Goal: Task Accomplishment & Management: Manage account settings

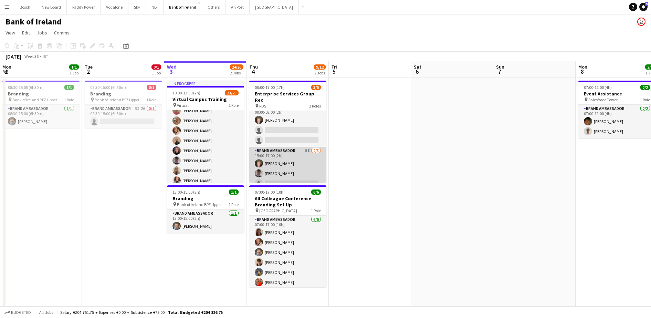
scroll to position [9, 0]
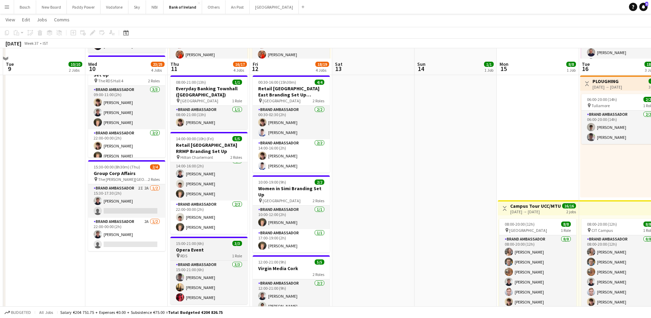
scroll to position [172, 0]
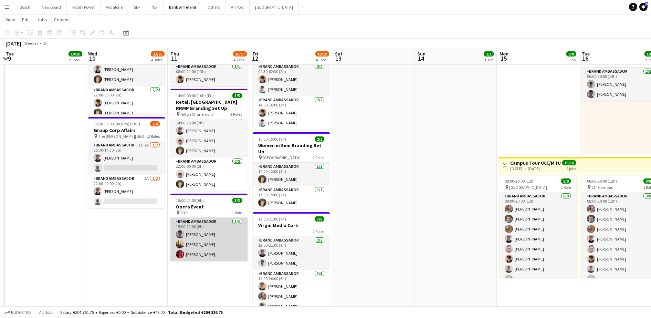
click at [236, 254] on app-card-role "Brand Ambassador 3/3 15:00-21:00 (6h) Myles Dunnion Ava Hartley Koby Fowler" at bounding box center [208, 239] width 77 height 43
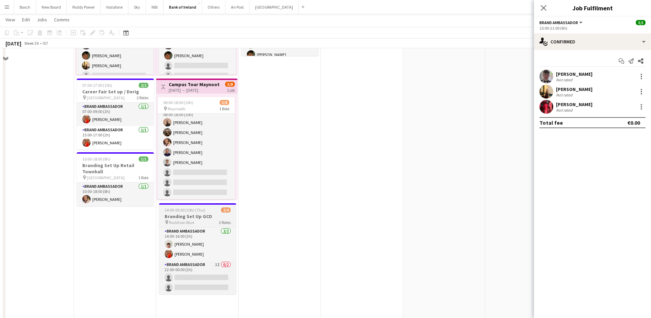
scroll to position [258, 0]
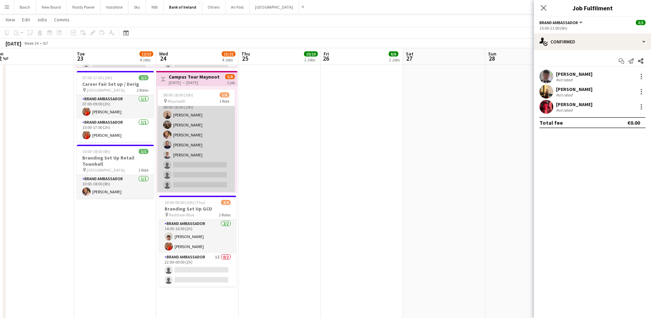
click at [191, 161] on app-card-role "Brand Ambassador 12I 1A 5/8 08:00-18:00 (10h) Andrew Ajetunmobi Matheus Cramoli…" at bounding box center [196, 144] width 77 height 93
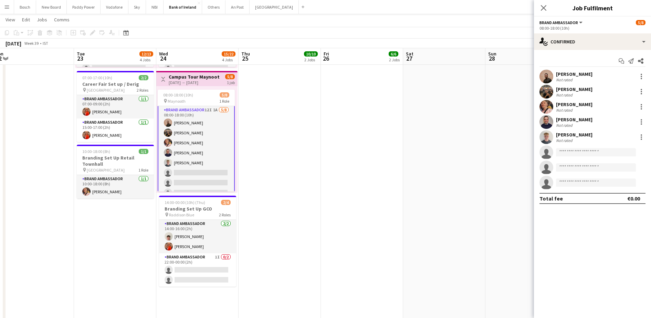
scroll to position [0, 0]
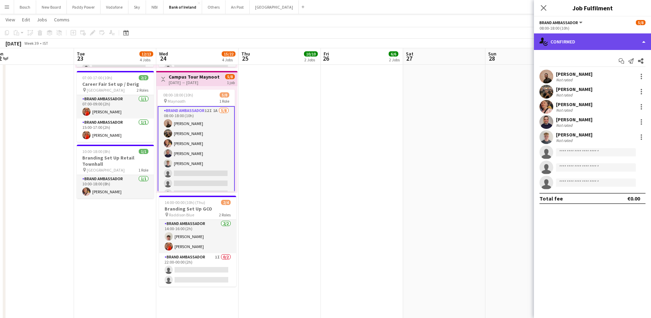
click at [590, 35] on div "single-neutral-actions-check-2 Confirmed" at bounding box center [592, 41] width 117 height 17
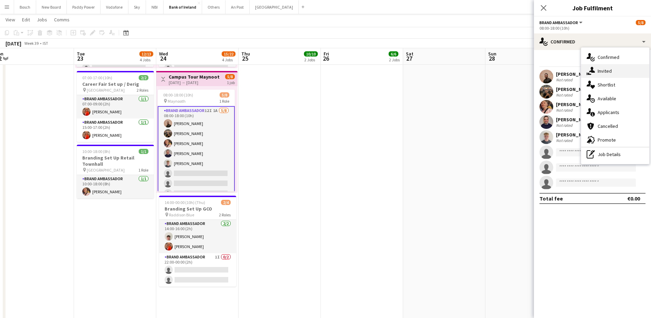
click at [609, 67] on div "single-neutral-actions-share-1 Invited" at bounding box center [615, 71] width 68 height 14
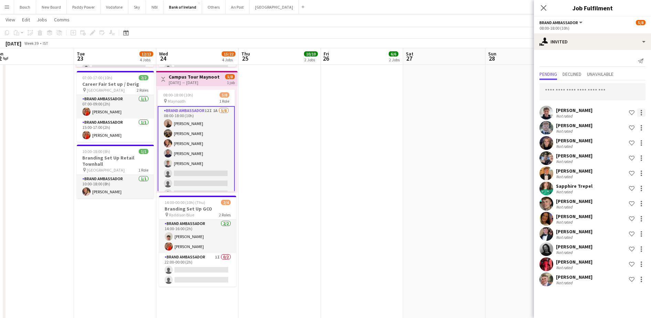
click at [643, 111] on div at bounding box center [642, 112] width 8 height 8
click at [618, 139] on span "Send notification" at bounding box center [620, 142] width 41 height 6
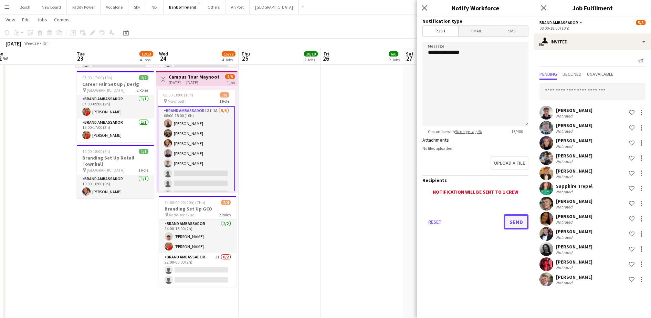
click at [510, 220] on button "Send" at bounding box center [516, 221] width 25 height 15
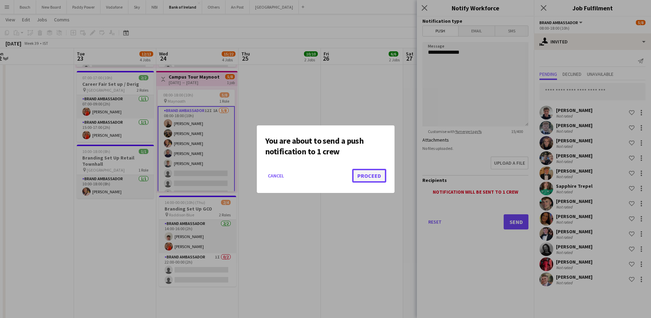
click at [372, 180] on button "Proceed" at bounding box center [369, 176] width 34 height 14
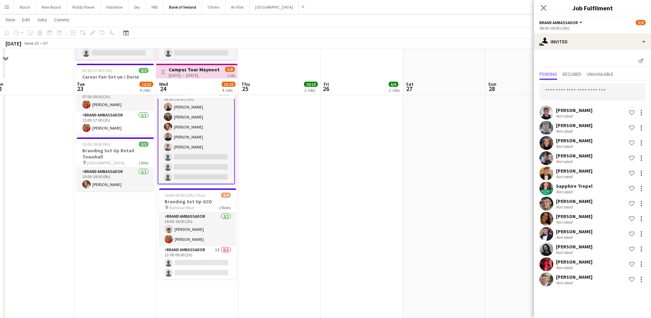
scroll to position [301, 0]
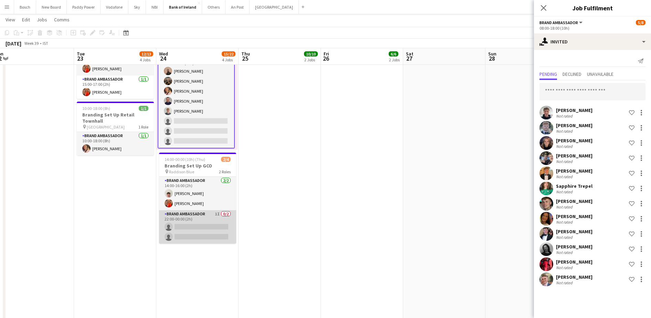
click at [215, 230] on app-card-role "Brand Ambassador 1I 0/2 22:00-00:00 (2h) single-neutral-actions single-neutral-…" at bounding box center [197, 226] width 77 height 33
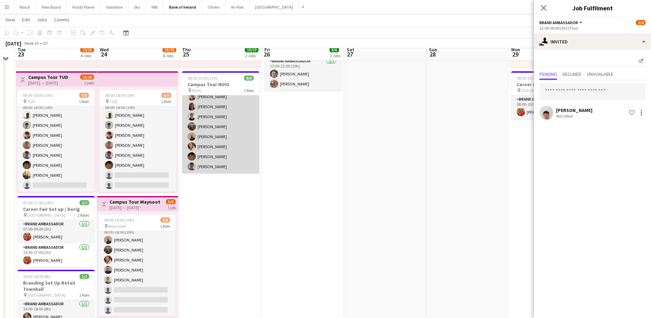
scroll to position [129, 0]
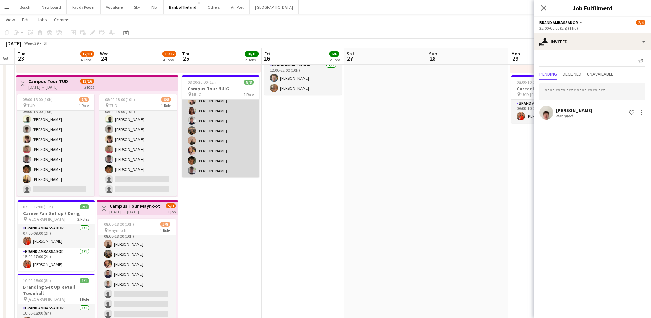
click at [229, 139] on app-card-role "Brand Ambassador 8/8 08:00-20:00 (12h) David Woods Amelia Morycka Euan Lacey Ma…" at bounding box center [220, 130] width 77 height 93
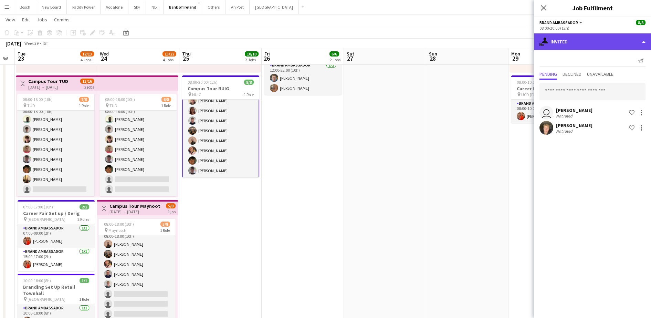
click at [589, 36] on div "single-neutral-actions-share-1 Invited" at bounding box center [592, 41] width 117 height 17
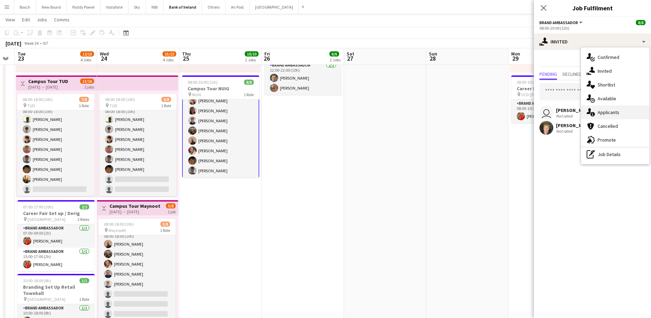
click at [636, 113] on div "single-neutral-actions-information Applicants" at bounding box center [615, 112] width 68 height 14
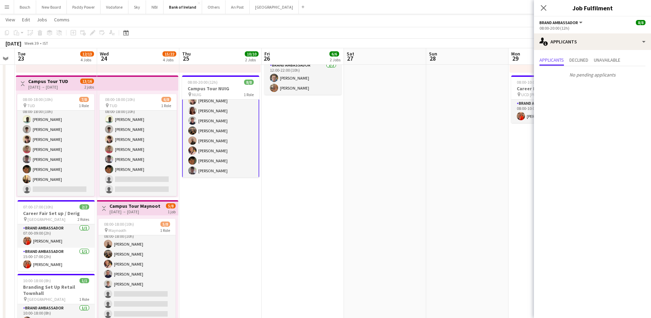
click at [188, 131] on app-card-role "Brand Ambassador 8/8 08:00-20:00 (12h) David Woods Amelia Morycka Euan Lacey Ma…" at bounding box center [220, 130] width 77 height 95
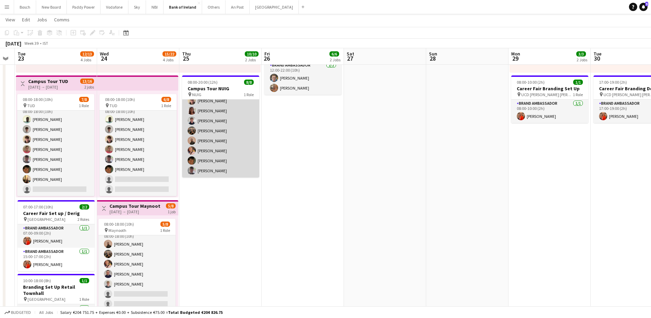
scroll to position [15, 0]
click at [195, 127] on app-user-avatar at bounding box center [192, 130] width 8 height 8
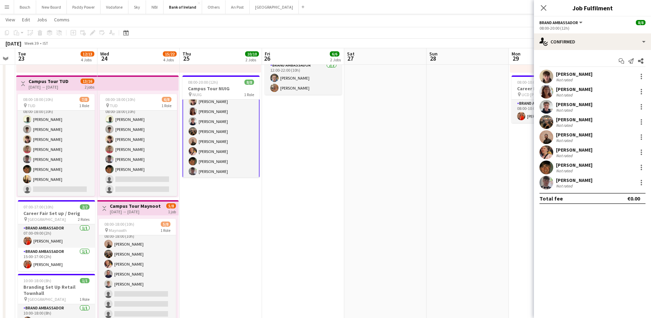
scroll to position [16, 0]
click at [642, 87] on div at bounding box center [642, 91] width 8 height 8
click at [608, 173] on span "Remove" at bounding box center [608, 170] width 21 height 6
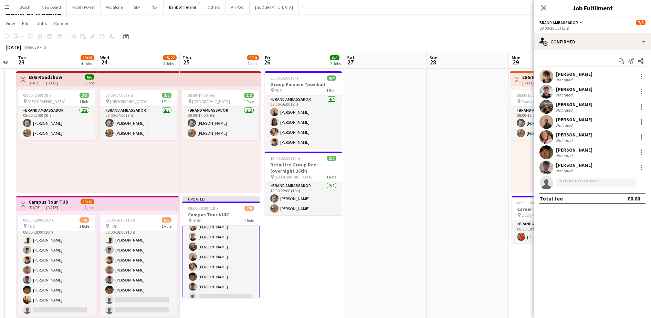
scroll to position [0, 0]
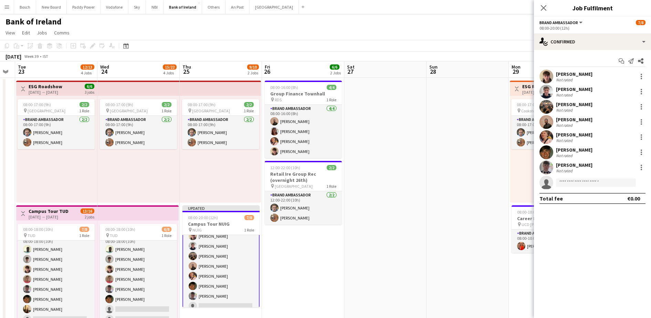
click at [461, 45] on app-toolbar "Copy Paste Paste Ctrl+V Paste with crew Ctrl+Shift+V Paste linked Job [GEOGRAPH…" at bounding box center [325, 46] width 651 height 12
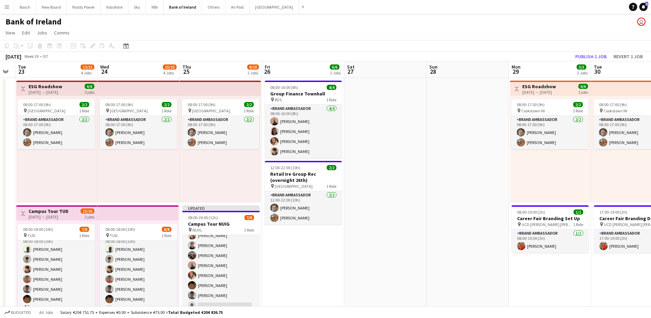
scroll to position [15, 0]
click at [582, 56] on button "Publish 1 job" at bounding box center [591, 56] width 37 height 9
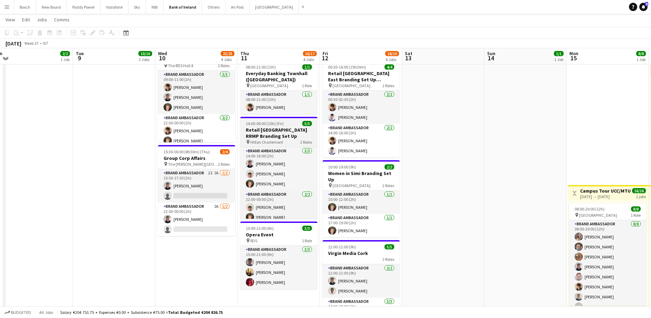
scroll to position [144, 0]
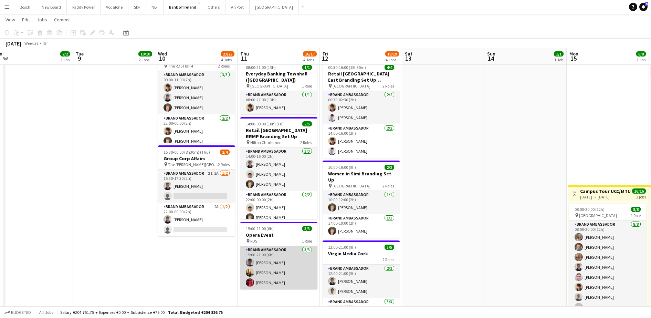
click at [277, 259] on app-card-role "Brand Ambassador 3/3 15:00-21:00 (6h) Myles Dunnion Ava Hartley Koby Fowler" at bounding box center [278, 267] width 77 height 43
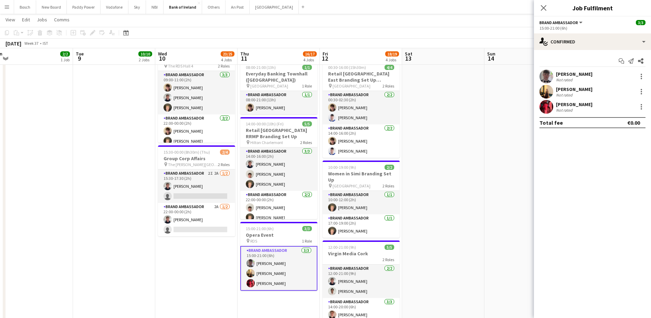
click at [571, 91] on div "[PERSON_NAME]" at bounding box center [574, 89] width 37 height 6
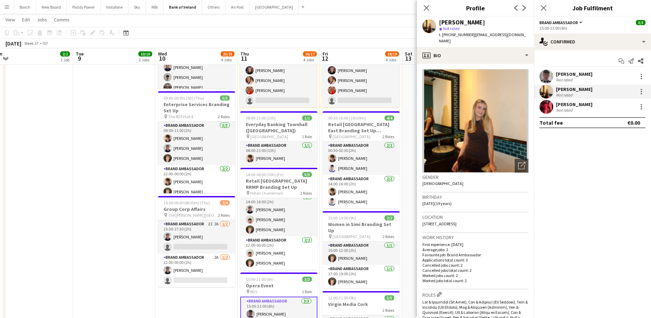
scroll to position [173, 0]
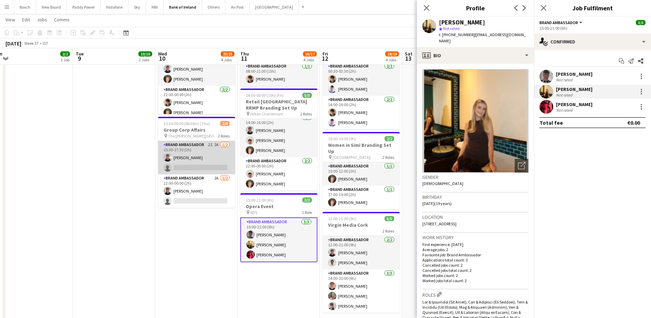
click at [186, 172] on app-card-role "Brand Ambassador 2I 2A 1/2 15:30-17:30 (2h) Euan Lacey single-neutral-actions" at bounding box center [196, 157] width 77 height 33
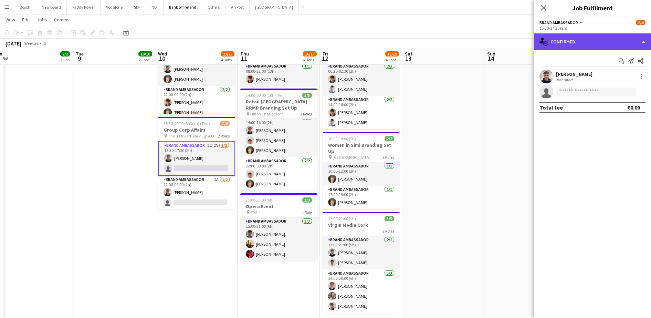
click at [602, 40] on div "single-neutral-actions-check-2 Confirmed" at bounding box center [592, 41] width 117 height 17
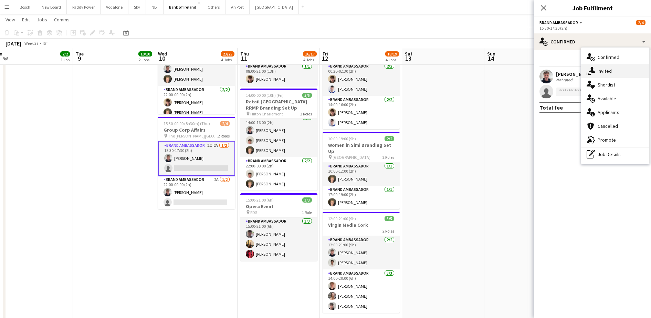
click at [625, 66] on div "single-neutral-actions-share-1 Invited" at bounding box center [615, 71] width 68 height 14
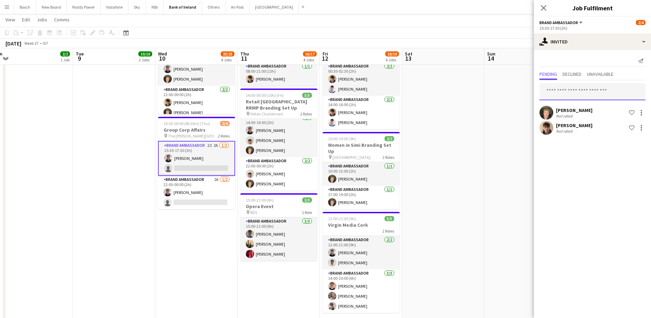
click at [579, 88] on input "text" at bounding box center [593, 91] width 106 height 17
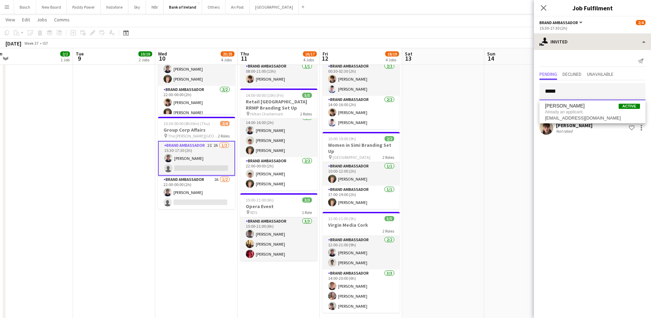
type input "*****"
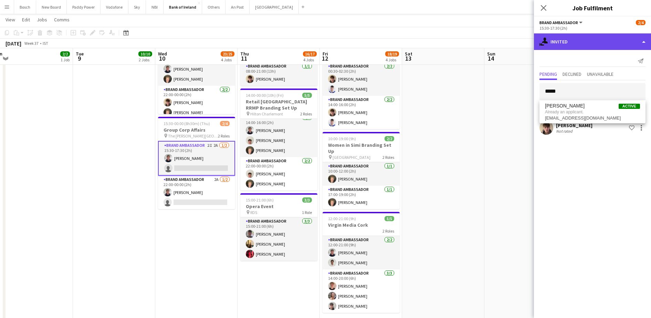
click at [580, 37] on div "single-neutral-actions-share-1 Invited" at bounding box center [592, 41] width 117 height 17
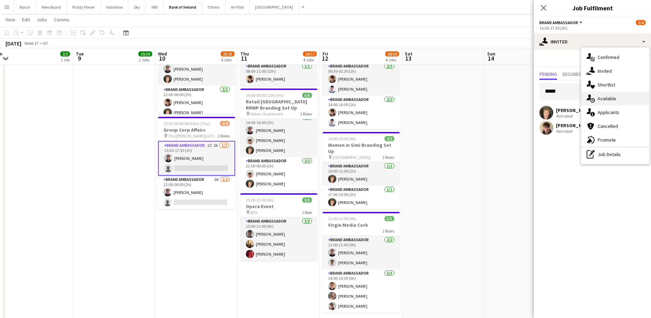
click at [610, 100] on span "Available" at bounding box center [607, 98] width 19 height 6
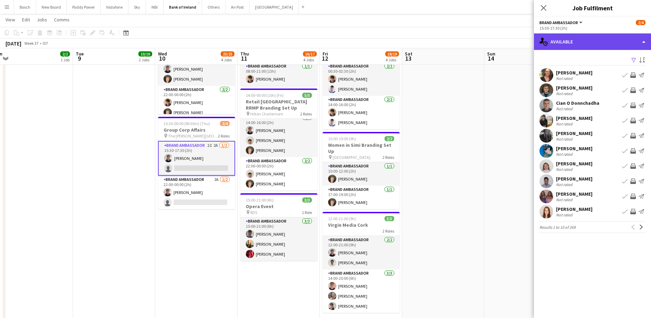
click at [603, 43] on div "single-neutral-actions-upload Available" at bounding box center [592, 41] width 117 height 17
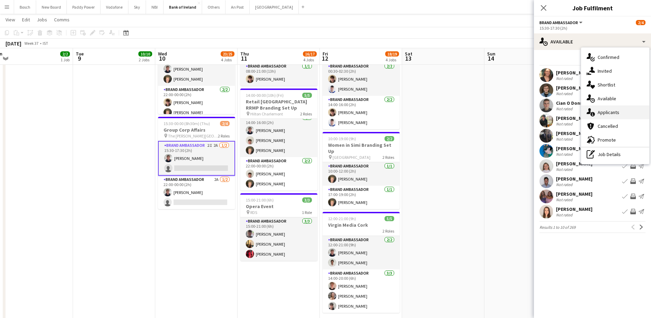
click at [607, 113] on span "Applicants" at bounding box center [609, 112] width 22 height 6
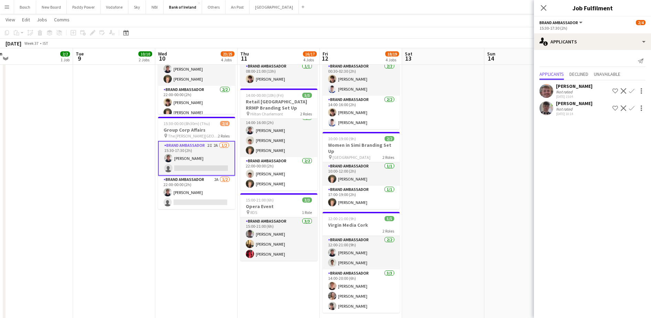
click at [632, 110] on app-icon "Confirm" at bounding box center [632, 108] width 6 height 6
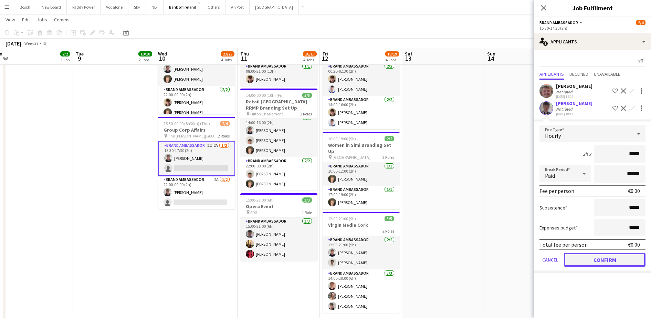
click at [603, 259] on button "Confirm" at bounding box center [605, 260] width 82 height 14
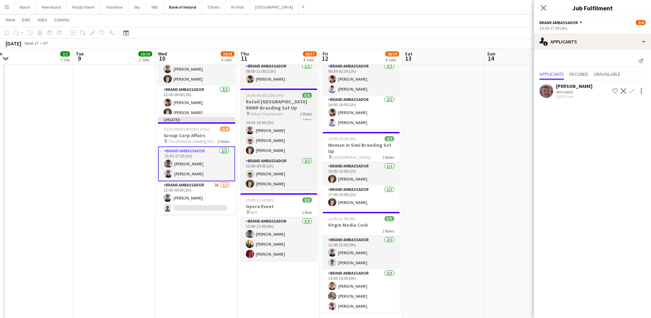
click at [194, 194] on app-card-role "Brand Ambassador 2A 1/2 22:00-00:00 (2h) Euan Lacey single-neutral-actions" at bounding box center [196, 197] width 77 height 33
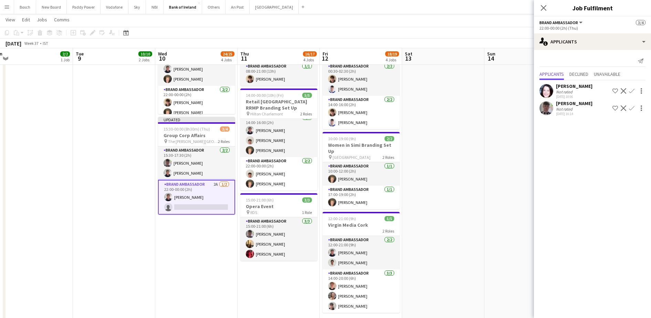
click at [630, 108] on app-icon "Confirm" at bounding box center [632, 108] width 6 height 6
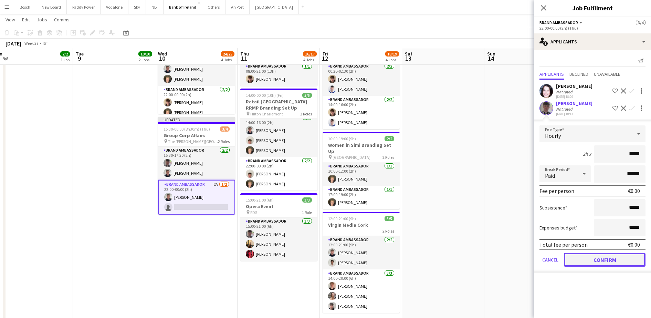
click at [599, 260] on button "Confirm" at bounding box center [605, 260] width 82 height 14
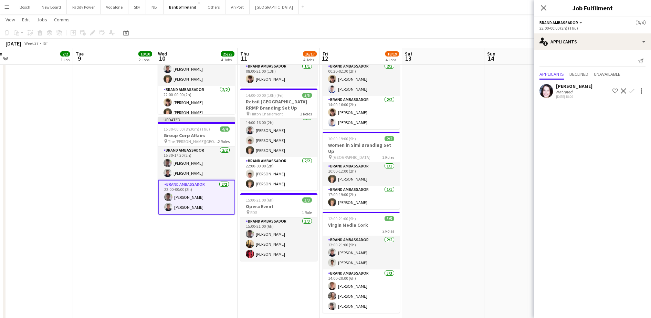
click at [509, 39] on div "[DATE] Week 37 • IST Publish 1 job Revert 1 job" at bounding box center [325, 44] width 651 height 10
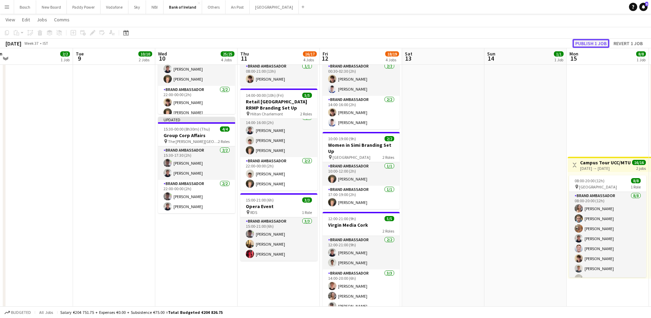
click at [596, 42] on button "Publish 1 job" at bounding box center [591, 43] width 37 height 9
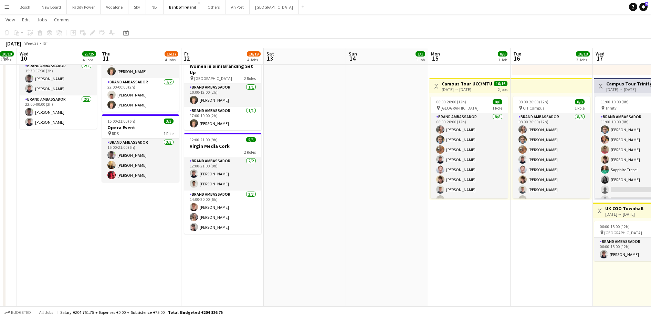
scroll to position [0, 233]
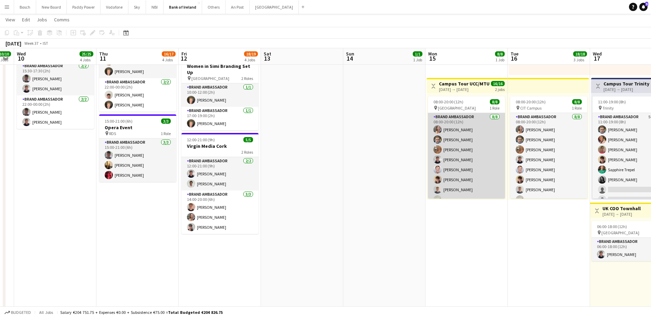
click at [492, 176] on app-card-role "Brand Ambassador [DATE] 08:00-20:00 (12h) [PERSON_NAME] [PERSON_NAME] [PERSON_N…" at bounding box center [466, 159] width 77 height 93
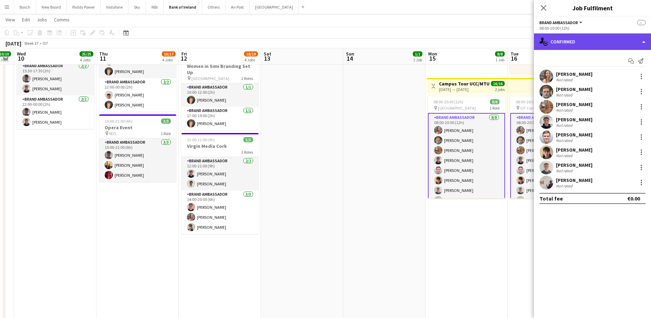
click at [591, 49] on div "single-neutral-actions-check-2 Confirmed" at bounding box center [592, 41] width 117 height 17
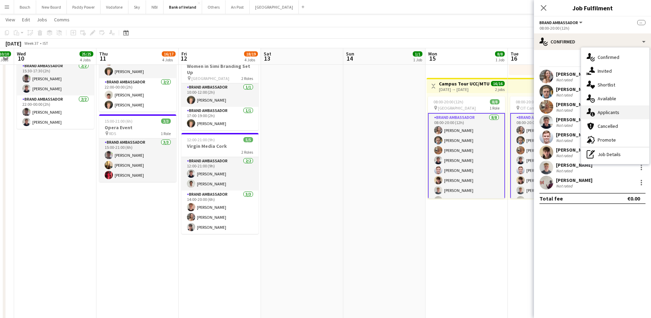
click at [600, 106] on div "single-neutral-actions-information Applicants" at bounding box center [615, 112] width 68 height 14
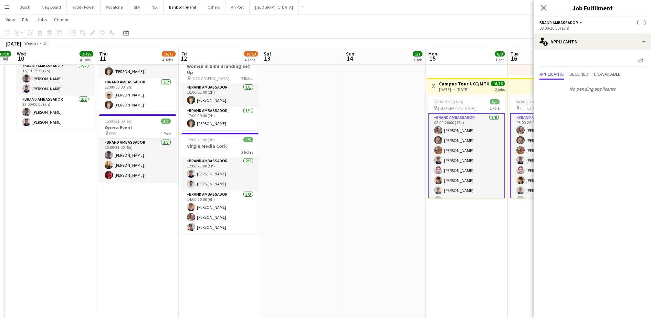
click at [617, 32] on app-options-switcher "Brand Ambassador All roles Brand Ambassador -- 08:00-20:00 (12h)" at bounding box center [592, 25] width 117 height 17
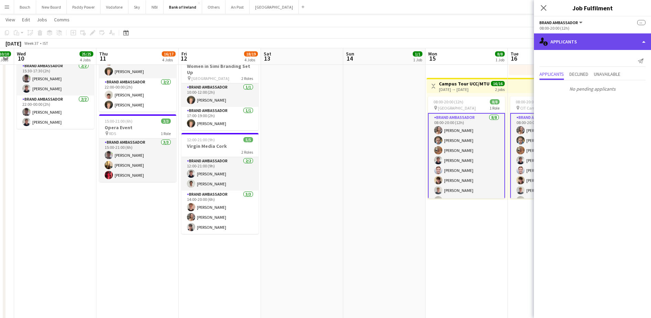
click at [614, 45] on div "single-neutral-actions-information Applicants" at bounding box center [592, 41] width 117 height 17
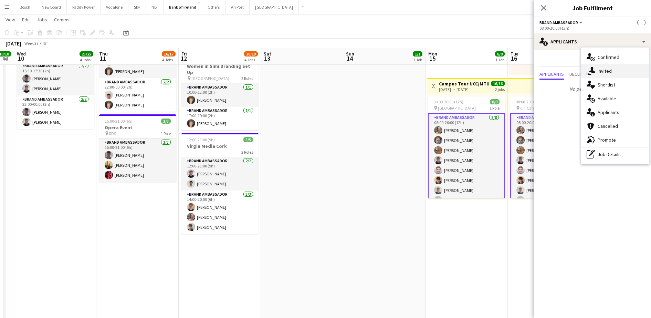
click at [625, 72] on div "single-neutral-actions-share-1 Invited" at bounding box center [615, 71] width 68 height 14
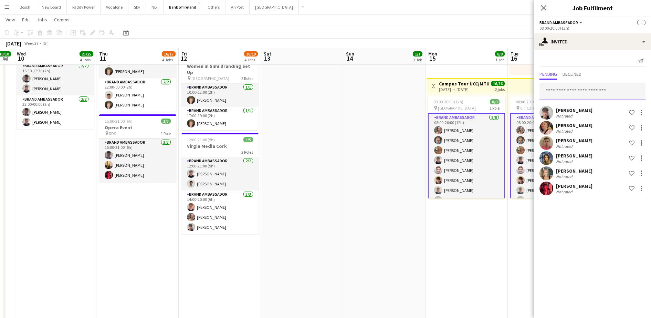
click at [577, 90] on input "text" at bounding box center [593, 91] width 106 height 17
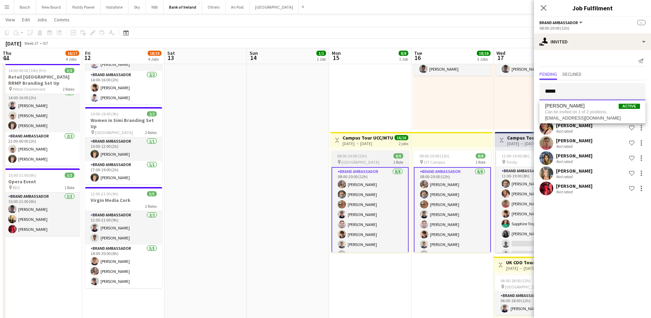
scroll to position [198, 0]
type input "*****"
click at [458, 33] on app-toolbar "Copy Paste Paste Ctrl+V Paste with crew Ctrl+Shift+V Paste linked Job [GEOGRAPH…" at bounding box center [325, 33] width 651 height 12
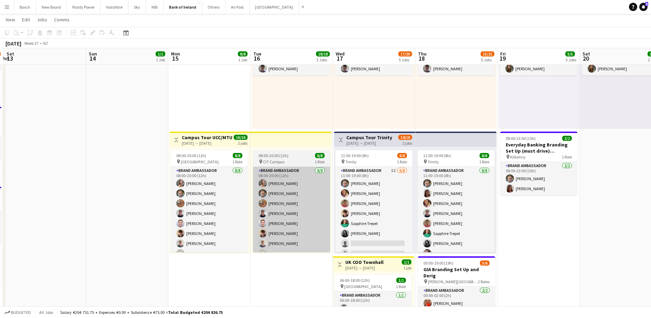
scroll to position [0, 202]
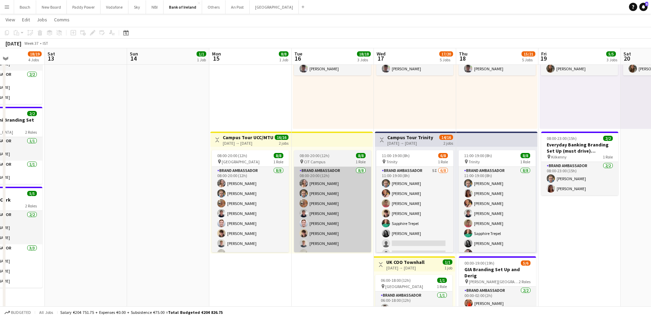
click at [427, 219] on app-card-role "Brand Ambassador 5I [DATE] 11:00-19:00 (8h) [PERSON_NAME] [PERSON_NAME] [PERSON…" at bounding box center [414, 213] width 77 height 93
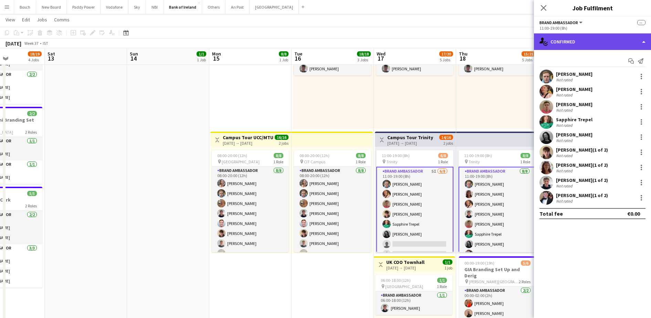
click at [590, 40] on div "single-neutral-actions-check-2 Confirmed" at bounding box center [592, 41] width 117 height 17
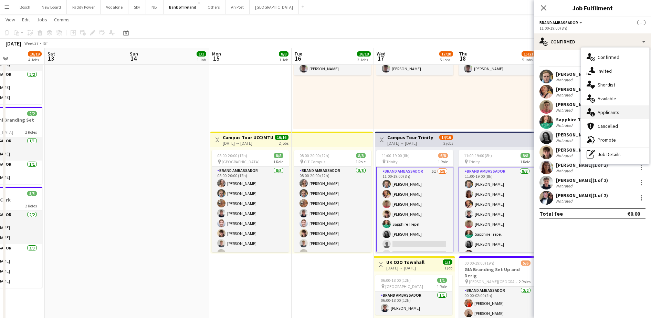
click at [605, 117] on div "single-neutral-actions-information Applicants" at bounding box center [615, 112] width 68 height 14
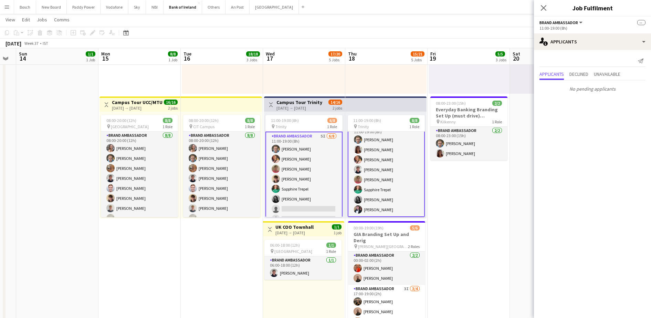
scroll to position [9, 0]
click at [387, 193] on app-card-role "Brand Ambassador 8/8 11:00-19:00 (8h) Dominik Morycki Amelia Morycka Mark O’She…" at bounding box center [386, 170] width 77 height 95
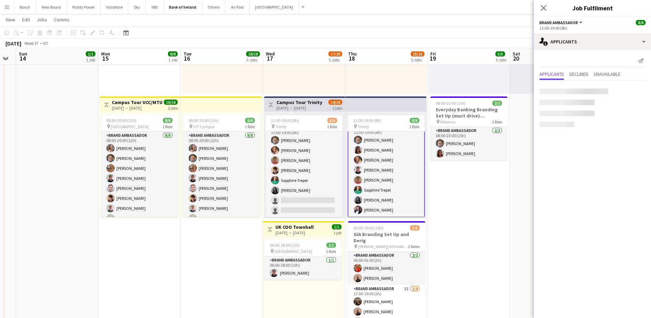
scroll to position [8, 0]
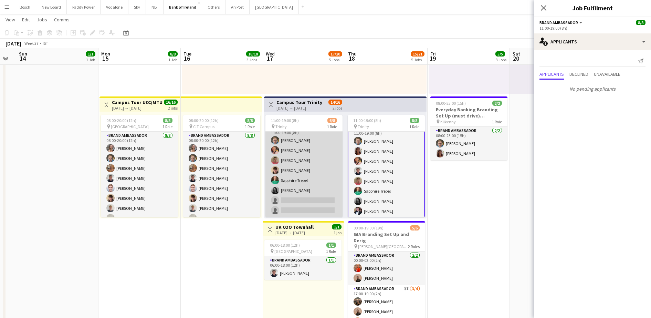
click at [309, 164] on app-card-role "Brand Ambassador 5I [DATE] 11:00-19:00 (8h) [PERSON_NAME] [PERSON_NAME] [PERSON…" at bounding box center [304, 170] width 77 height 93
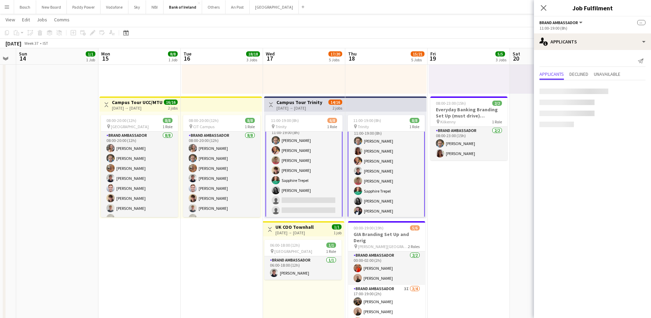
scroll to position [9, 0]
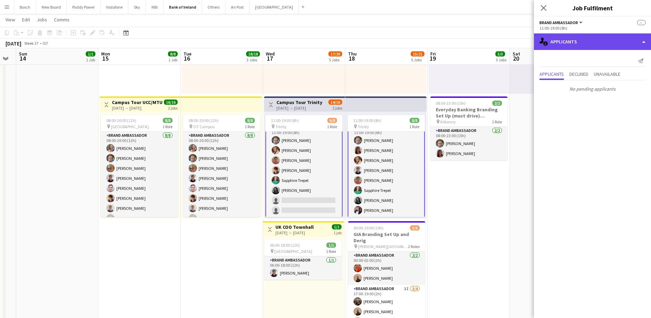
click at [601, 39] on div "single-neutral-actions-information Applicants" at bounding box center [592, 41] width 117 height 17
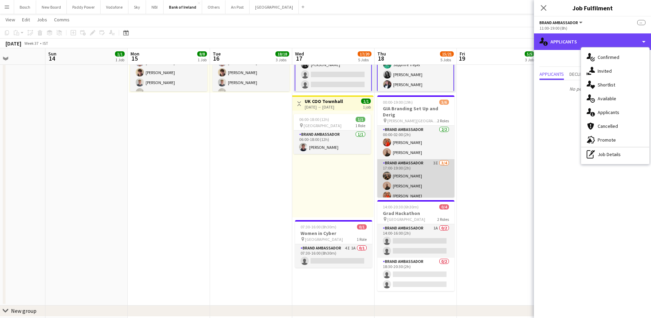
scroll to position [9, 0]
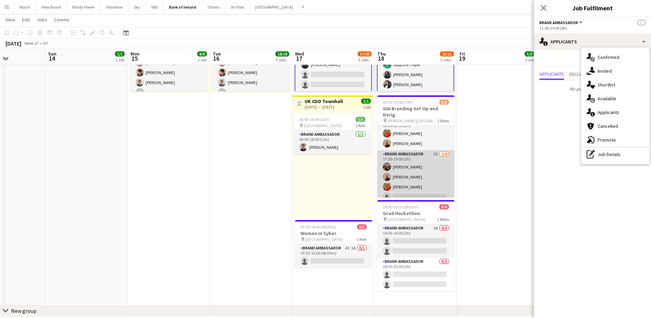
click at [404, 172] on app-card-role "Brand Ambassador 3I [DATE] 17:00-19:00 (2h) [PERSON_NAME] [PERSON_NAME] [PERSON…" at bounding box center [415, 176] width 77 height 53
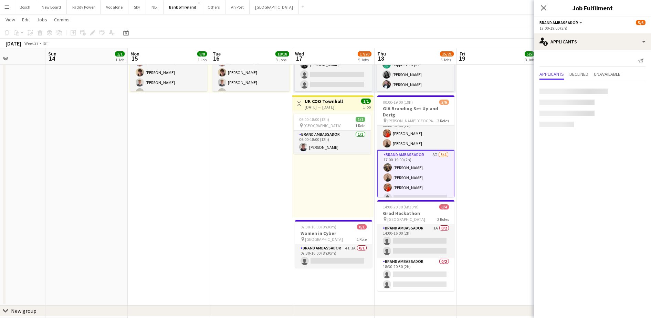
scroll to position [8, 0]
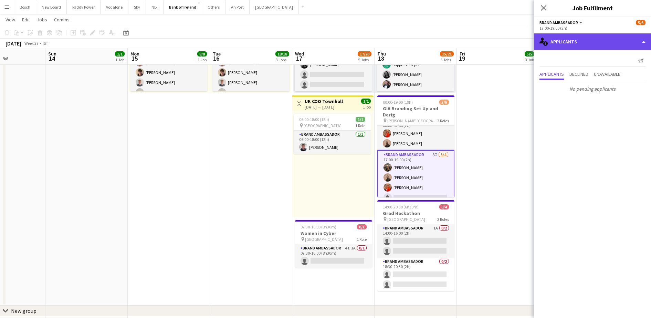
click at [607, 37] on div "single-neutral-actions-information Applicants" at bounding box center [592, 41] width 117 height 17
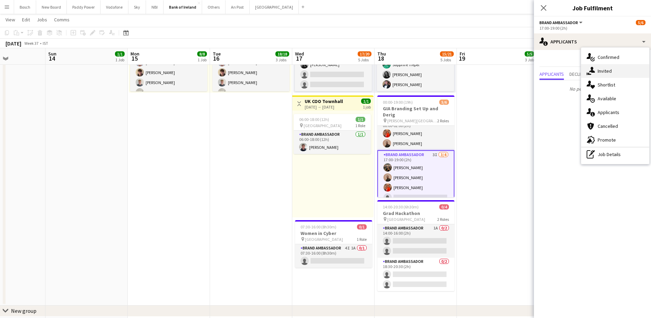
click at [602, 71] on span "Invited" at bounding box center [605, 71] width 14 height 6
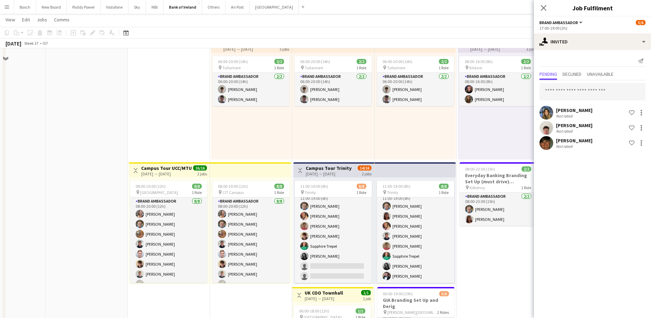
scroll to position [215, 0]
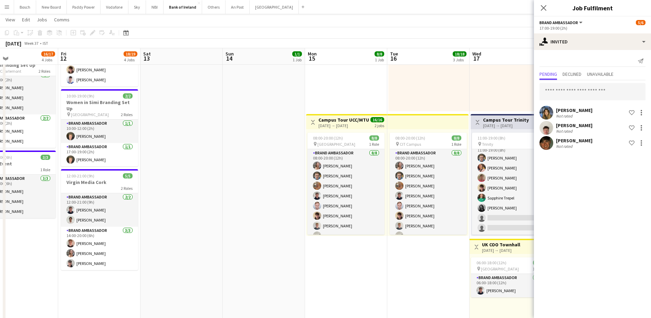
drag, startPoint x: 244, startPoint y: 265, endPoint x: 504, endPoint y: 255, distance: 259.9
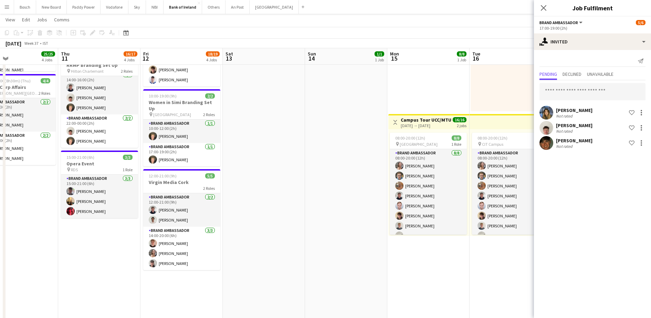
scroll to position [0, 222]
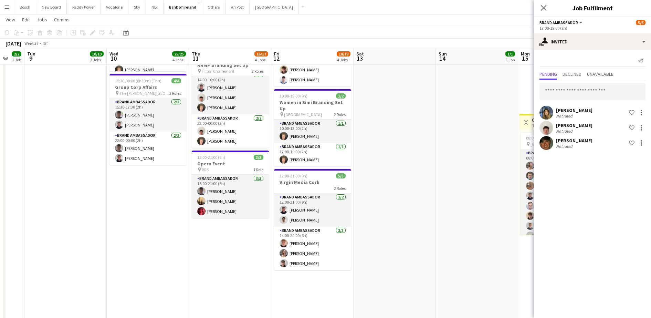
drag, startPoint x: 267, startPoint y: 212, endPoint x: 398, endPoint y: 207, distance: 131.0
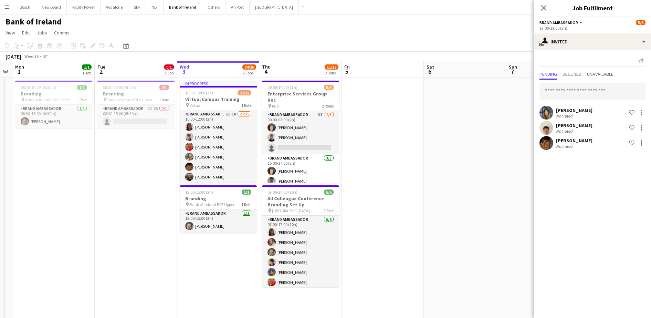
scroll to position [0, 228]
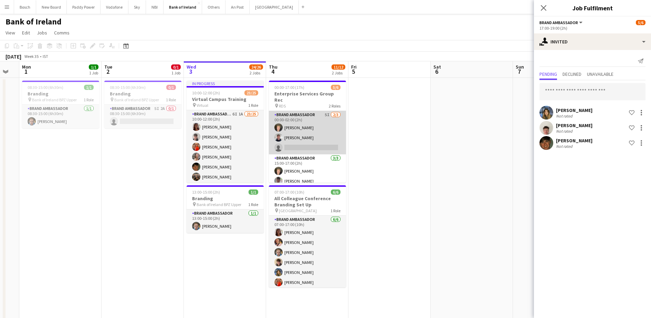
click at [308, 134] on app-card-role "Brand Ambassador 5I [DATE] 00:00-02:00 (2h) [PERSON_NAME] [PERSON_NAME] single-…" at bounding box center [307, 132] width 77 height 43
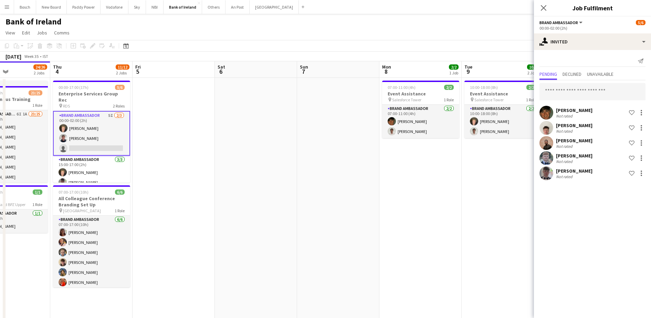
scroll to position [0, 213]
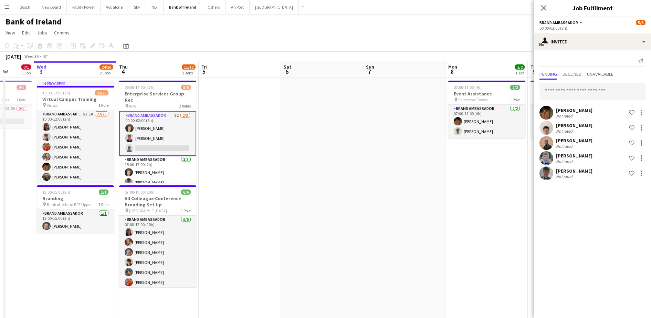
drag, startPoint x: 425, startPoint y: 180, endPoint x: 28, endPoint y: 151, distance: 397.9
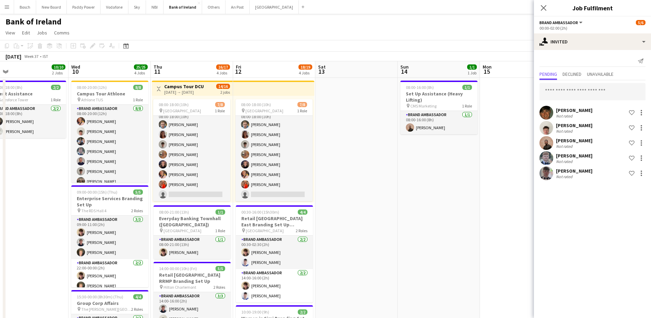
scroll to position [8, 0]
drag, startPoint x: 310, startPoint y: 183, endPoint x: -2, endPoint y: 134, distance: 315.2
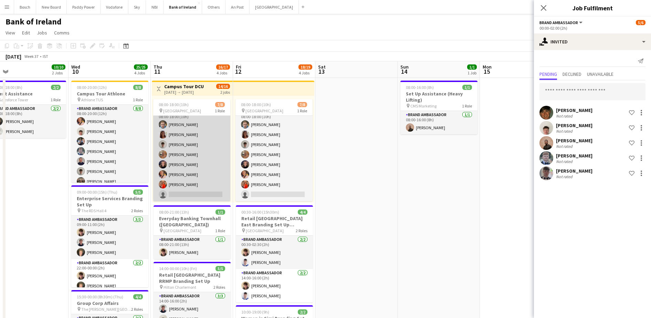
click at [203, 146] on app-card-role "Brand Ambassador 9I 7/8 08:00-18:00 (10h) Dominik Morycki Amelia Morycka Jakub …" at bounding box center [191, 154] width 77 height 93
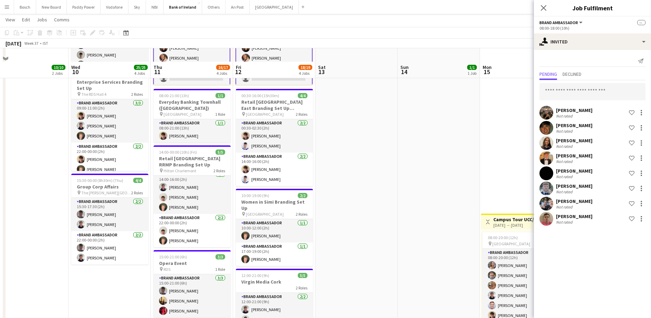
scroll to position [129, 0]
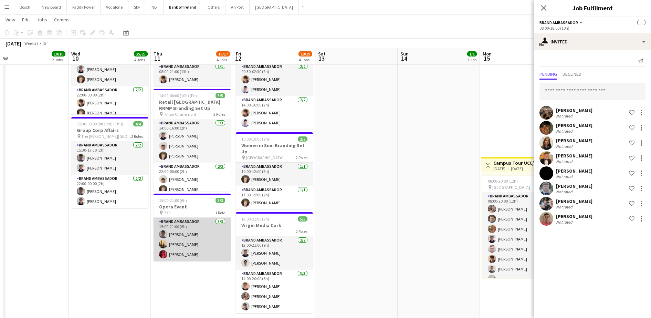
click at [203, 250] on app-card-role "Brand Ambassador 3/3 15:00-21:00 (6h) Myles Dunnion Ava Hartley Koby Fowler" at bounding box center [192, 239] width 77 height 43
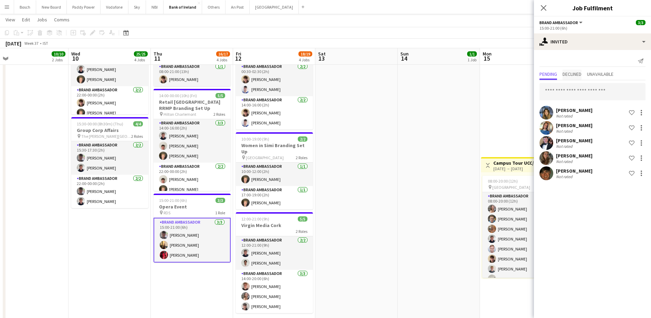
click at [579, 73] on span "Declined" at bounding box center [572, 74] width 19 height 5
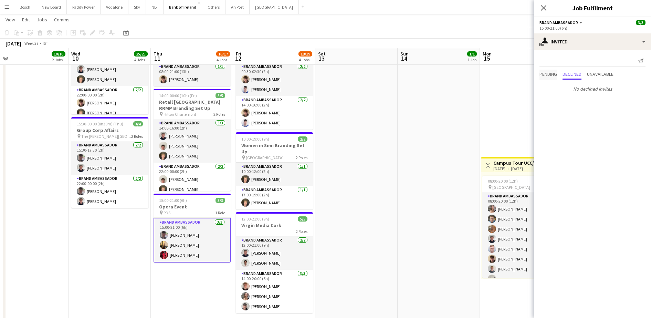
click at [556, 73] on span "Pending" at bounding box center [549, 74] width 18 height 5
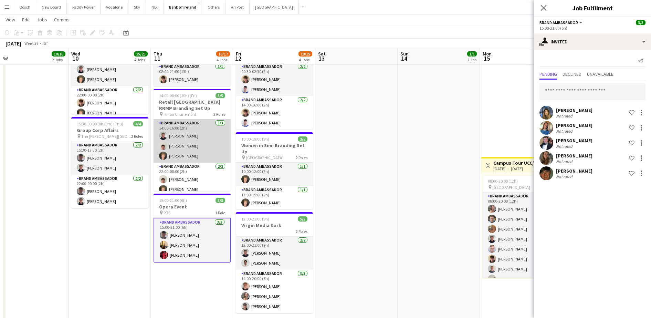
click at [177, 133] on app-card-role "Brand Ambassador 3/3 14:00-16:00 (2h) Euan Lacey Robert Harvey Ronam Mcloughlin" at bounding box center [192, 140] width 77 height 43
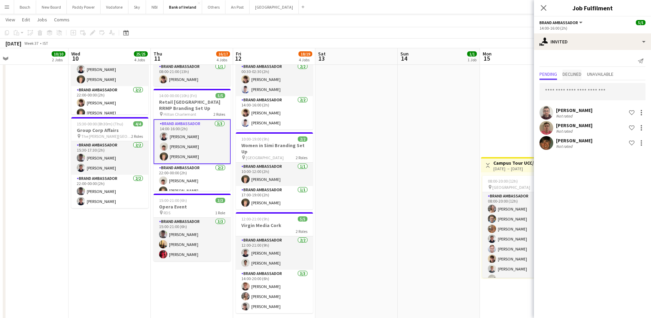
click at [580, 72] on span "Declined" at bounding box center [572, 74] width 19 height 5
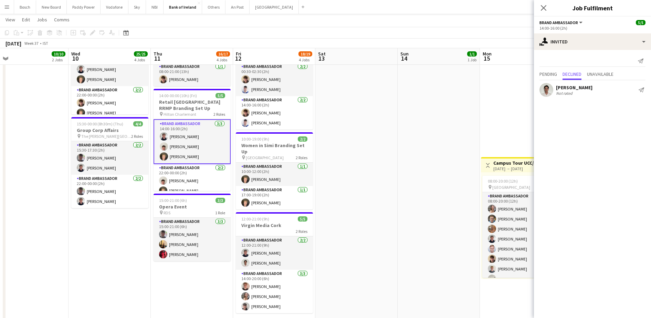
click at [202, 141] on app-card-role "Brand Ambassador 3/3 14:00-16:00 (2h) Euan Lacey Robert Harvey Ronam Mcloughlin" at bounding box center [192, 141] width 77 height 45
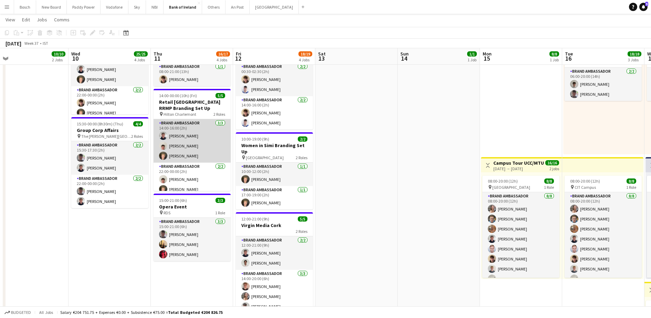
click at [194, 141] on app-card-role "Brand Ambassador 3/3 14:00-16:00 (2h) Euan Lacey Robert Harvey Ronam Mcloughlin" at bounding box center [192, 140] width 77 height 43
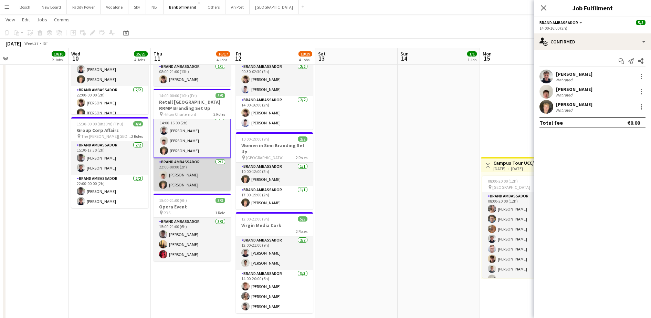
scroll to position [7, 0]
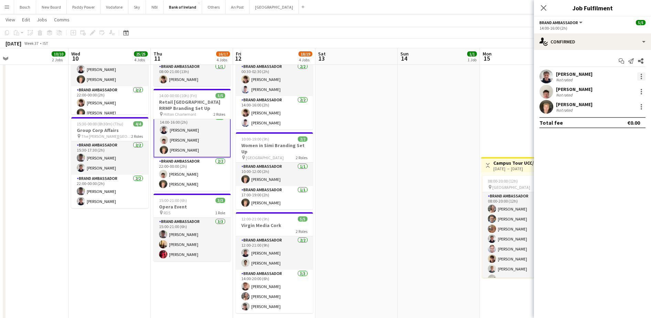
click at [643, 79] on div at bounding box center [642, 76] width 8 height 8
click at [615, 152] on button "Remove" at bounding box center [619, 155] width 54 height 17
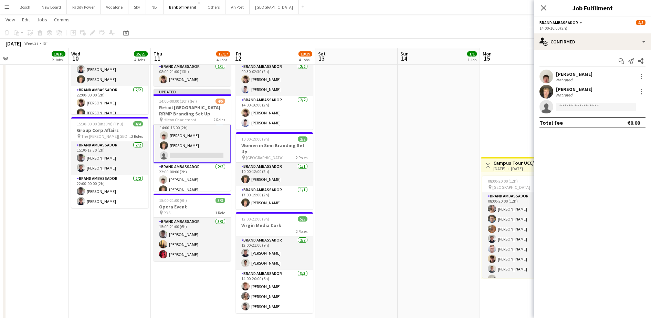
click at [496, 37] on app-toolbar "Copy Paste Paste Ctrl+V Paste with crew Ctrl+Shift+V Paste linked Job [GEOGRAPH…" at bounding box center [325, 33] width 651 height 12
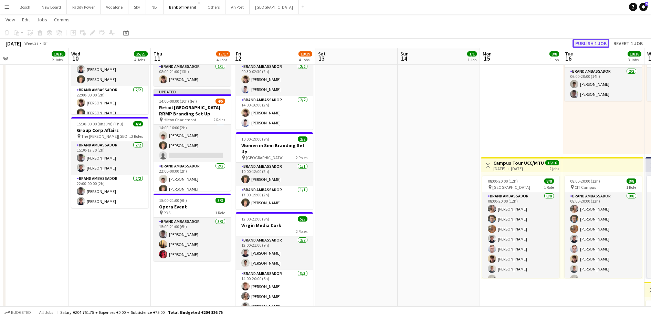
click at [599, 40] on button "Publish 1 job" at bounding box center [591, 43] width 37 height 9
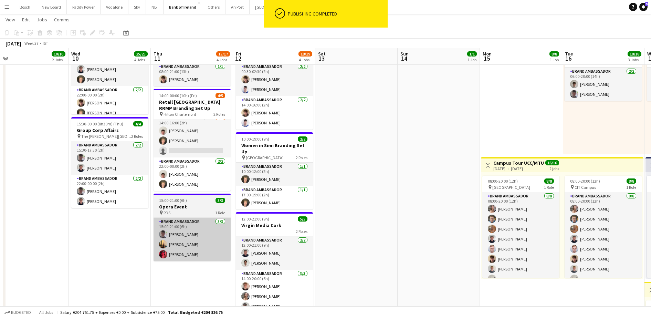
scroll to position [5, 0]
click at [180, 235] on app-card-role "Brand Ambassador 3/3 15:00-21:00 (6h) Myles Dunnion Ava Hartley Koby Fowler" at bounding box center [192, 239] width 77 height 43
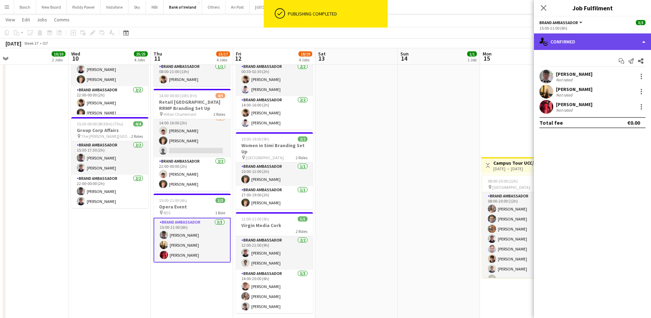
click at [614, 36] on div "single-neutral-actions-check-2 Confirmed" at bounding box center [592, 41] width 117 height 17
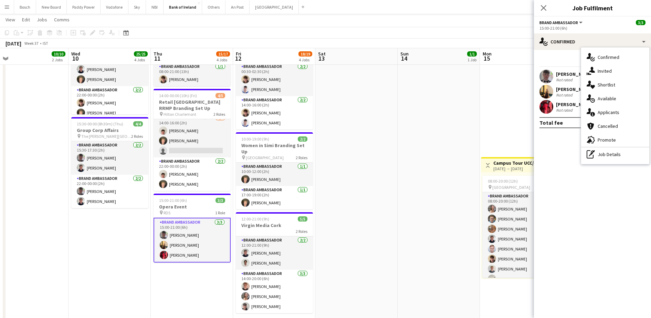
click at [567, 94] on div "Not rated" at bounding box center [565, 94] width 18 height 5
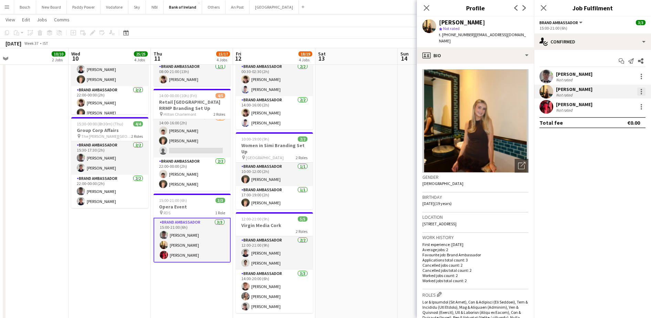
click at [643, 90] on div at bounding box center [642, 91] width 8 height 8
click at [638, 172] on span "Remove" at bounding box center [619, 170] width 43 height 6
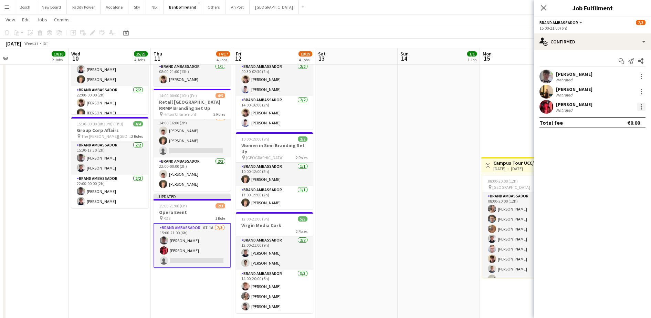
click at [641, 106] on div at bounding box center [642, 107] width 8 height 8
click at [626, 189] on button "Remove" at bounding box center [619, 185] width 54 height 17
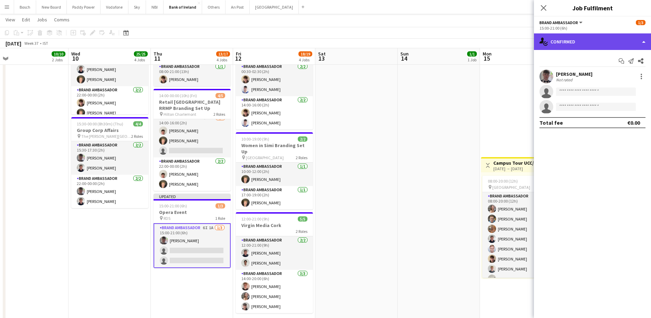
click at [574, 34] on div "single-neutral-actions-check-2 Confirmed" at bounding box center [592, 41] width 117 height 17
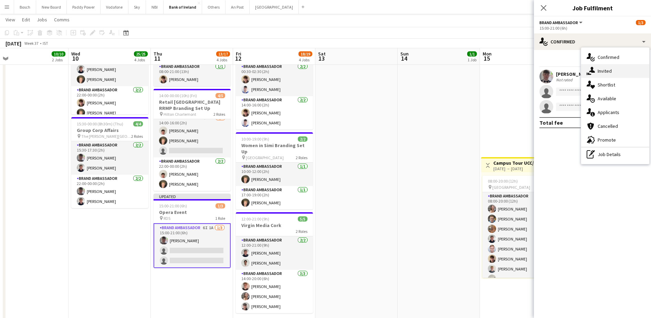
click at [608, 68] on span "Invited" at bounding box center [605, 71] width 14 height 6
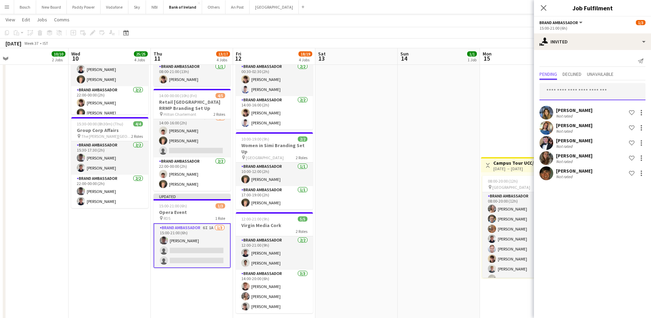
click at [579, 88] on input "text" at bounding box center [593, 91] width 106 height 17
type input "****"
click at [585, 114] on span "[EMAIL_ADDRESS][DOMAIN_NAME]" at bounding box center [592, 115] width 95 height 6
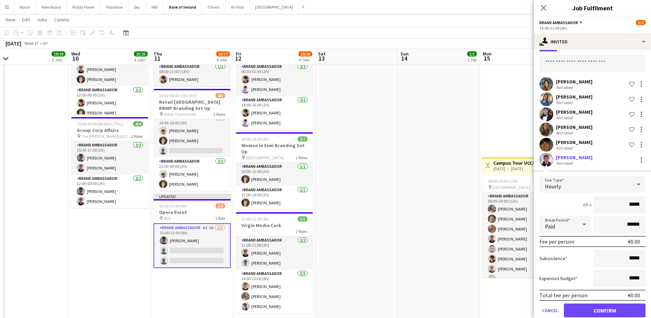
scroll to position [41, 0]
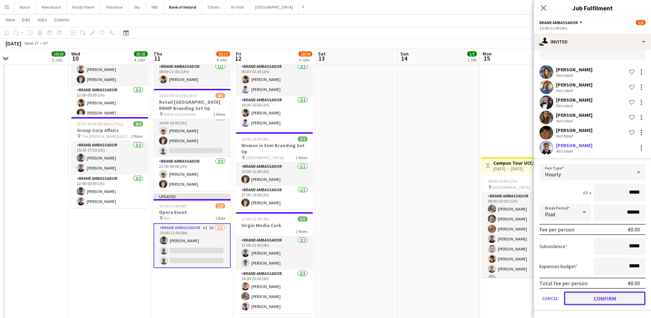
click at [593, 299] on button "Confirm" at bounding box center [605, 298] width 82 height 14
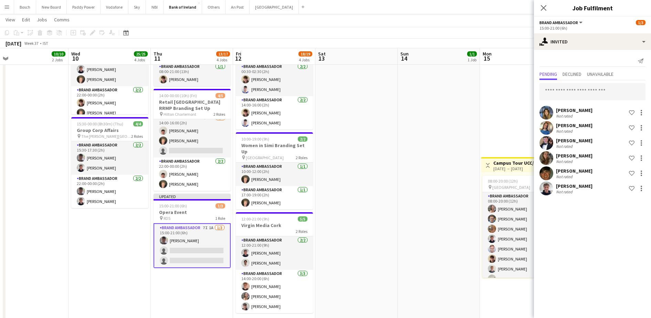
scroll to position [0, 0]
click at [587, 93] on input "text" at bounding box center [593, 91] width 106 height 17
click at [478, 11] on app-navbar "Menu Boards Boards Boards All jobs Status Workforce Workforce My Workforce Recr…" at bounding box center [325, 7] width 651 height 14
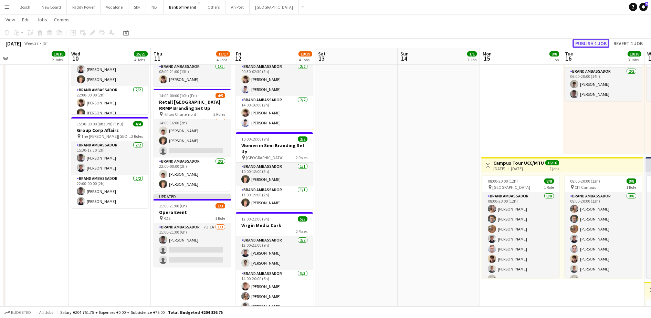
click at [591, 41] on button "Publish 1 job" at bounding box center [591, 43] width 37 height 9
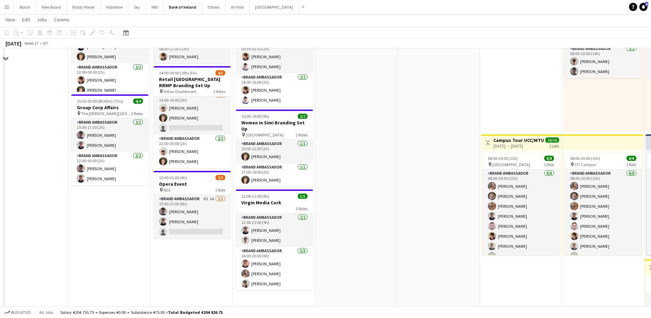
scroll to position [215, 0]
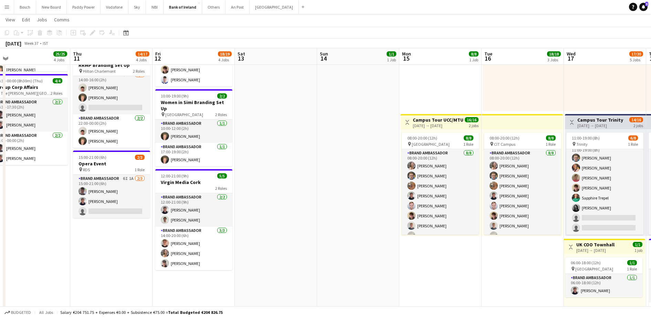
drag, startPoint x: 439, startPoint y: 276, endPoint x: 358, endPoint y: 275, distance: 81.0
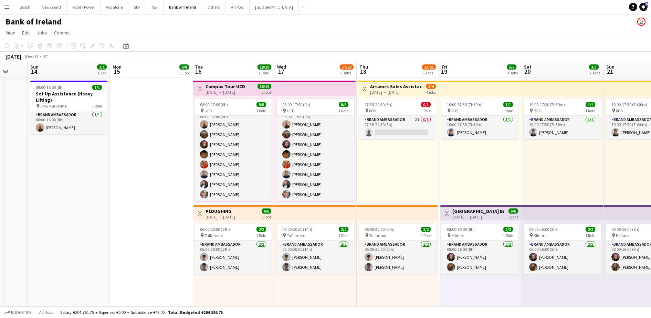
scroll to position [8, 0]
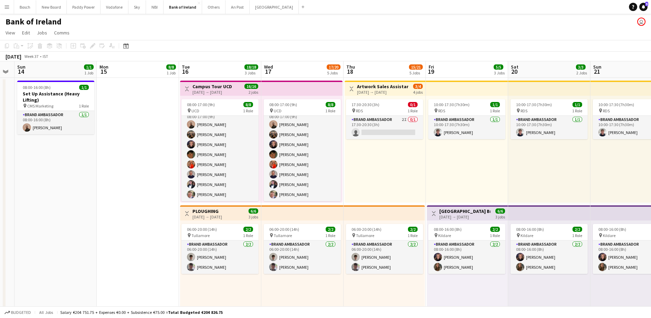
drag, startPoint x: 407, startPoint y: 235, endPoint x: 101, endPoint y: 210, distance: 307.5
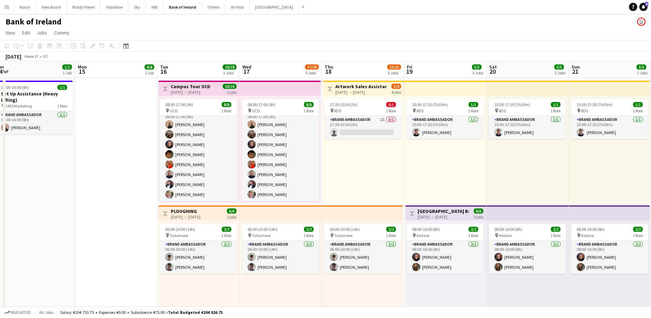
scroll to position [0, 200]
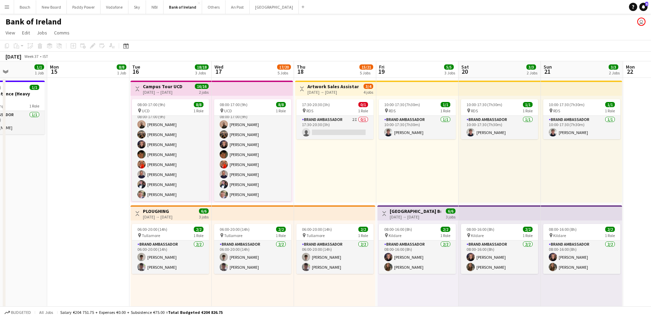
drag, startPoint x: 545, startPoint y: 181, endPoint x: 497, endPoint y: 179, distance: 48.6
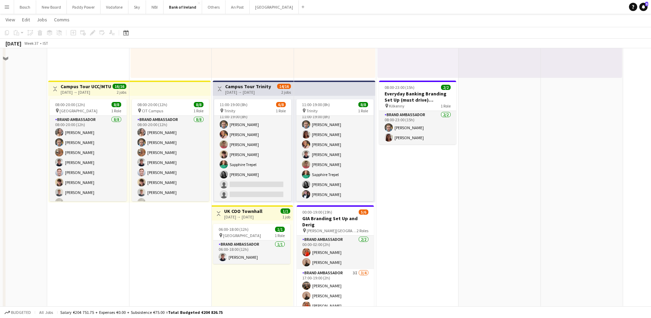
scroll to position [258, 0]
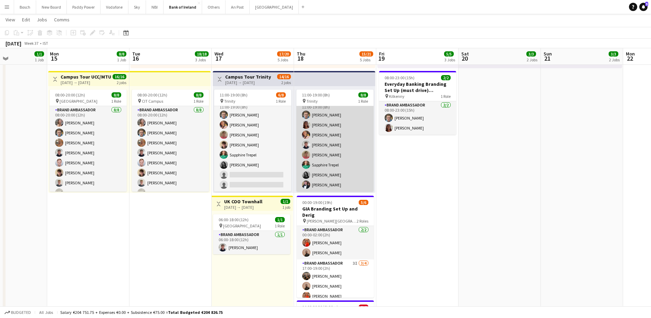
click at [329, 169] on app-card-role "Brand Ambassador 8/8 11:00-19:00 (8h) Dominik Morycki Amelia Morycka Mark O’She…" at bounding box center [335, 144] width 77 height 93
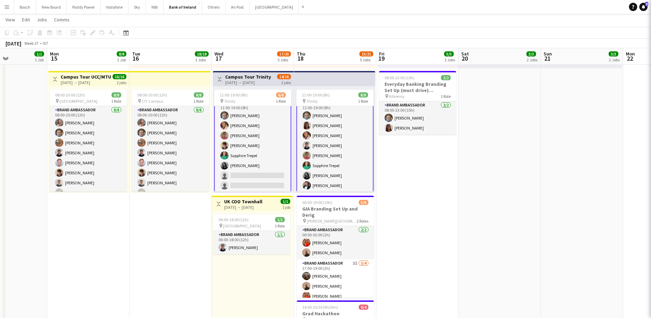
scroll to position [9, 0]
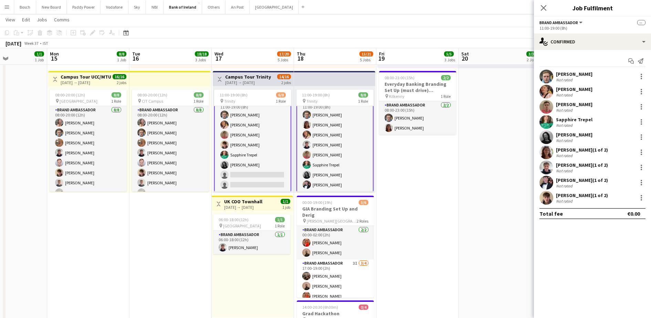
click at [335, 161] on app-card-role "Brand Ambassador 8/8 11:00-19:00 (8h) Dominik Morycki Amelia Morycka Mark O’She…" at bounding box center [335, 144] width 77 height 95
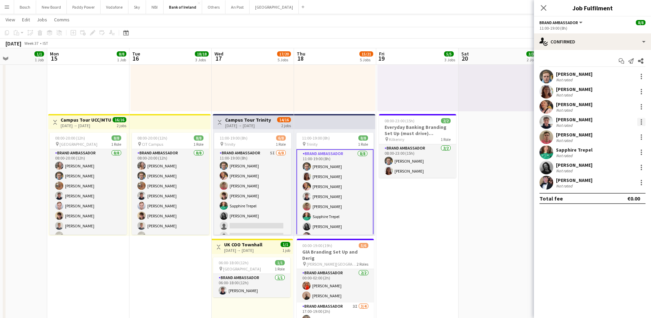
click at [643, 124] on div at bounding box center [642, 122] width 8 height 8
click at [615, 182] on span "Remove" at bounding box center [608, 184] width 21 height 6
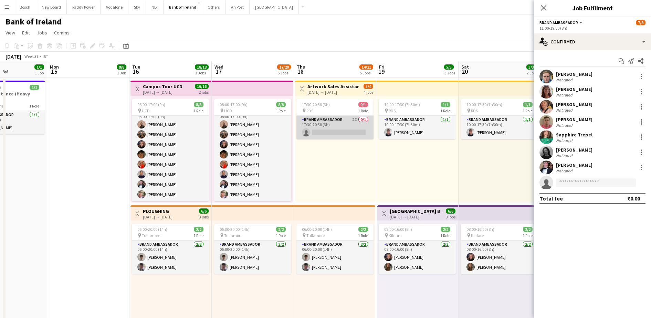
click at [351, 123] on app-card-role "Brand Ambassador 2I 0/1 17:30-20:30 (3h) single-neutral-actions" at bounding box center [335, 127] width 77 height 23
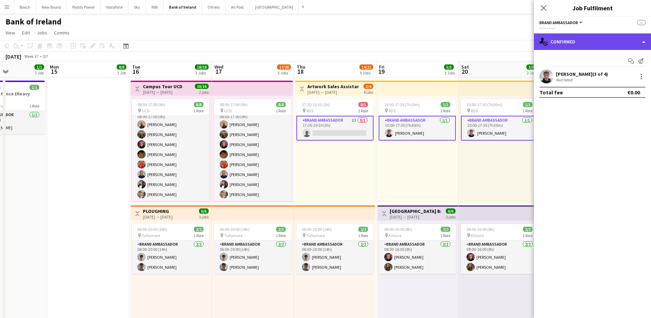
click at [586, 41] on div "single-neutral-actions-check-2 Confirmed" at bounding box center [592, 41] width 117 height 17
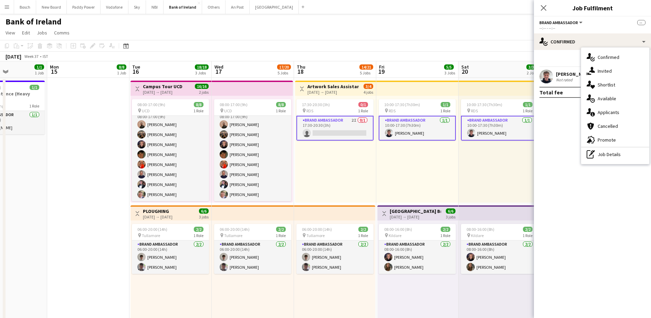
click at [485, 40] on app-toolbar "Copy Paste Paste Ctrl+V Paste with crew Ctrl+Shift+V Paste linked Job [GEOGRAPH…" at bounding box center [325, 46] width 651 height 12
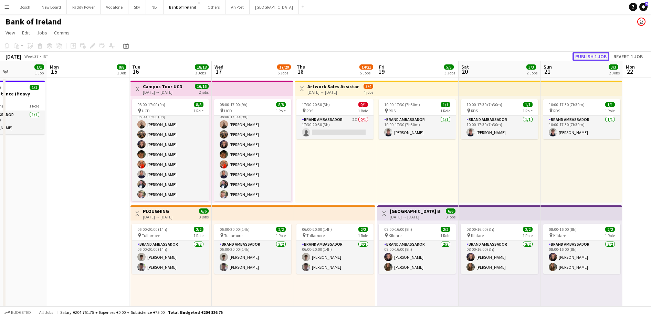
click at [583, 60] on button "Publish 1 job" at bounding box center [591, 56] width 37 height 9
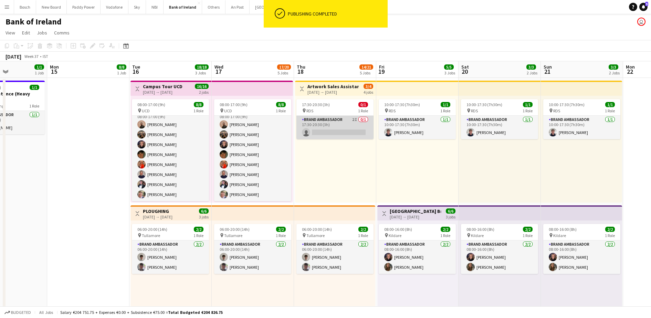
click at [310, 124] on app-card-role "Brand Ambassador 2I 0/1 17:30-20:30 (3h) single-neutral-actions" at bounding box center [335, 127] width 77 height 23
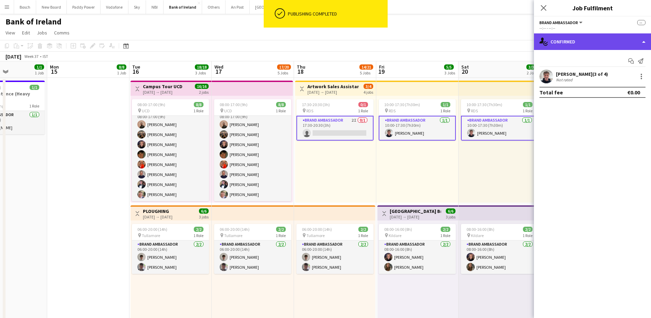
click at [601, 40] on div "single-neutral-actions-check-2 Confirmed" at bounding box center [592, 41] width 117 height 17
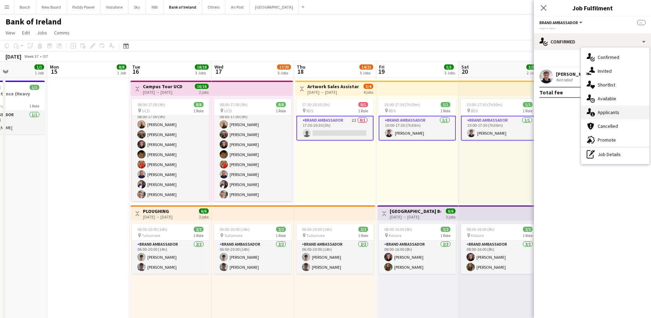
click at [609, 116] on div "single-neutral-actions-information Applicants" at bounding box center [615, 112] width 68 height 14
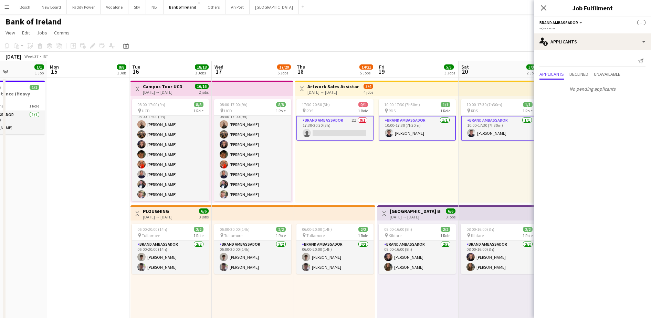
click at [569, 50] on div "Send notification Applicants Declined Unavailable No pending applicants" at bounding box center [592, 75] width 117 height 50
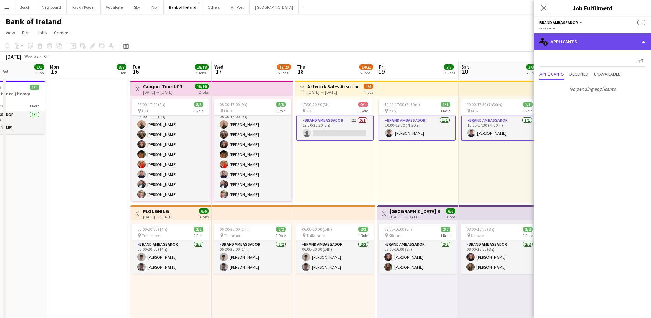
click at [582, 45] on div "single-neutral-actions-information Applicants" at bounding box center [592, 41] width 117 height 17
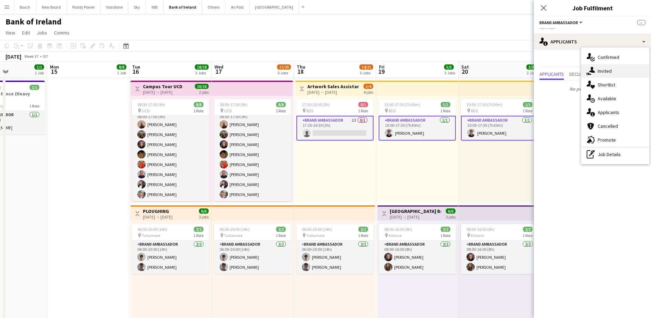
click at [607, 70] on span "Invited" at bounding box center [605, 71] width 14 height 6
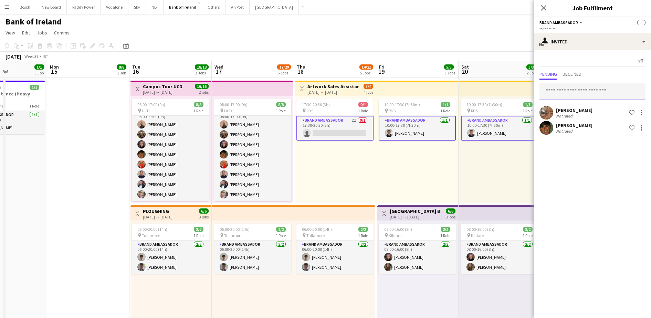
click at [583, 91] on input "text" at bounding box center [593, 91] width 106 height 17
type input "****"
click at [571, 120] on span "[EMAIL_ADDRESS][DOMAIN_NAME]" at bounding box center [592, 118] width 95 height 6
click at [456, 42] on app-toolbar "Copy Paste Paste Ctrl+V Paste with crew Ctrl+Shift+V Paste linked Job [GEOGRAPH…" at bounding box center [325, 46] width 651 height 12
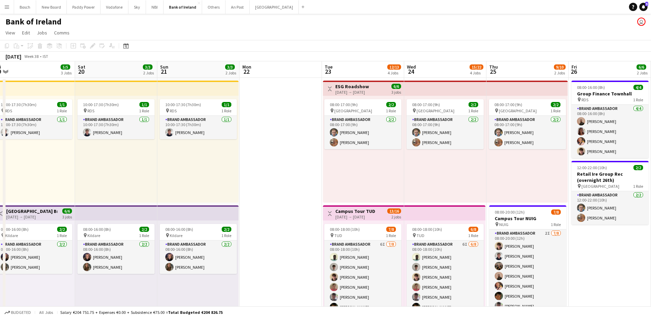
scroll to position [0, 169]
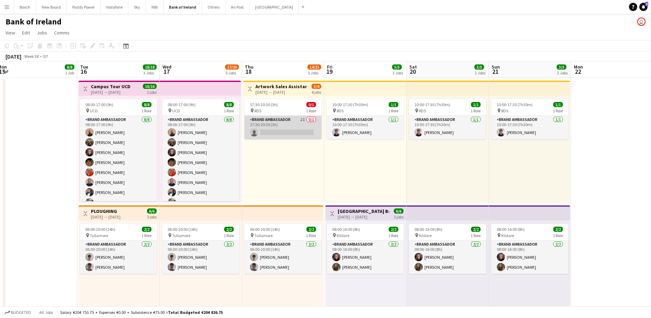
click at [297, 126] on app-card-role "Brand Ambassador 2I 0/1 17:30-20:30 (3h) single-neutral-actions" at bounding box center [283, 127] width 77 height 23
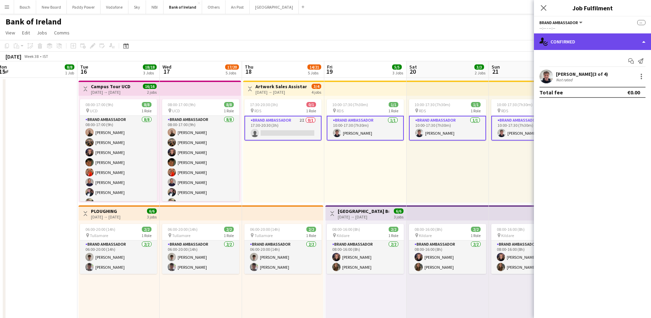
click at [570, 48] on div "single-neutral-actions-check-2 Confirmed" at bounding box center [592, 41] width 117 height 17
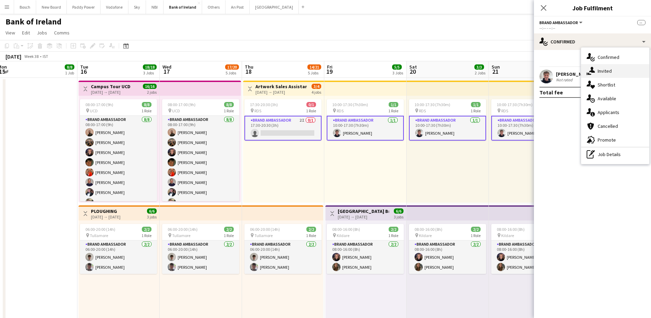
click at [619, 73] on div "single-neutral-actions-share-1 Invited" at bounding box center [615, 71] width 68 height 14
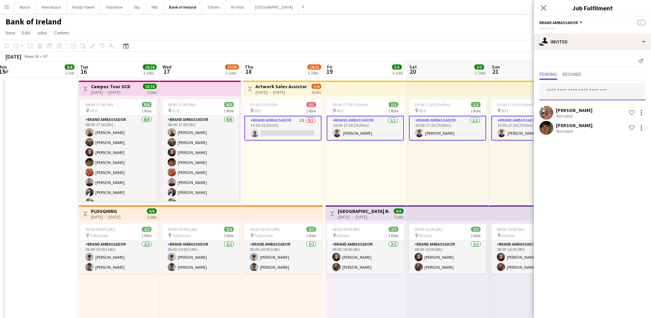
click at [604, 83] on input "text" at bounding box center [593, 91] width 106 height 17
click at [316, 122] on app-card-role "Brand Ambassador 2I 0/1 17:30-20:30 (3h) single-neutral-actions" at bounding box center [283, 128] width 77 height 25
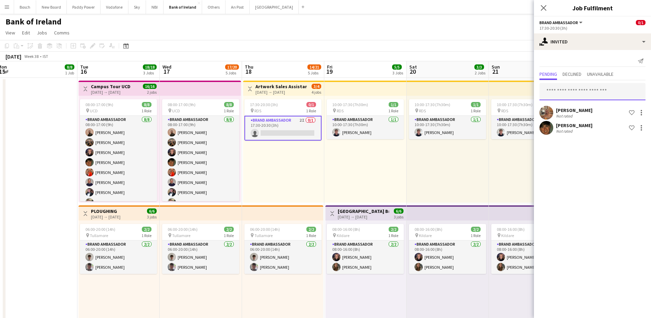
click at [569, 88] on input "text" at bounding box center [593, 91] width 106 height 17
type input "***"
click at [573, 112] on span "[EMAIL_ADDRESS][DOMAIN_NAME]" at bounding box center [592, 115] width 95 height 6
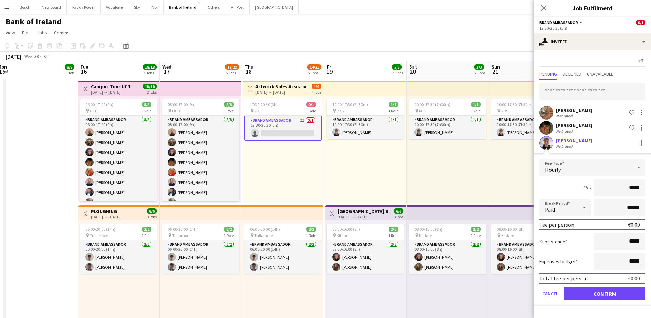
click at [493, 35] on app-page-menu "View Day view expanded Day view collapsed Month view Date picker Jump to [DATE]…" at bounding box center [325, 33] width 651 height 13
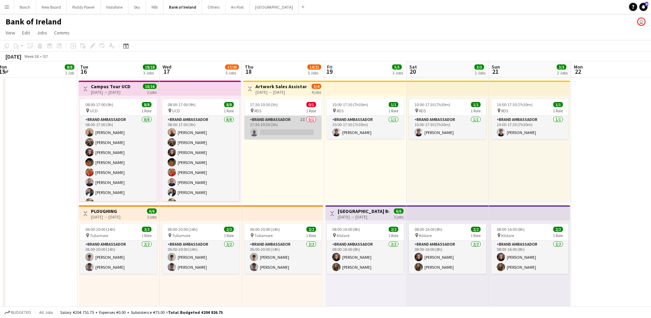
click at [309, 123] on app-card-role "Brand Ambassador 2I 0/1 17:30-20:30 (3h) single-neutral-actions" at bounding box center [283, 127] width 77 height 23
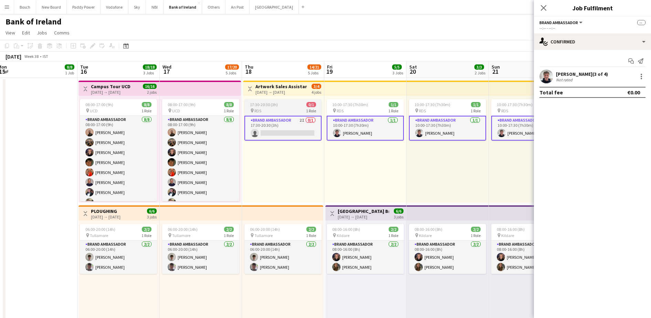
click at [294, 116] on app-card-role "Brand Ambassador 2I 0/1 17:30-20:30 (3h) single-neutral-actions" at bounding box center [283, 128] width 77 height 25
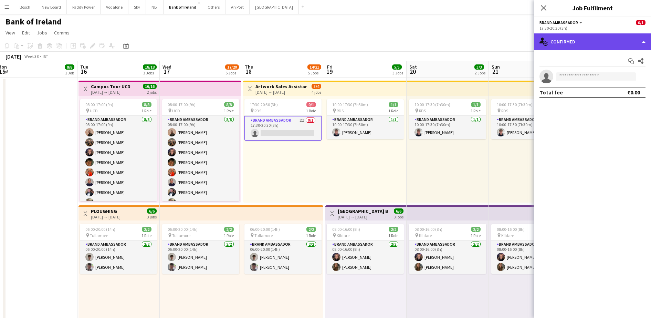
click at [590, 38] on div "single-neutral-actions-check-2 Confirmed" at bounding box center [592, 41] width 117 height 17
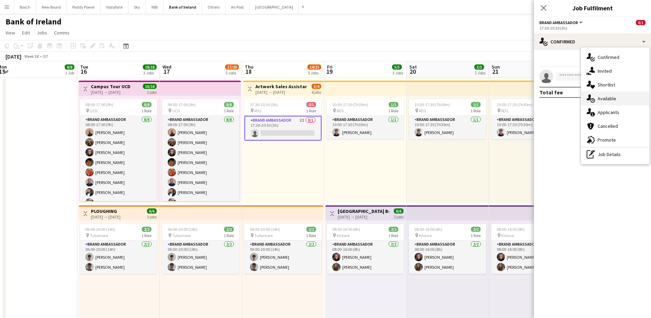
click at [614, 95] on span "Available" at bounding box center [607, 98] width 19 height 6
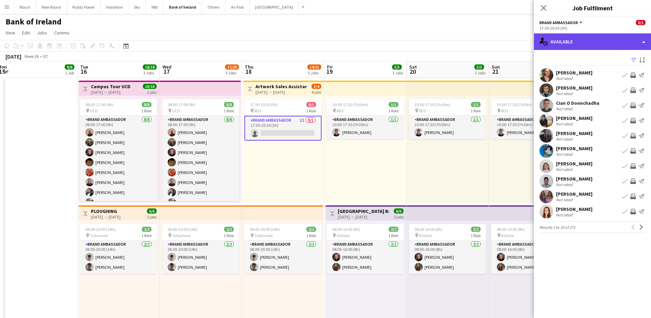
click at [585, 45] on div "single-neutral-actions-upload Available" at bounding box center [592, 41] width 117 height 17
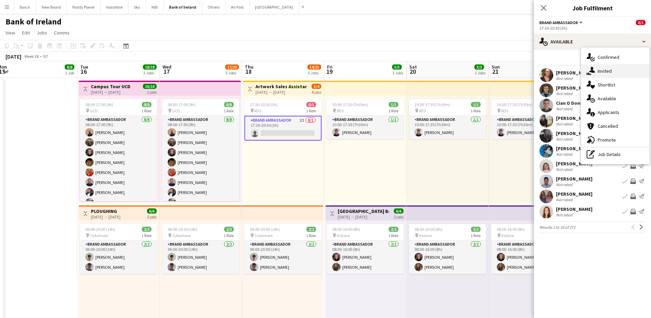
click at [615, 72] on div "single-neutral-actions-share-1 Invited" at bounding box center [615, 71] width 68 height 14
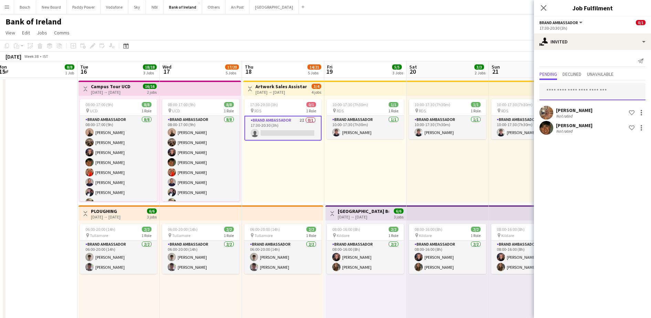
click at [586, 94] on input "text" at bounding box center [593, 91] width 106 height 17
type input "****"
click at [614, 118] on mat-option "[PERSON_NAME] Active [EMAIL_ADDRESS][DOMAIN_NAME]" at bounding box center [593, 111] width 106 height 17
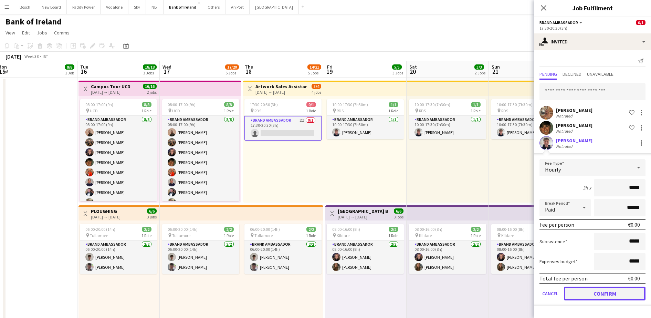
click at [614, 294] on button "Confirm" at bounding box center [605, 294] width 82 height 14
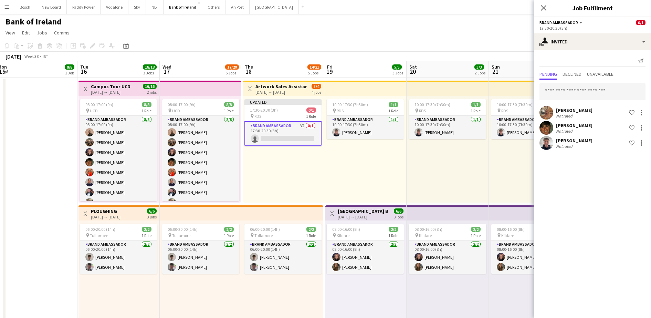
click at [436, 30] on app-page-menu "View Day view expanded Day view collapsed Month view Date picker Jump to [DATE]…" at bounding box center [325, 33] width 651 height 13
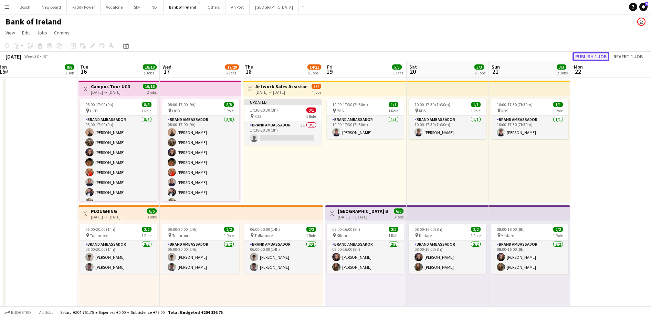
click at [591, 57] on button "Publish 1 job" at bounding box center [591, 56] width 37 height 9
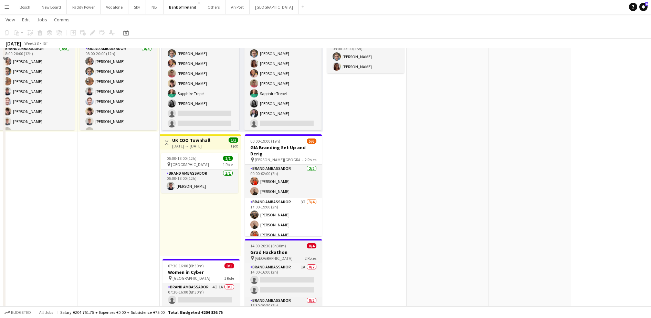
scroll to position [344, 0]
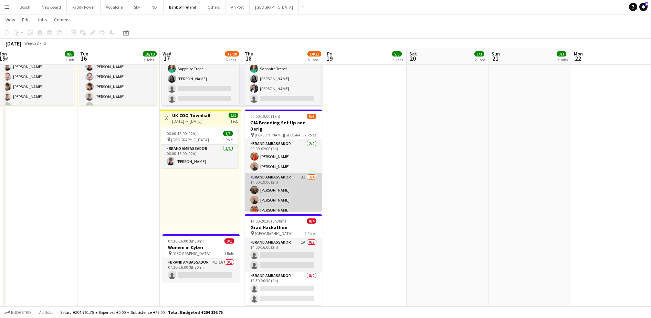
click at [301, 184] on app-card-role "Brand Ambassador 3I [DATE] 17:00-19:00 (2h) [PERSON_NAME] [PERSON_NAME] [PERSON…" at bounding box center [283, 199] width 77 height 53
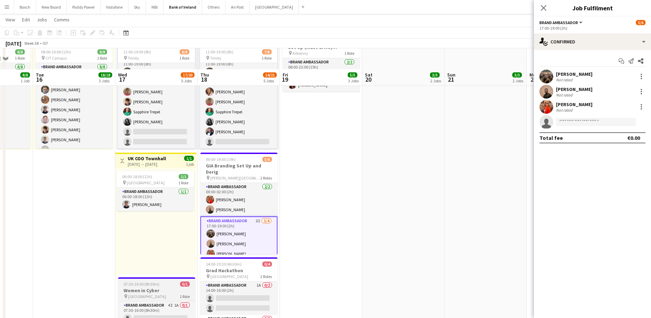
scroll to position [387, 0]
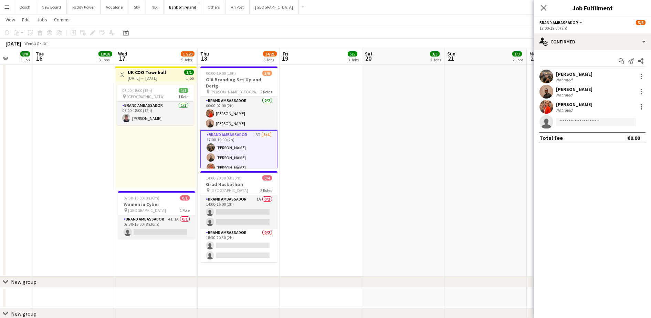
click at [239, 155] on app-card-role "Brand Ambassador 3I [DATE] 17:00-19:00 (2h) [PERSON_NAME] [PERSON_NAME] [PERSON…" at bounding box center [238, 157] width 77 height 55
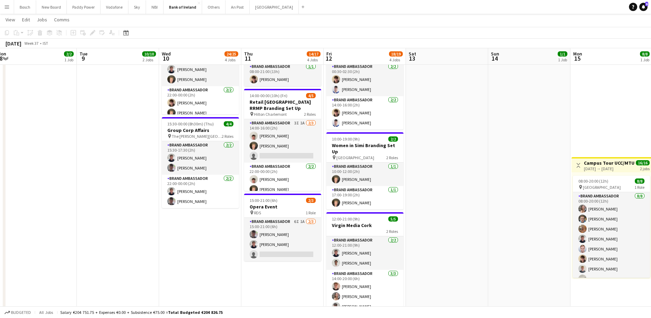
scroll to position [0, 169]
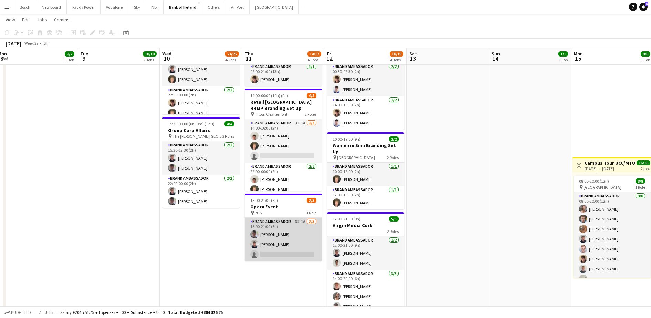
click at [263, 230] on app-card-role "Brand Ambassador 6I 1A [DATE] 15:00-21:00 (6h) [PERSON_NAME] [PERSON_NAME] sing…" at bounding box center [283, 239] width 77 height 43
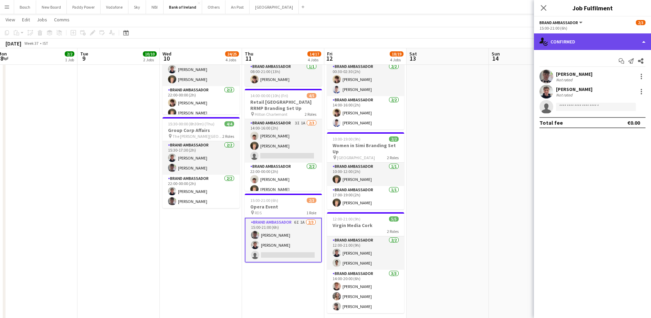
click at [602, 43] on div "single-neutral-actions-check-2 Confirmed" at bounding box center [592, 41] width 117 height 17
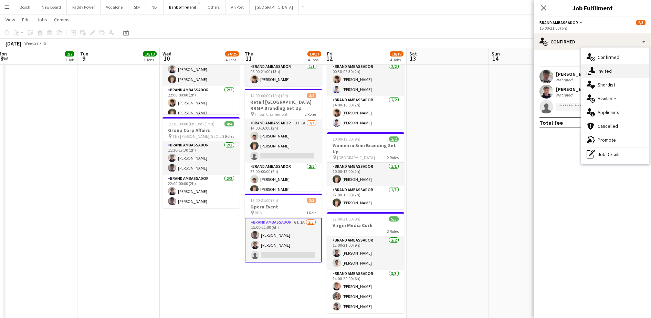
click at [604, 71] on span "Invited" at bounding box center [605, 71] width 14 height 6
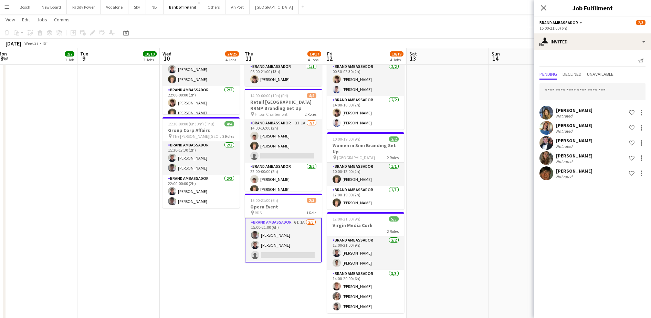
click at [587, 79] on div "Pending Declined Unavailable" at bounding box center [593, 75] width 106 height 11
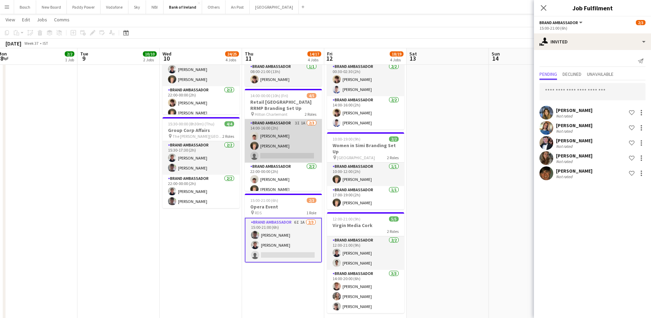
click at [276, 134] on app-card-role "Brand Ambassador 3I 1A [DATE] 14:00-16:00 (2h) [PERSON_NAME] [PERSON_NAME] sing…" at bounding box center [283, 140] width 77 height 43
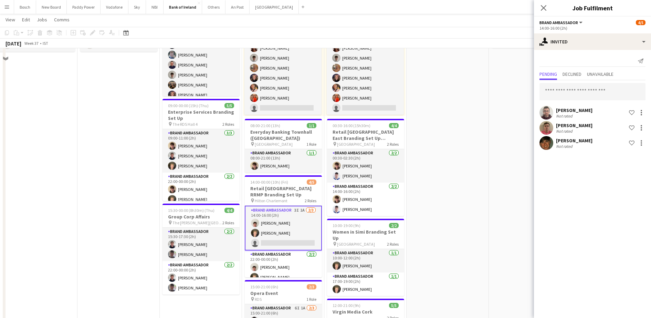
scroll to position [86, 0]
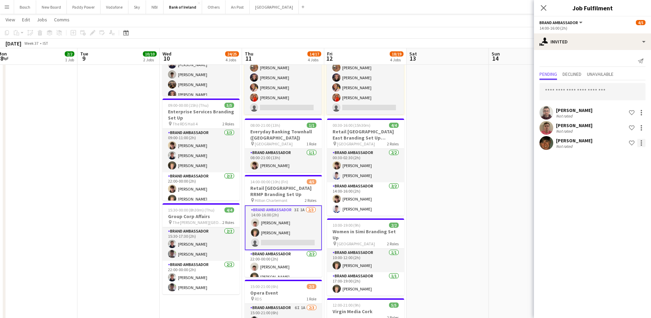
click at [640, 140] on div at bounding box center [642, 143] width 8 height 8
click at [611, 175] on span "Send notification" at bounding box center [620, 172] width 41 height 6
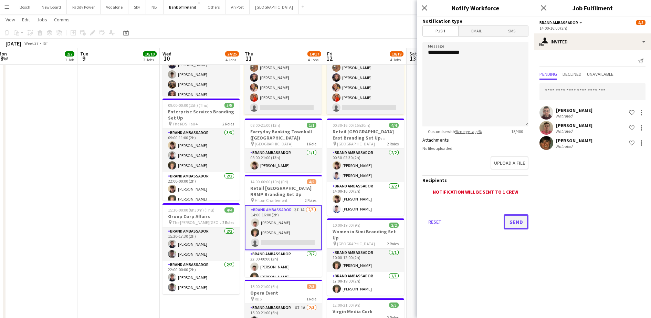
click at [507, 220] on button "Send" at bounding box center [516, 221] width 25 height 15
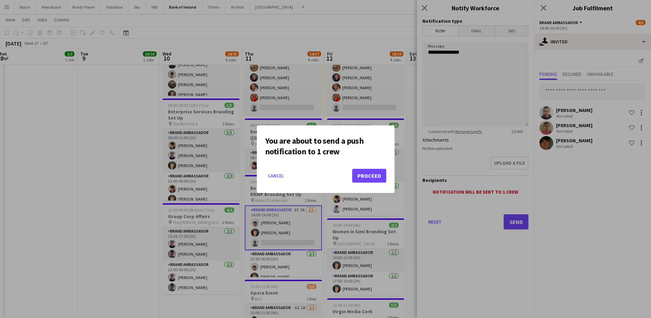
click at [374, 183] on mat-dialog-actions "Cancel Proceed" at bounding box center [325, 178] width 121 height 29
click at [374, 182] on button "Proceed" at bounding box center [369, 176] width 34 height 14
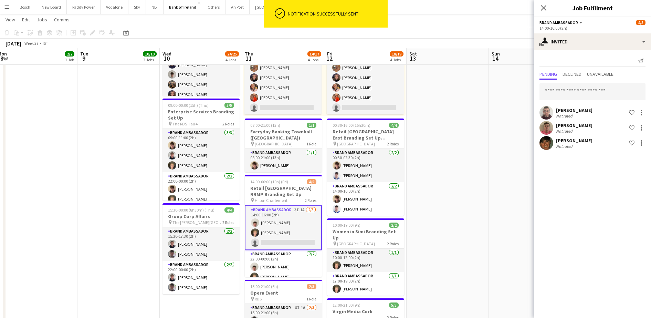
click at [362, 25] on div "Notification successfully sent" at bounding box center [336, 14] width 103 height 28
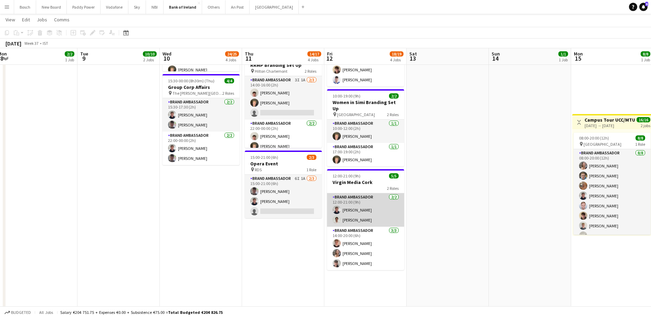
click at [372, 207] on app-card-role "Brand Ambassador [DATE] 12:00-21:00 (9h) [PERSON_NAME] [PERSON_NAME]" at bounding box center [365, 209] width 77 height 33
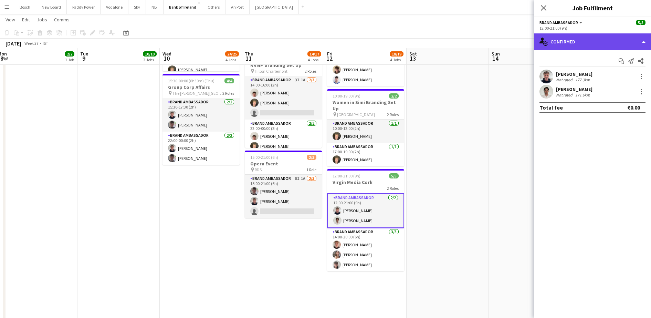
click at [577, 38] on div "single-neutral-actions-check-2 Confirmed" at bounding box center [592, 41] width 117 height 17
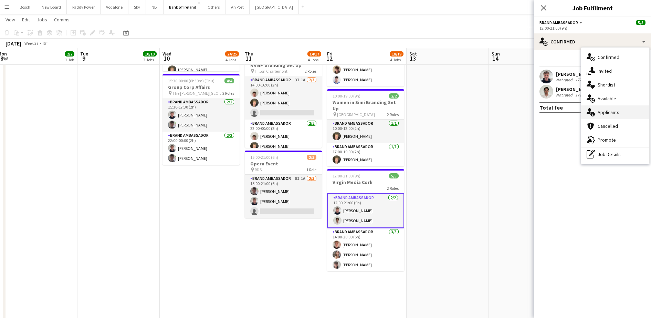
click at [608, 110] on span "Applicants" at bounding box center [609, 112] width 22 height 6
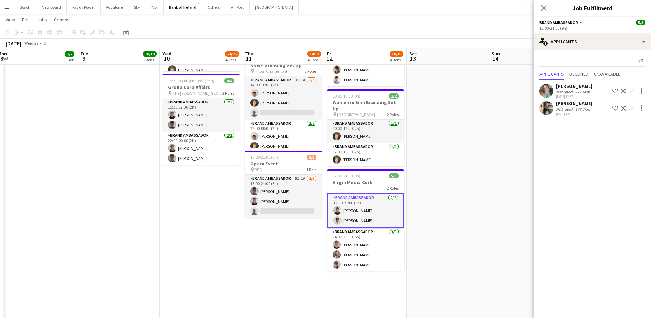
click at [485, 198] on app-date-cell at bounding box center [448, 155] width 82 height 587
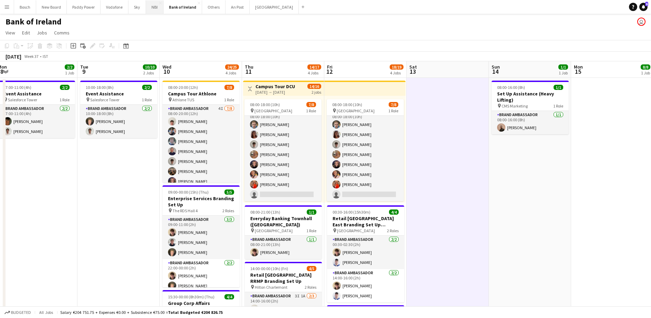
click at [148, 12] on button "NBI Close" at bounding box center [155, 6] width 18 height 13
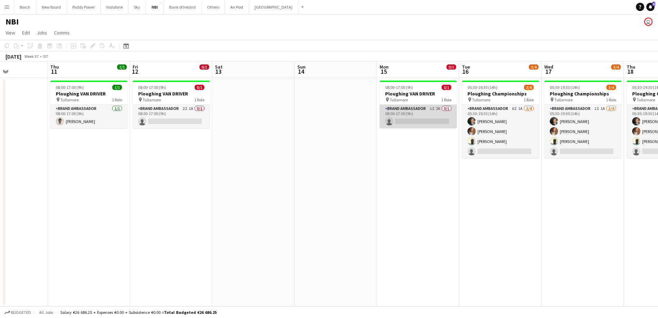
click at [401, 120] on app-card-role "Brand Ambassador 1I 2A 0/1 08:00-17:00 (9h) single-neutral-actions" at bounding box center [418, 116] width 77 height 23
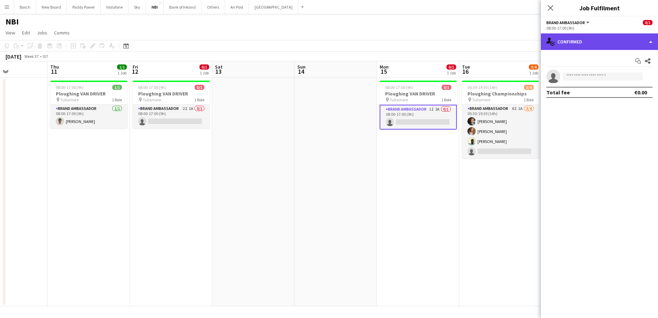
click at [607, 35] on div "single-neutral-actions-check-2 Confirmed" at bounding box center [599, 41] width 117 height 17
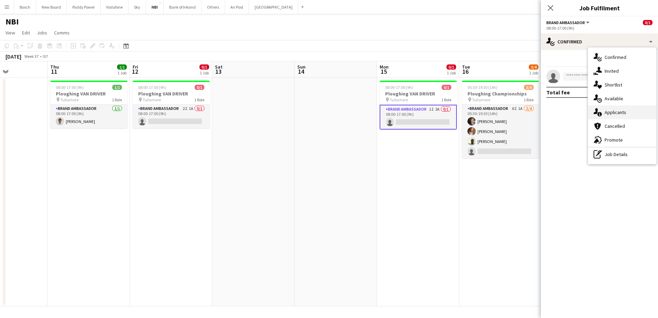
click at [632, 107] on div "single-neutral-actions-information Applicants" at bounding box center [622, 112] width 68 height 14
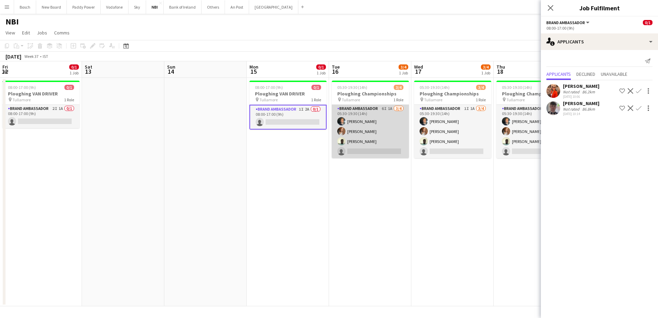
click at [386, 142] on app-card-role "Brand Ambassador 6I 1A [DATE] 05:30-19:30 (14h) [PERSON_NAME] [PERSON_NAME] [PE…" at bounding box center [370, 131] width 77 height 53
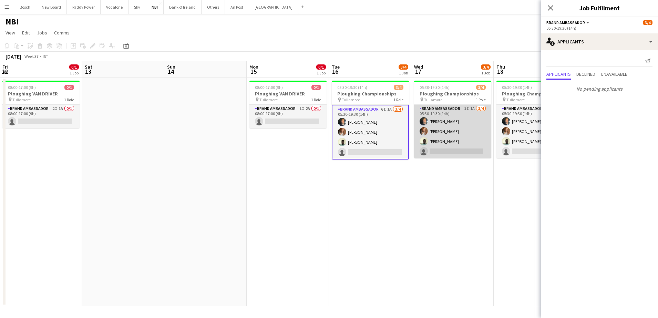
click at [461, 142] on app-card-role "Brand Ambassador 1I 1A [DATE] 05:30-19:30 (14h) [PERSON_NAME] [PERSON_NAME] [PE…" at bounding box center [452, 131] width 77 height 53
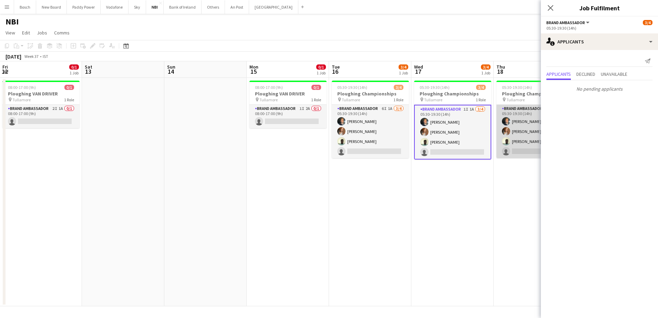
click at [511, 139] on app-card-role "Brand Ambassador 1I 1A [DATE] 05:30-19:30 (14h) [PERSON_NAME] [PERSON_NAME] [PE…" at bounding box center [534, 131] width 77 height 53
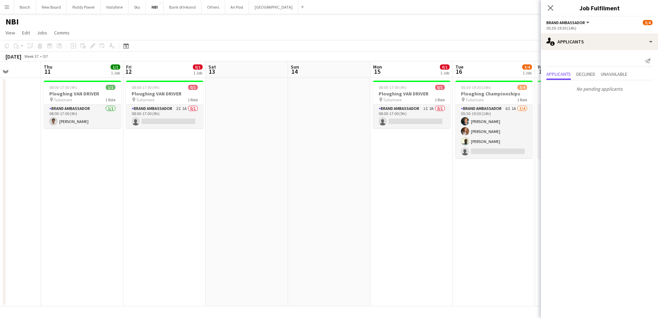
scroll to position [0, 190]
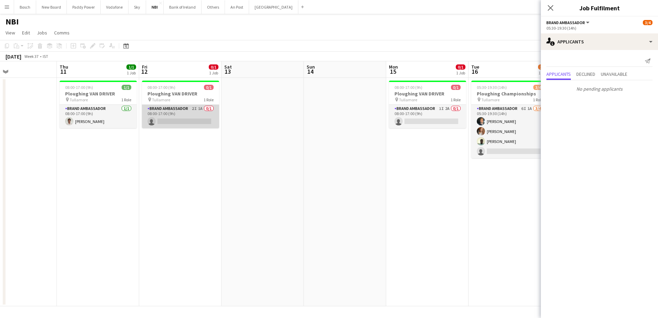
click at [172, 116] on app-card-role "Brand Ambassador 2I 1A 0/1 08:00-17:00 (9h) single-neutral-actions" at bounding box center [180, 116] width 77 height 23
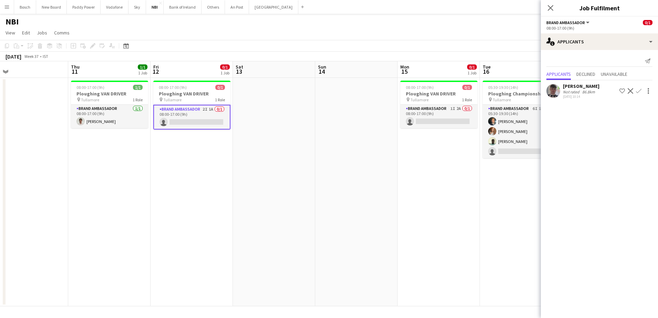
scroll to position [0, 179]
click at [190, 10] on button "Bank of Ireland Close" at bounding box center [183, 6] width 38 height 13
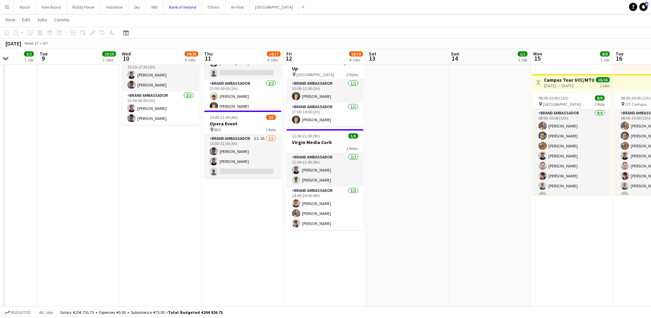
scroll to position [258, 0]
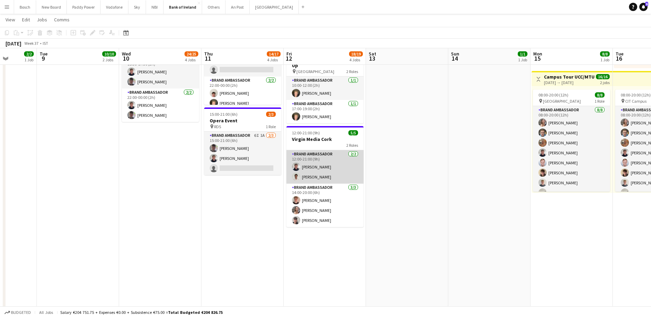
click at [317, 170] on app-card-role "Brand Ambassador [DATE] 12:00-21:00 (9h) [PERSON_NAME] [PERSON_NAME]" at bounding box center [325, 166] width 77 height 33
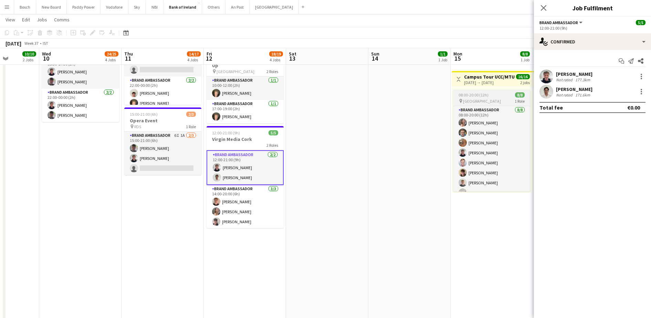
scroll to position [0, 207]
click at [643, 92] on div at bounding box center [642, 91] width 8 height 8
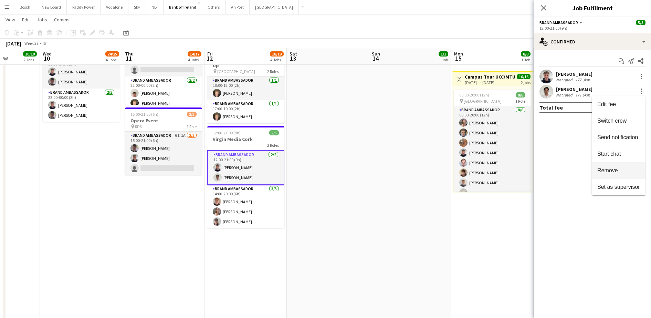
click at [626, 174] on button "Remove" at bounding box center [619, 170] width 54 height 17
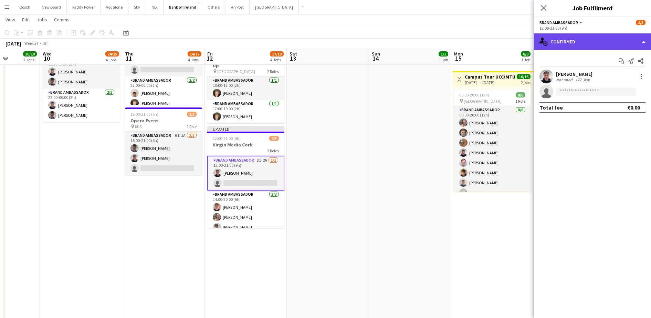
click at [586, 44] on div "single-neutral-actions-check-2 Confirmed" at bounding box center [592, 41] width 117 height 17
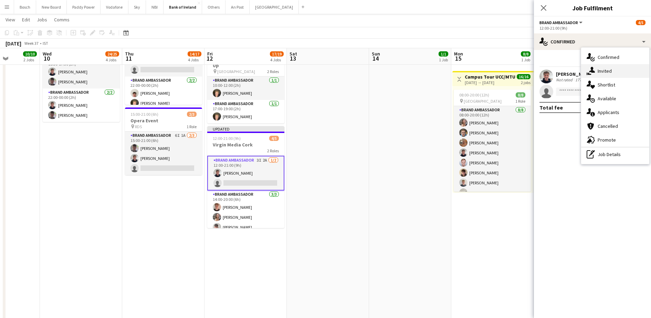
click at [612, 72] on div "single-neutral-actions-share-1 Invited" at bounding box center [615, 71] width 68 height 14
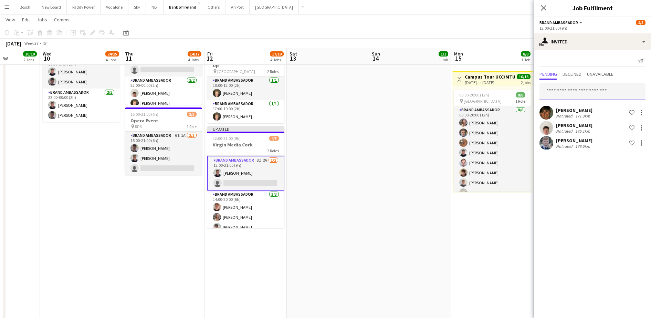
click at [591, 92] on input "text" at bounding box center [593, 91] width 106 height 17
type input "*****"
click at [614, 113] on span "[EMAIL_ADDRESS][DOMAIN_NAME]" at bounding box center [592, 115] width 95 height 6
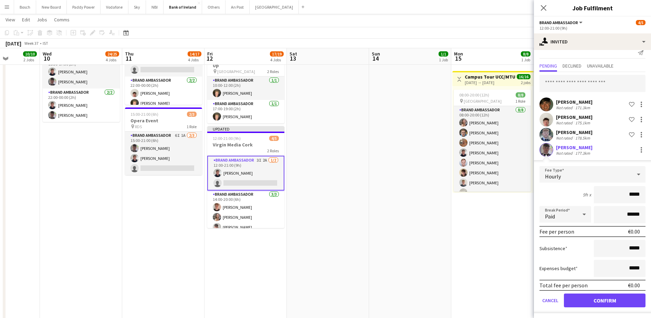
scroll to position [10, 0]
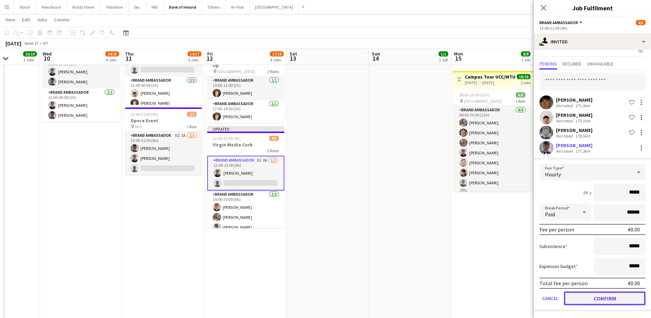
click at [605, 293] on button "Confirm" at bounding box center [605, 298] width 82 height 14
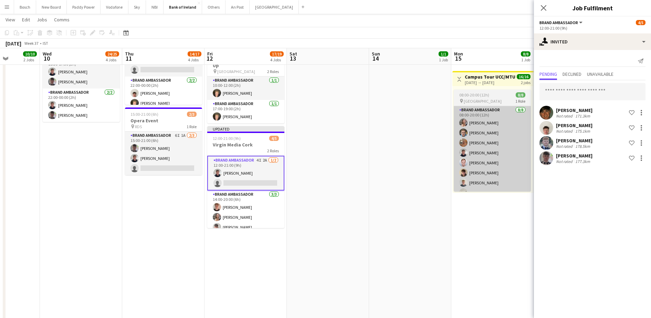
scroll to position [0, 0]
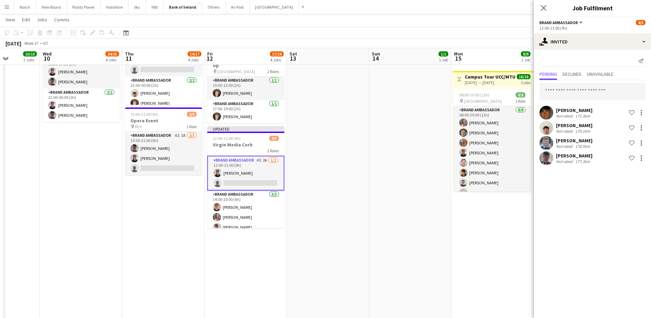
click at [397, 119] on app-date-cell "08:00-16:00 (8h) 1/1 Set Up Assistance (Heavy Lifting) pin CMS Marketing 1 Role…" at bounding box center [410, 112] width 82 height 587
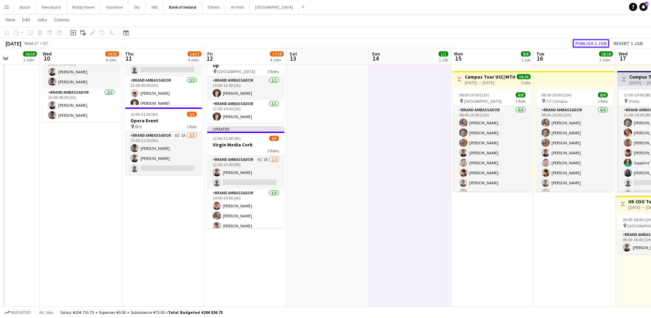
click at [582, 45] on button "Publish 1 job" at bounding box center [591, 43] width 37 height 9
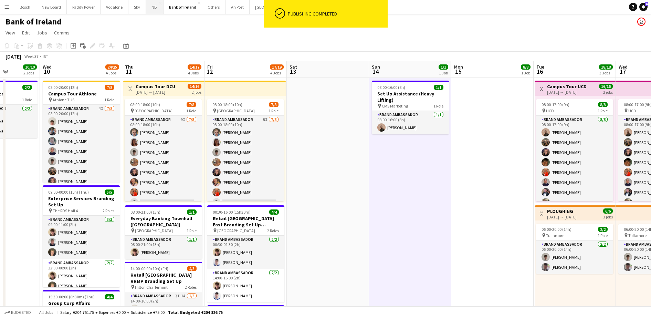
click at [151, 9] on button "NBI Close" at bounding box center [155, 6] width 18 height 13
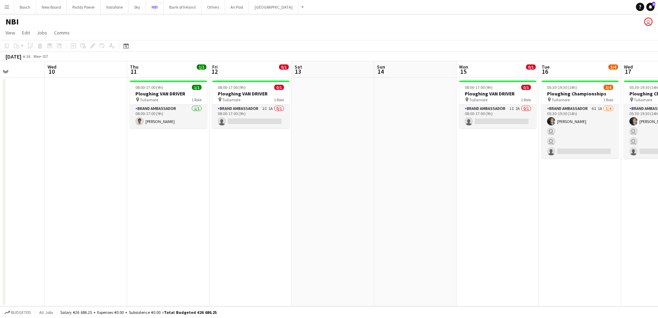
scroll to position [0, 207]
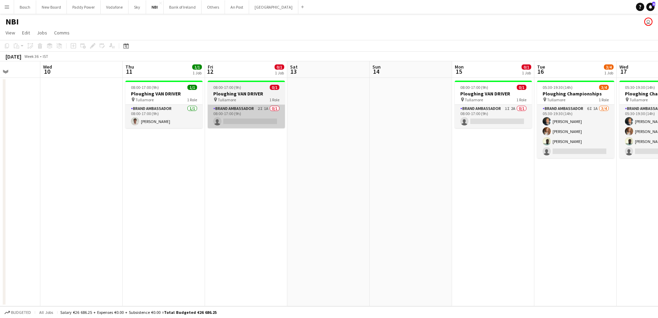
click at [231, 107] on app-card-role "Brand Ambassador 2I 1A 0/1 08:00-17:00 (9h) single-neutral-actions" at bounding box center [246, 116] width 77 height 23
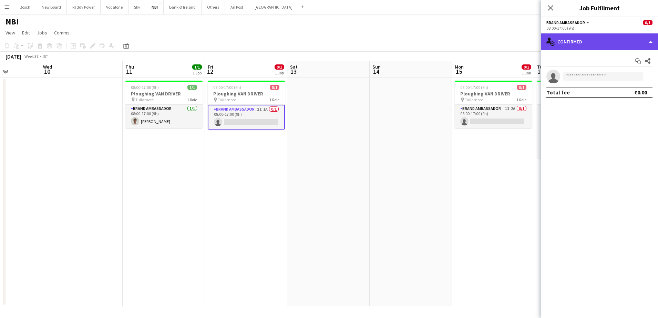
click at [579, 42] on div "single-neutral-actions-check-2 Confirmed" at bounding box center [599, 41] width 117 height 17
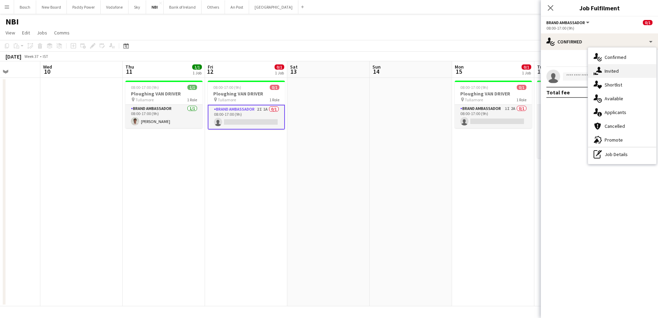
click at [606, 74] on div "single-neutral-actions-share-1 Invited" at bounding box center [622, 71] width 68 height 14
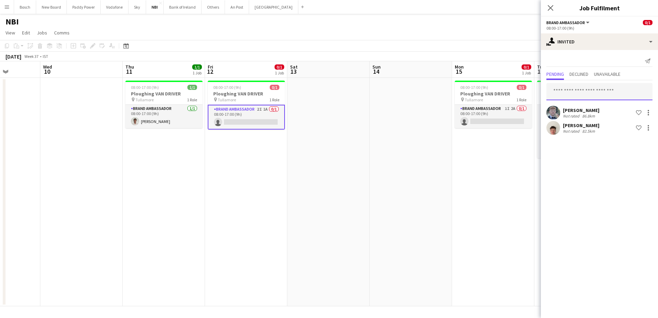
click at [598, 85] on input "text" at bounding box center [599, 91] width 106 height 17
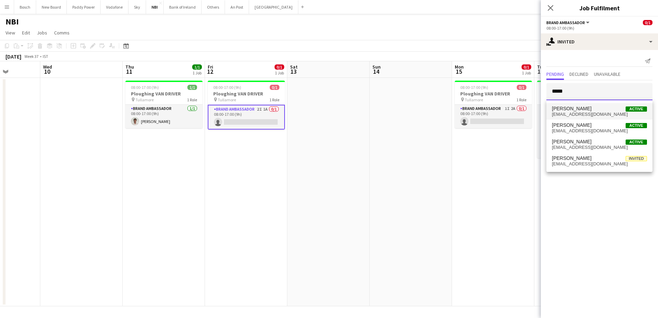
type input "*****"
click at [609, 109] on span "[PERSON_NAME] Active" at bounding box center [599, 109] width 95 height 6
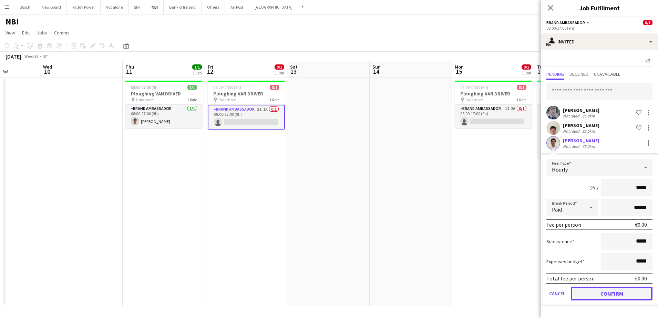
click at [614, 289] on button "Confirm" at bounding box center [612, 294] width 82 height 14
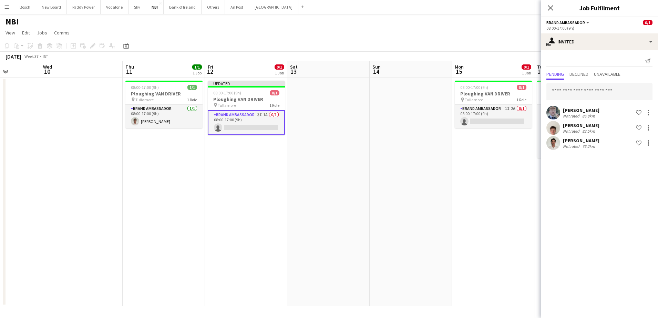
click at [494, 54] on div "[DATE] Week 37 • IST Publish 1 job Revert 1 job" at bounding box center [329, 57] width 658 height 10
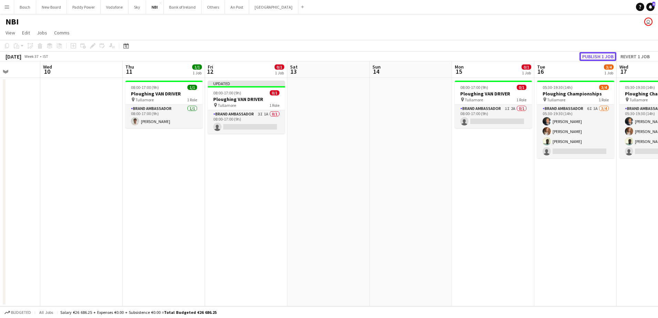
click at [592, 53] on button "Publish 1 job" at bounding box center [597, 56] width 37 height 9
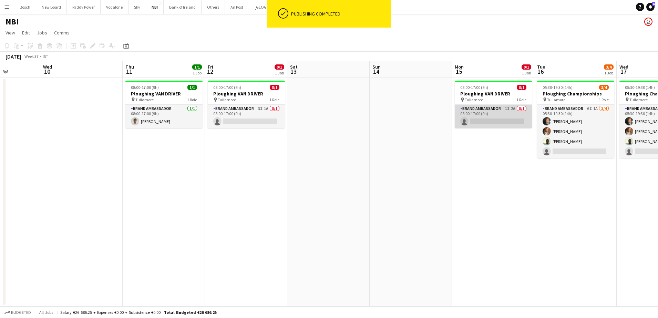
click at [514, 118] on app-card-role "Brand Ambassador 1I 2A 0/1 08:00-17:00 (9h) single-neutral-actions" at bounding box center [493, 116] width 77 height 23
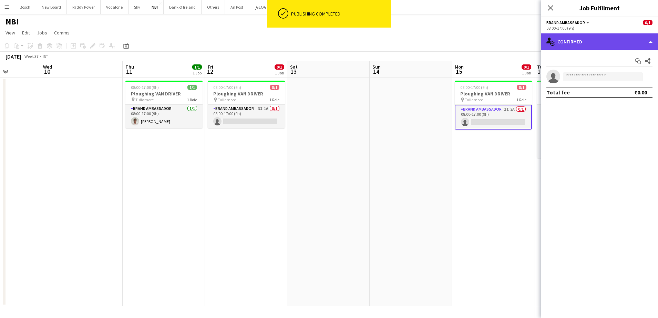
click at [579, 44] on div "single-neutral-actions-check-2 Confirmed" at bounding box center [599, 41] width 117 height 17
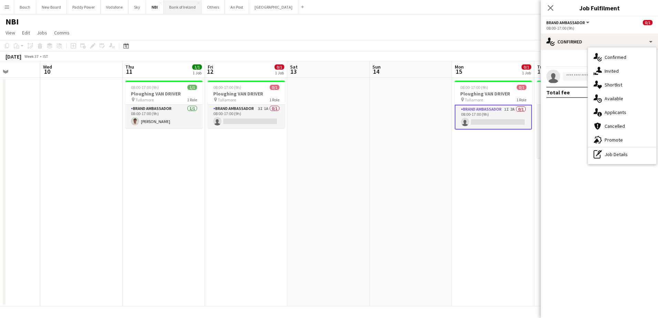
click at [182, 7] on button "Bank of Ireland Close" at bounding box center [183, 6] width 38 height 13
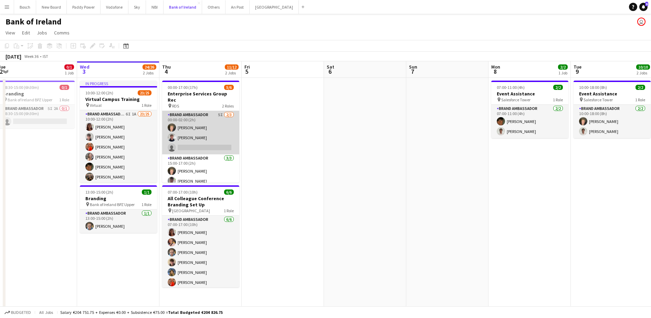
scroll to position [0, 170]
click at [207, 130] on app-card-role "Brand Ambassador 5I [DATE] 00:00-02:00 (2h) [PERSON_NAME] [PERSON_NAME] single-…" at bounding box center [200, 132] width 77 height 43
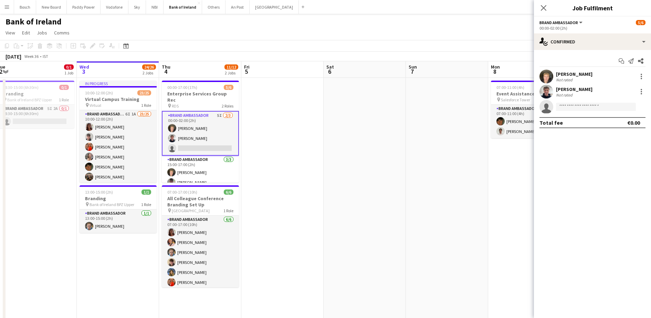
scroll to position [10, 0]
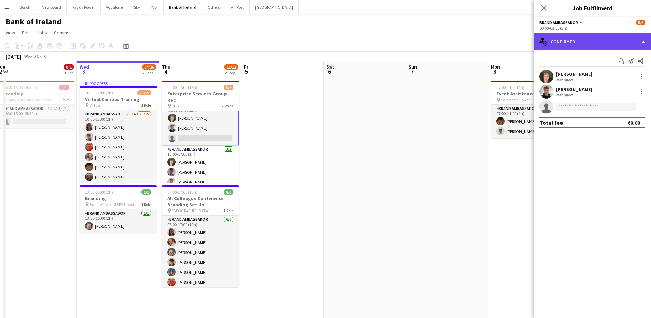
click at [583, 47] on div "single-neutral-actions-check-2 Confirmed" at bounding box center [592, 41] width 117 height 17
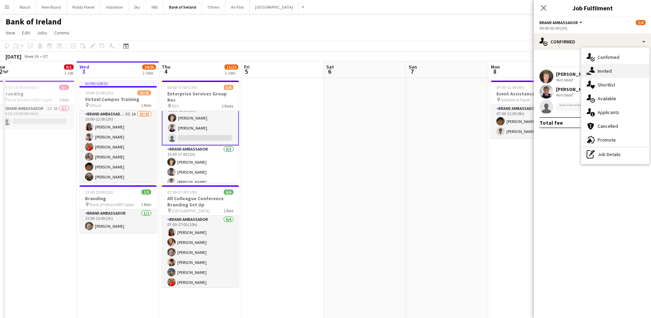
click at [607, 70] on span "Invited" at bounding box center [605, 71] width 14 height 6
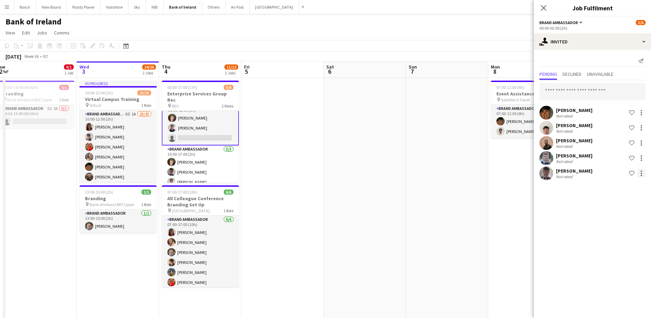
click at [641, 172] on div at bounding box center [641, 170] width 1 height 1
click at [629, 195] on button "Send notification" at bounding box center [620, 202] width 52 height 17
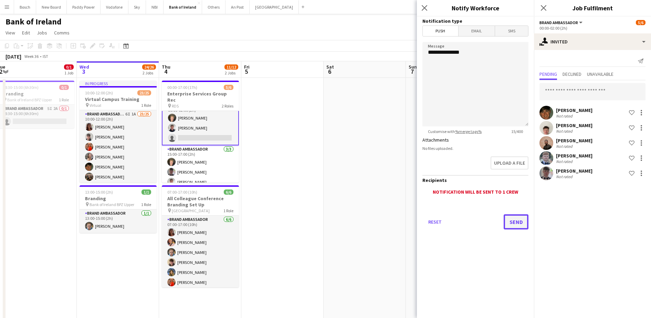
click at [520, 223] on button "Send" at bounding box center [516, 221] width 25 height 15
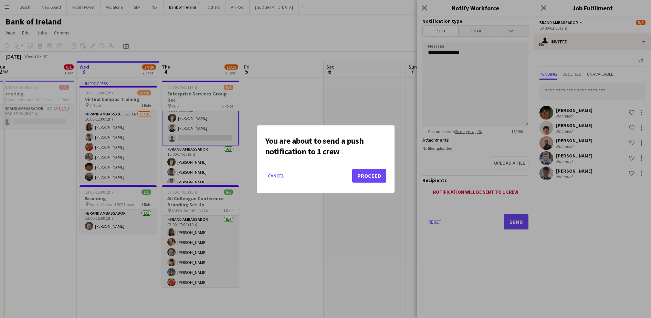
click at [362, 168] on mat-dialog-actions "Cancel Proceed" at bounding box center [325, 178] width 121 height 29
click at [364, 170] on button "Proceed" at bounding box center [369, 176] width 34 height 14
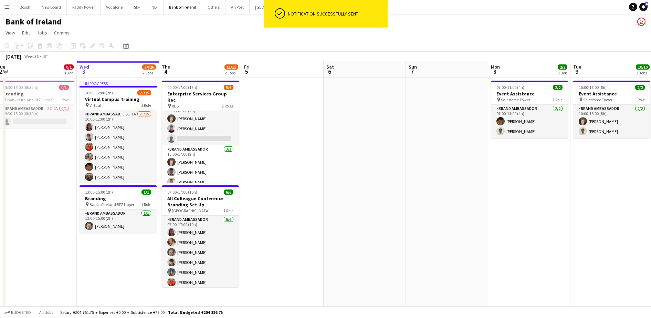
click at [279, 97] on app-date-cell at bounding box center [282, 290] width 82 height 424
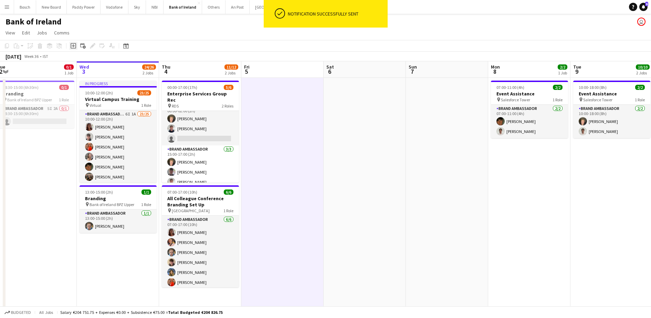
click at [72, 46] on icon "Add job" at bounding box center [74, 46] width 6 height 6
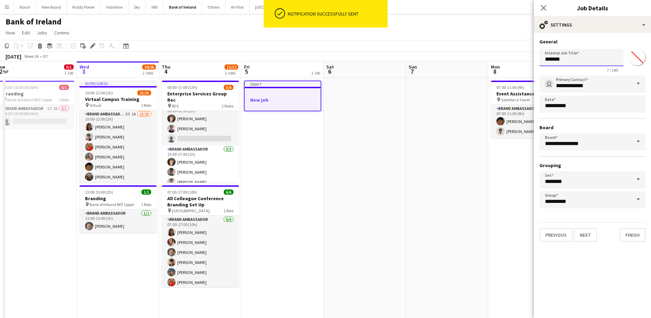
click at [576, 53] on input "*******" at bounding box center [582, 57] width 84 height 17
click at [576, 52] on input "*******" at bounding box center [582, 57] width 84 height 17
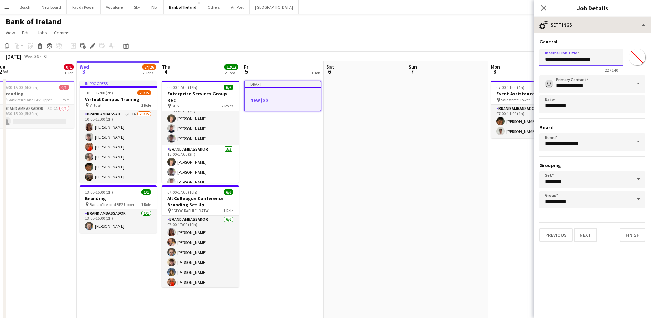
type input "**********"
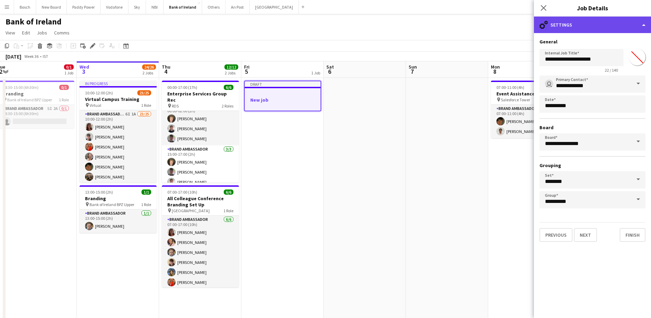
click at [595, 24] on div "cog-double-3 Settings" at bounding box center [592, 25] width 117 height 17
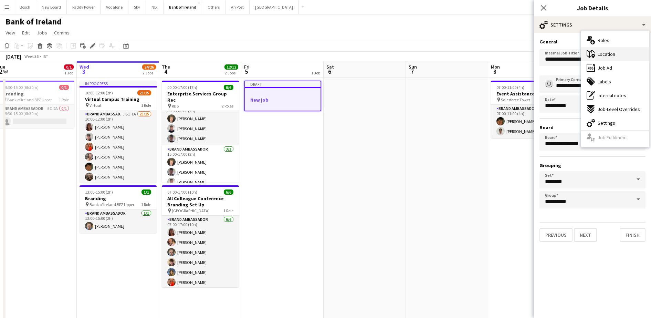
click at [613, 53] on span "Location" at bounding box center [607, 54] width 18 height 6
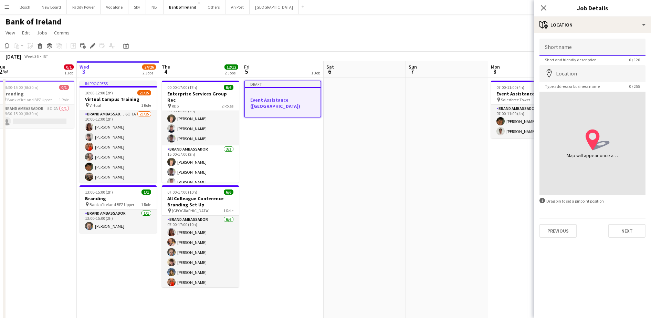
click at [592, 49] on input "Shortname" at bounding box center [593, 47] width 106 height 17
type input "*"
type input "**********"
click at [631, 224] on button "Next" at bounding box center [627, 231] width 37 height 14
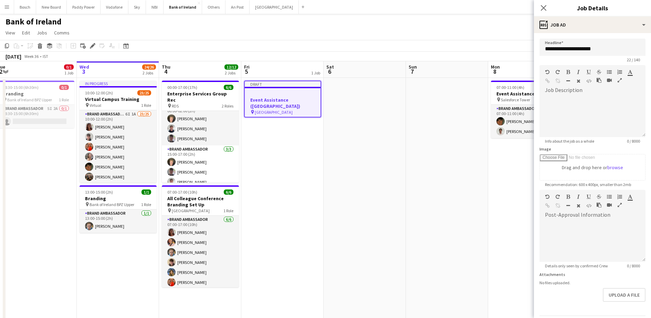
click at [608, 14] on div "Close pop-in Job Details" at bounding box center [592, 8] width 117 height 17
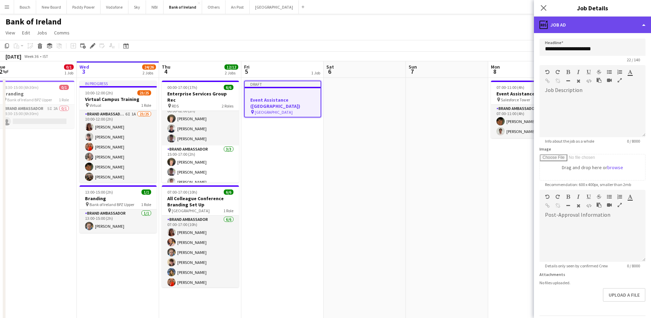
click at [606, 27] on div "ads-window Job Ad" at bounding box center [592, 25] width 117 height 17
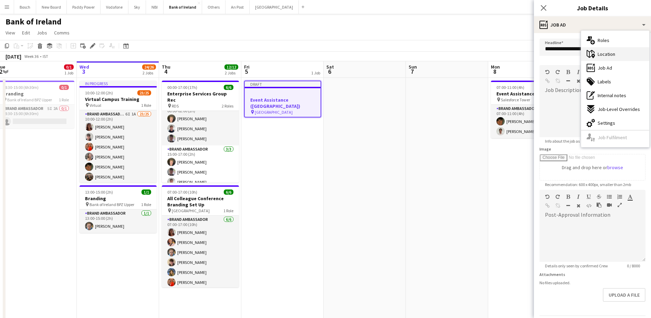
click at [609, 53] on span "Location" at bounding box center [607, 54] width 18 height 6
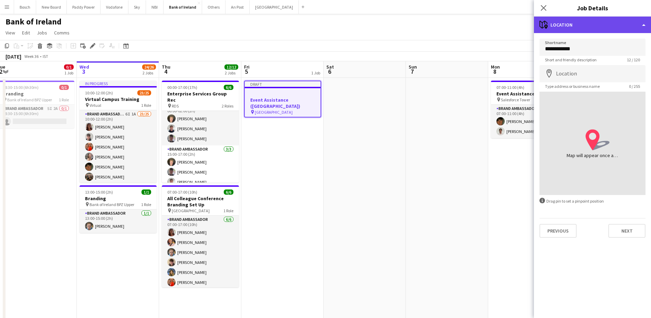
click at [583, 21] on div "maps-pin-1 Location" at bounding box center [592, 25] width 117 height 17
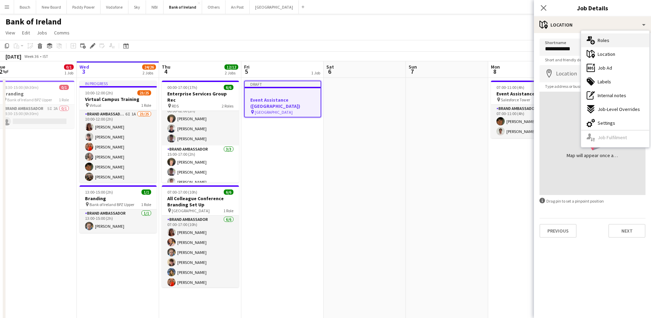
click at [599, 39] on span "Roles" at bounding box center [604, 40] width 12 height 6
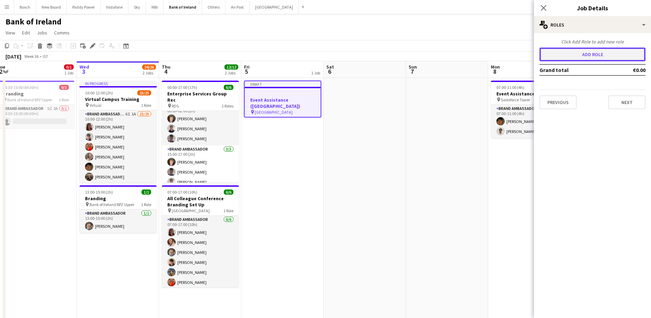
click at [585, 50] on button "Add role" at bounding box center [593, 55] width 106 height 14
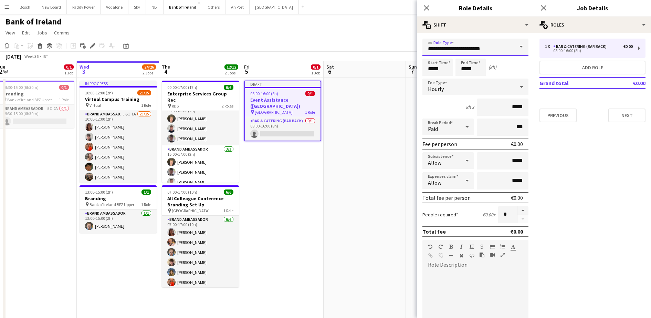
click at [492, 52] on input "**********" at bounding box center [476, 47] width 106 height 17
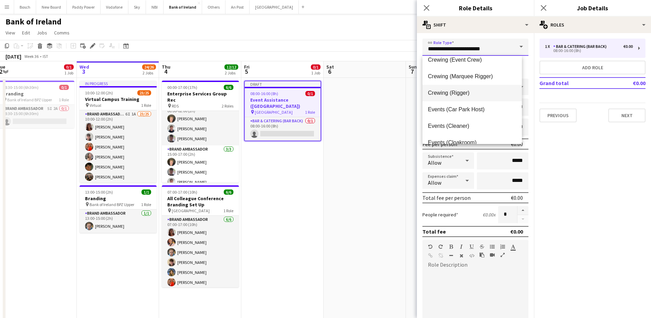
scroll to position [86, 0]
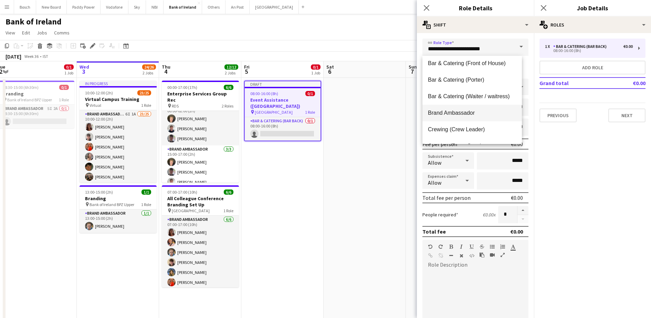
click at [475, 107] on mat-option "Brand Ambassador" at bounding box center [473, 113] width 100 height 17
type input "**********"
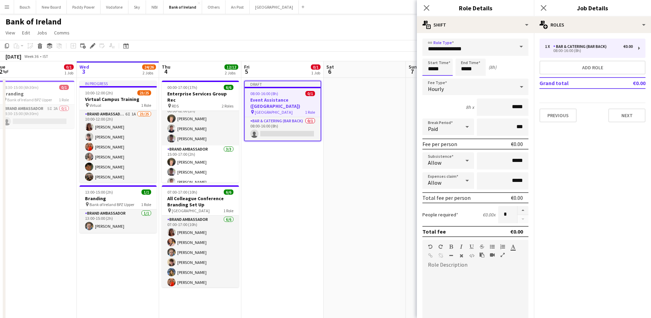
click at [450, 72] on input "*****" at bounding box center [438, 67] width 30 height 17
type input "*****"
click at [479, 70] on input "*****" at bounding box center [471, 67] width 30 height 17
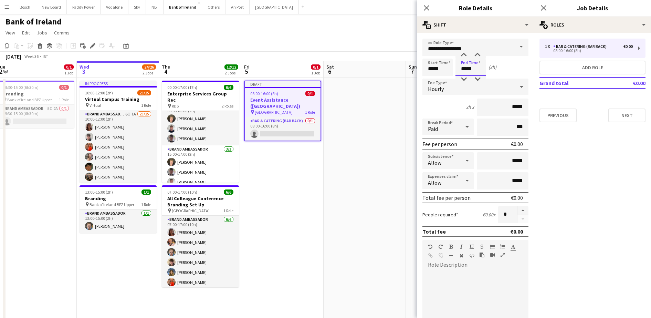
click at [477, 70] on input "*****" at bounding box center [471, 67] width 30 height 17
click at [518, 212] on button "button" at bounding box center [523, 210] width 11 height 9
type input "*"
click at [618, 116] on button "Next" at bounding box center [627, 115] width 37 height 14
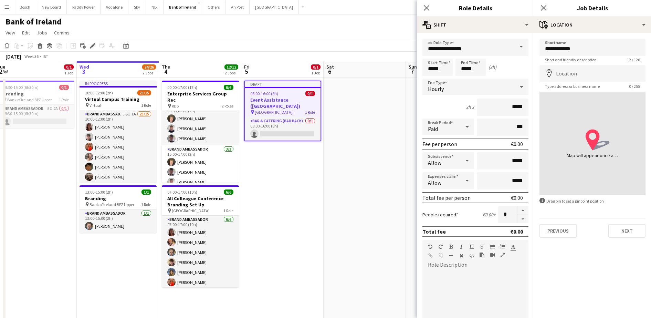
click at [395, 17] on div "Bank of Ireland user" at bounding box center [325, 20] width 651 height 13
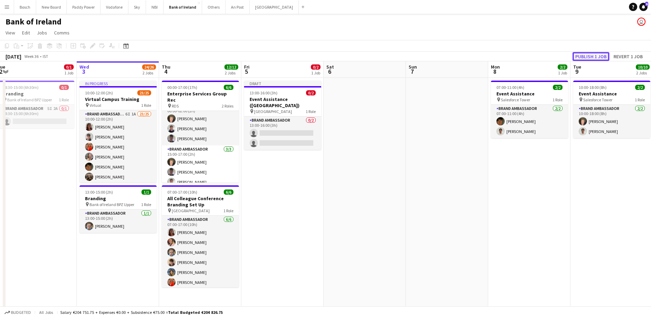
click at [591, 53] on button "Publish 1 job" at bounding box center [591, 56] width 37 height 9
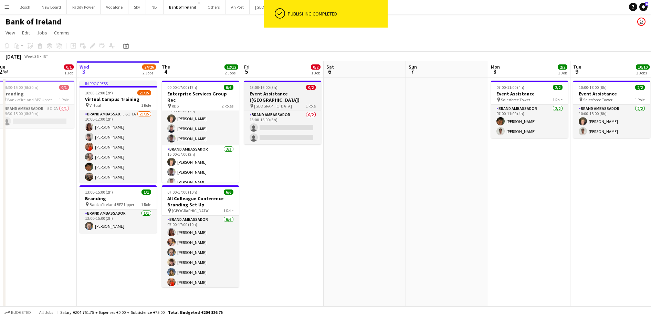
click at [287, 94] on h3 "Event Assistance ([GEOGRAPHIC_DATA])" at bounding box center [282, 97] width 77 height 12
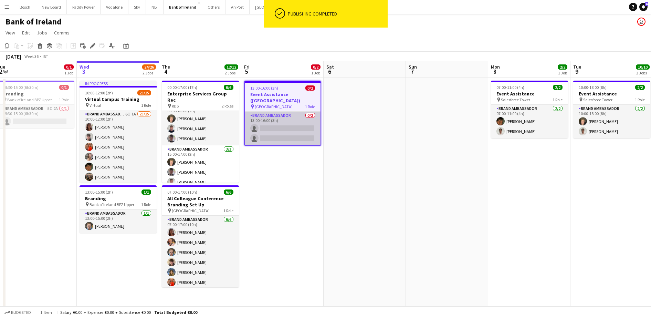
click at [297, 135] on app-card-role "Brand Ambassador 0/2 13:00-16:00 (3h) single-neutral-actions single-neutral-act…" at bounding box center [283, 128] width 76 height 33
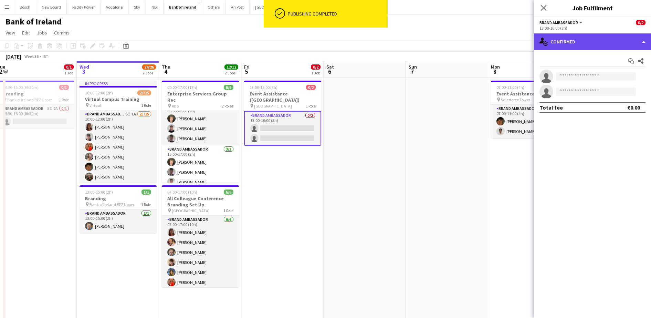
click at [600, 39] on div "single-neutral-actions-check-2 Confirmed" at bounding box center [592, 41] width 117 height 17
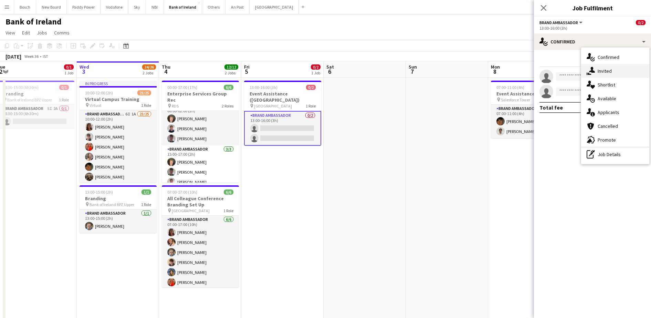
click at [615, 70] on div "single-neutral-actions-share-1 Invited" at bounding box center [615, 71] width 68 height 14
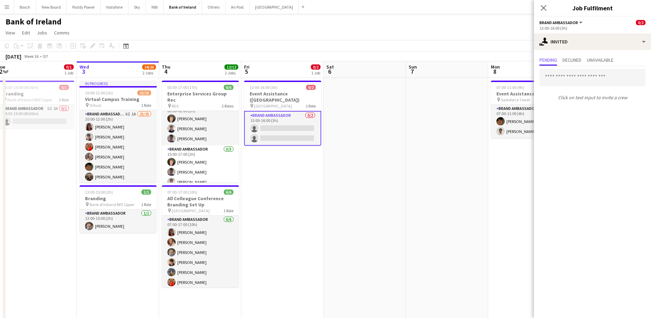
click at [572, 80] on input "text" at bounding box center [593, 77] width 106 height 17
type input "****"
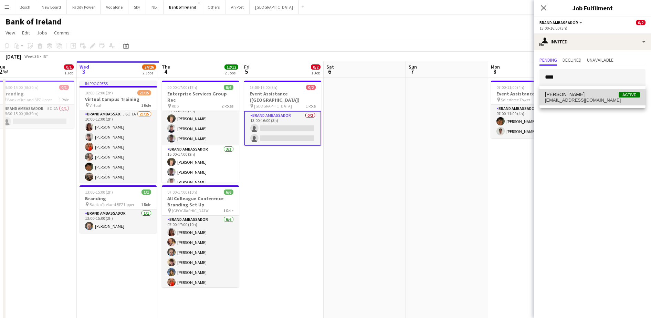
click at [576, 99] on span "[EMAIL_ADDRESS][DOMAIN_NAME]" at bounding box center [592, 100] width 95 height 6
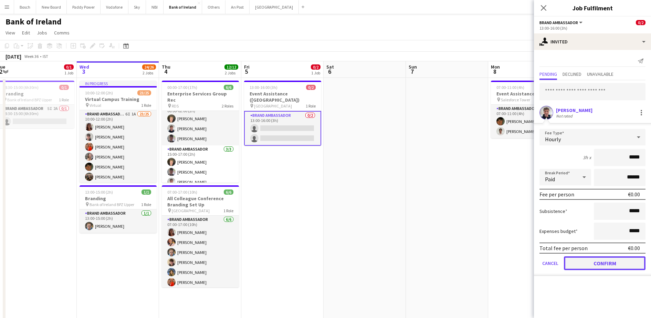
click at [599, 259] on button "Confirm" at bounding box center [605, 263] width 82 height 14
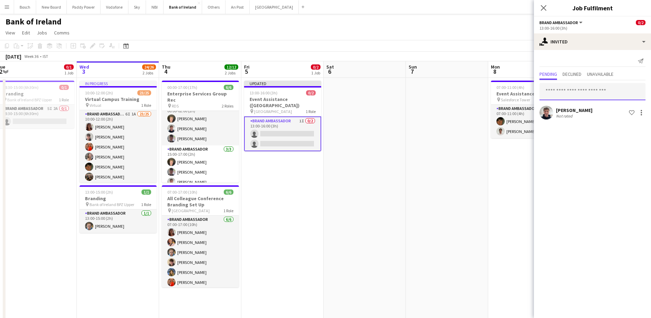
click at [576, 95] on input "text" at bounding box center [593, 91] width 106 height 17
type input "*****"
click at [594, 107] on span "[PERSON_NAME] Active" at bounding box center [592, 109] width 95 height 6
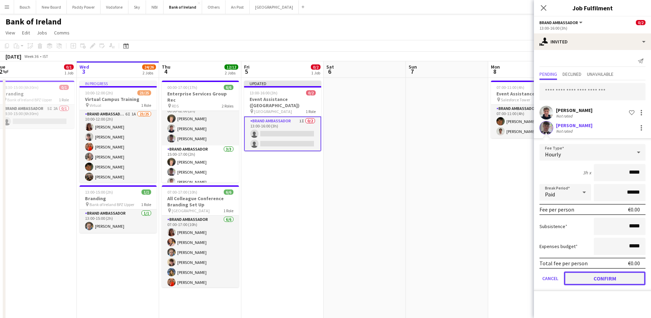
click at [601, 283] on button "Confirm" at bounding box center [605, 278] width 82 height 14
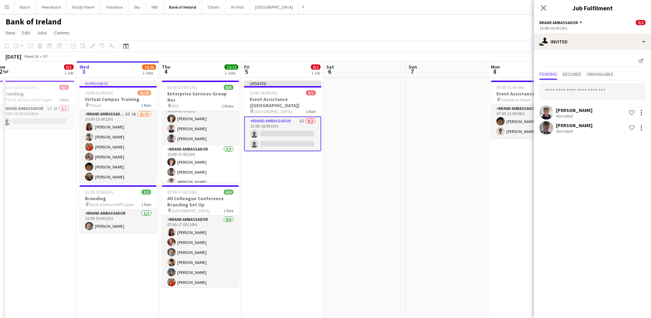
click at [509, 44] on app-toolbar "Copy Paste Paste Ctrl+V Paste with crew Ctrl+Shift+V Paste linked Job [GEOGRAPH…" at bounding box center [325, 46] width 651 height 12
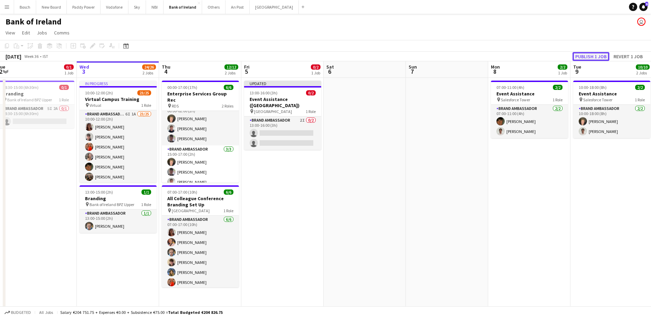
click at [588, 53] on button "Publish 1 job" at bounding box center [591, 56] width 37 height 9
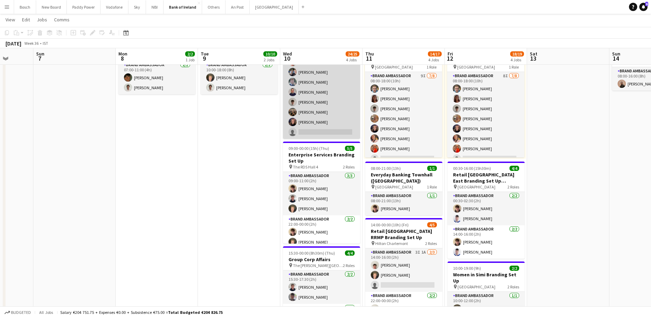
scroll to position [0, 0]
click at [314, 126] on app-card-role "Brand Ambassador 4I [DATE] 08:00-20:00 (12h) [PERSON_NAME] [PERSON_NAME] [PERSO…" at bounding box center [321, 107] width 77 height 93
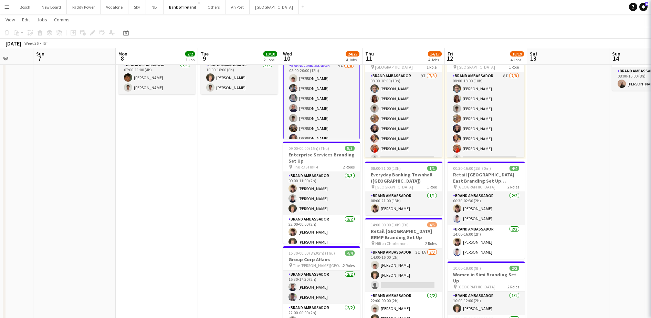
scroll to position [0, 213]
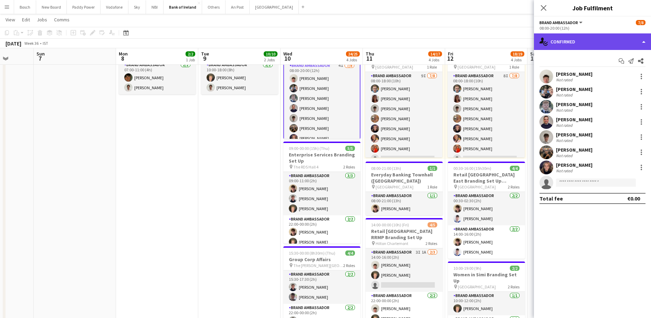
click at [576, 44] on div "single-neutral-actions-check-2 Confirmed" at bounding box center [592, 41] width 117 height 17
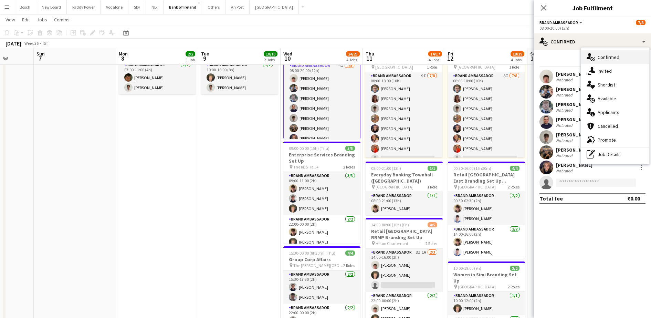
click at [614, 59] on span "Confirmed" at bounding box center [609, 57] width 22 height 6
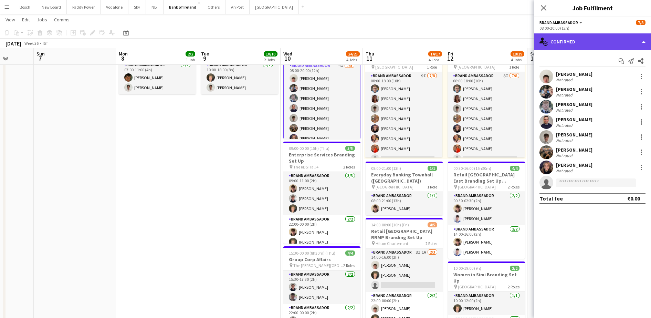
click at [582, 49] on div "single-neutral-actions-check-2 Confirmed" at bounding box center [592, 41] width 117 height 17
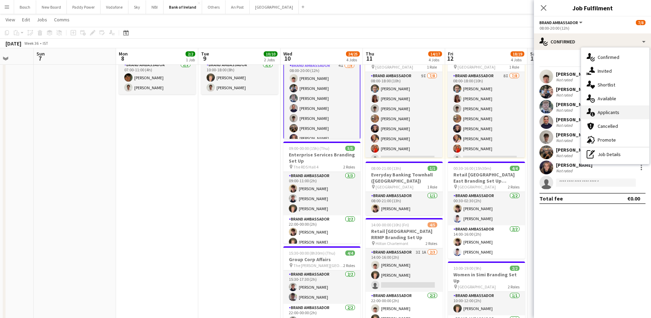
click at [621, 107] on div "single-neutral-actions-information Applicants" at bounding box center [615, 112] width 68 height 14
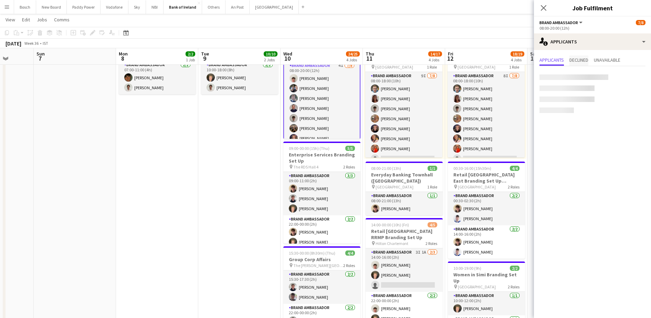
click at [588, 58] on span "Declined" at bounding box center [579, 60] width 19 height 5
click at [556, 58] on span "Applicants" at bounding box center [552, 60] width 24 height 5
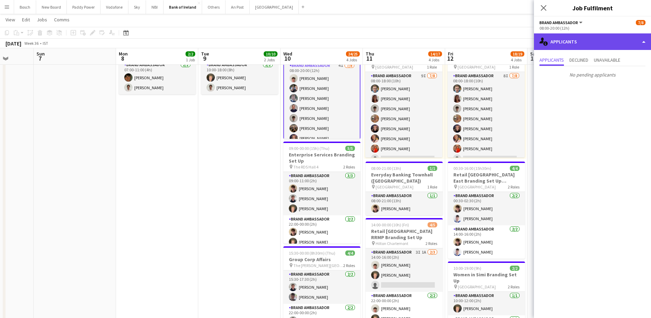
click at [572, 41] on div "single-neutral-actions-information Applicants" at bounding box center [592, 41] width 117 height 17
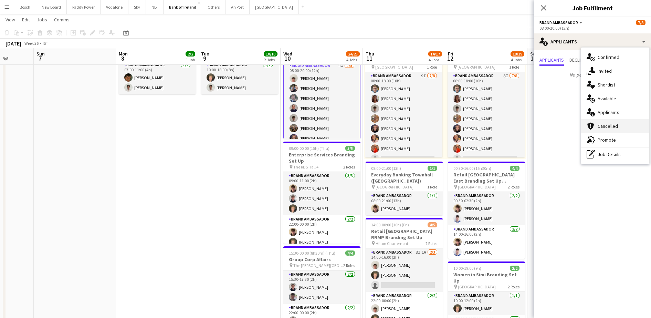
click at [609, 132] on div "cancellation Cancelled" at bounding box center [615, 126] width 68 height 14
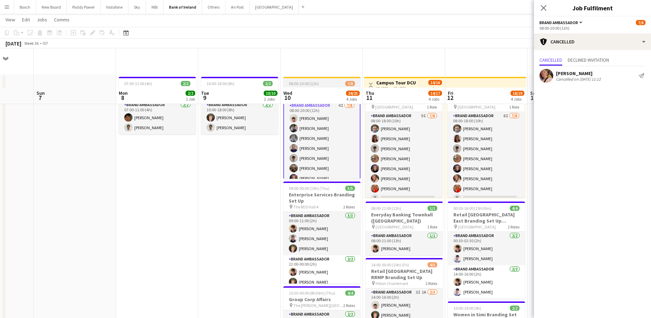
scroll to position [0, 0]
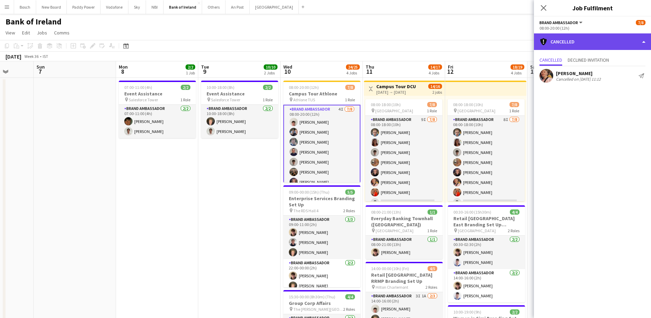
click at [581, 42] on div "cancellation Cancelled" at bounding box center [592, 41] width 117 height 17
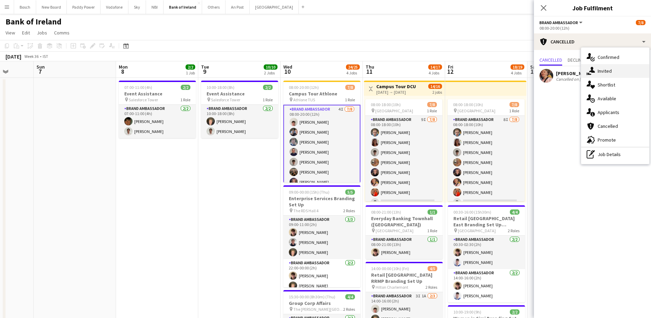
click at [608, 76] on div "single-neutral-actions-share-1 Invited" at bounding box center [615, 71] width 68 height 14
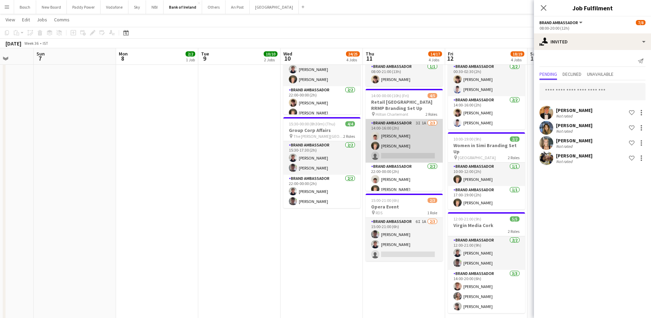
click at [395, 162] on app-card-role "Brand Ambassador 3I 1A [DATE] 14:00-16:00 (2h) [PERSON_NAME] [PERSON_NAME] sing…" at bounding box center [404, 140] width 77 height 43
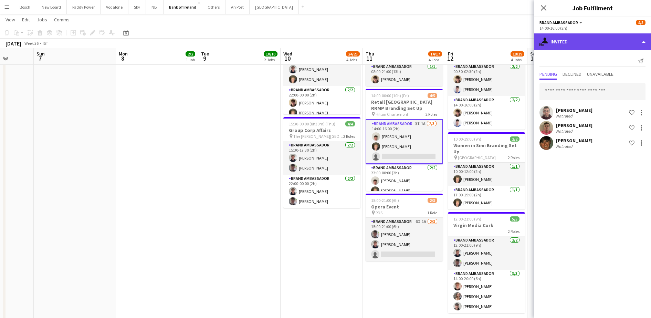
click at [581, 41] on div "single-neutral-actions-share-1 Invited" at bounding box center [592, 41] width 117 height 17
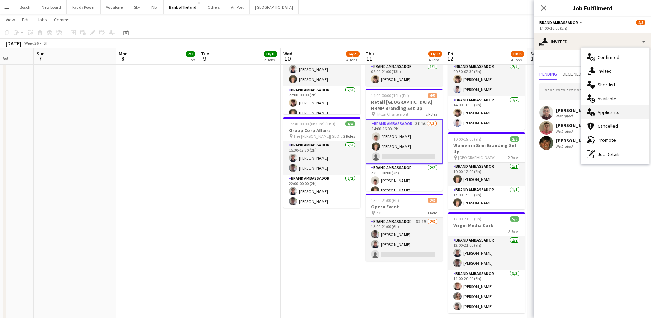
click at [607, 112] on span "Applicants" at bounding box center [609, 112] width 22 height 6
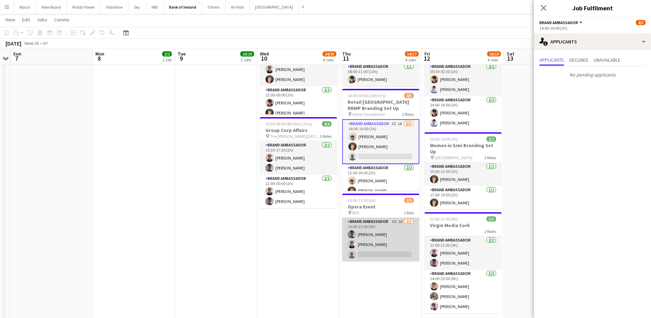
click at [386, 242] on app-card-role "Brand Ambassador 6I 1A [DATE] 15:00-21:00 (6h) [PERSON_NAME] [PERSON_NAME] sing…" at bounding box center [380, 239] width 77 height 43
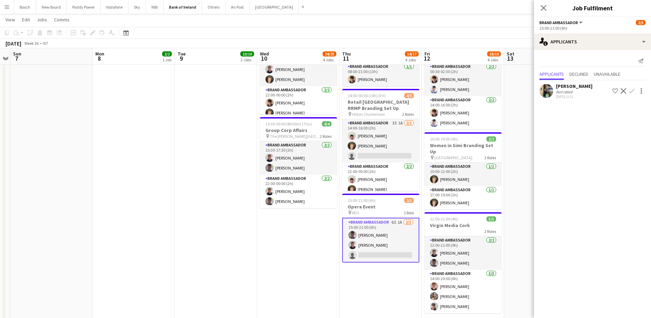
click at [632, 88] on app-icon "Confirm" at bounding box center [632, 91] width 6 height 6
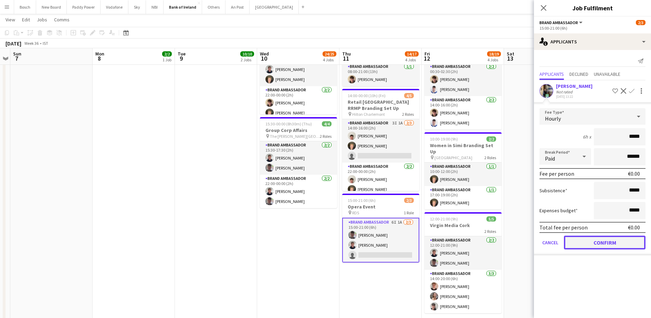
click at [603, 242] on button "Confirm" at bounding box center [605, 243] width 82 height 14
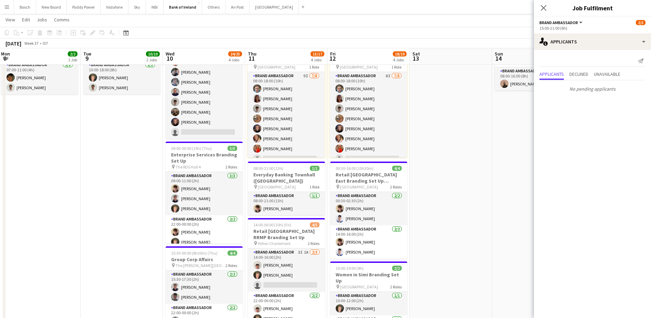
click at [455, 37] on app-toolbar "Copy Paste Paste Ctrl+V Paste with crew Ctrl+Shift+V Paste linked Job [GEOGRAPH…" at bounding box center [325, 33] width 651 height 12
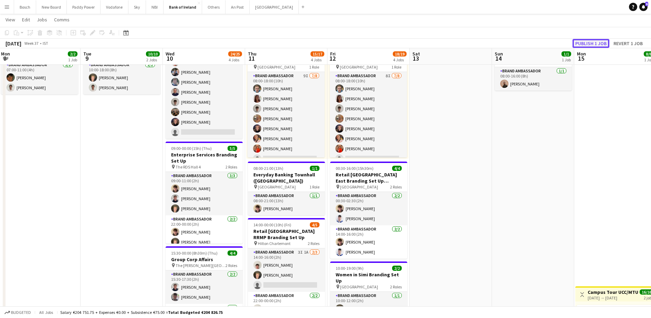
click at [588, 41] on button "Publish 1 job" at bounding box center [591, 43] width 37 height 9
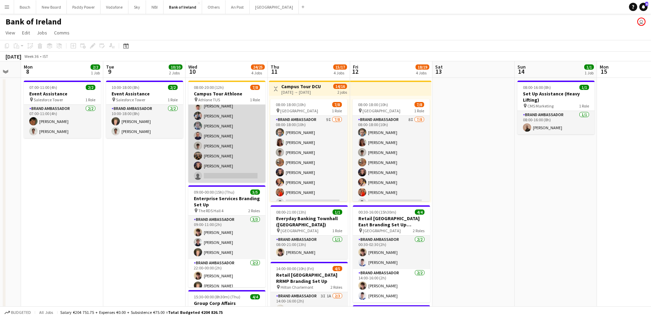
click at [230, 160] on app-card-role "Brand Ambassador 4I [DATE] 08:00-20:00 (12h) [PERSON_NAME] [PERSON_NAME] [PERSO…" at bounding box center [226, 135] width 77 height 93
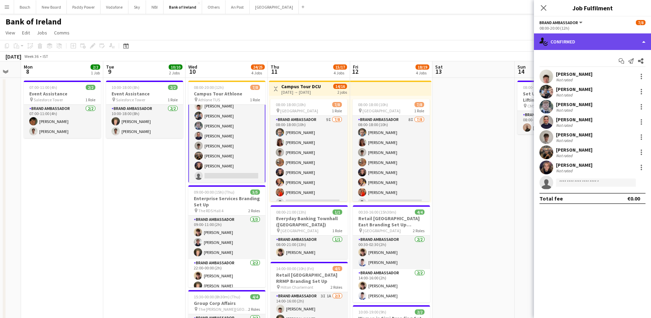
click at [575, 41] on div "single-neutral-actions-check-2 Confirmed" at bounding box center [592, 41] width 117 height 17
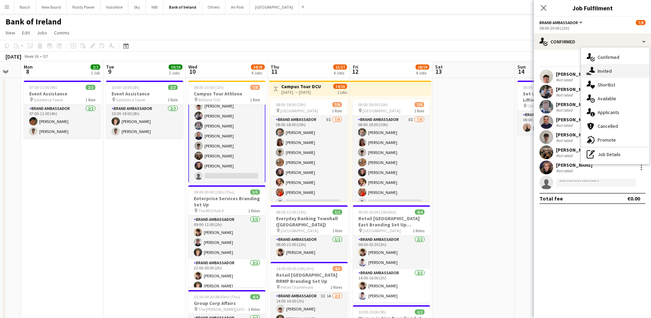
click at [606, 66] on div "single-neutral-actions-share-1 Invited" at bounding box center [615, 71] width 68 height 14
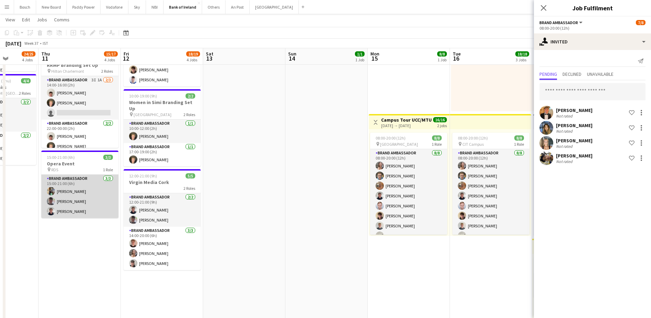
click at [105, 183] on app-card-role "Brand Ambassador [DATE] 15:00-21:00 (6h) [PERSON_NAME] [PERSON_NAME] [PERSON_NA…" at bounding box center [79, 196] width 77 height 43
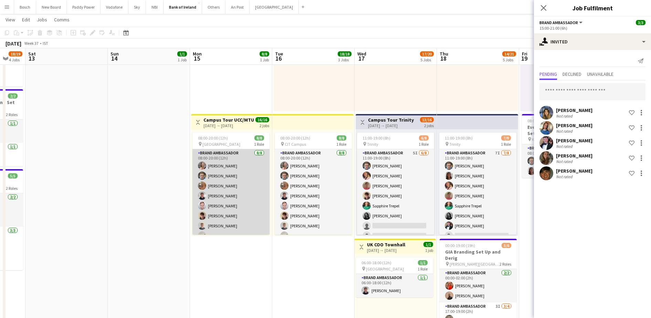
click at [235, 190] on app-card-role "Brand Ambassador [DATE] 08:00-20:00 (12h) [PERSON_NAME] [PERSON_NAME] [PERSON_N…" at bounding box center [231, 195] width 77 height 93
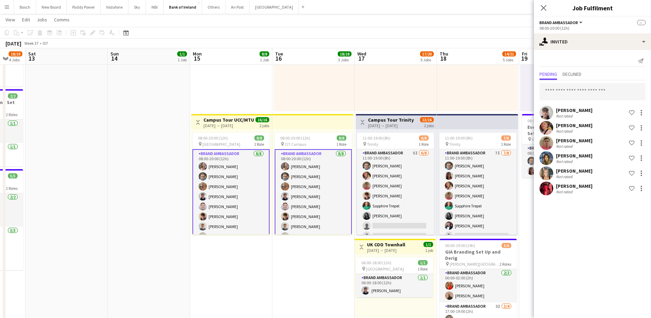
click at [590, 53] on div "Send notification Pending Declined [PERSON_NAME] Not rated Shortlist crew [PERS…" at bounding box center [592, 126] width 117 height 152
click at [591, 50] on div "Send notification Pending Declined [PERSON_NAME] Not rated Shortlist crew [PERS…" at bounding box center [592, 126] width 117 height 152
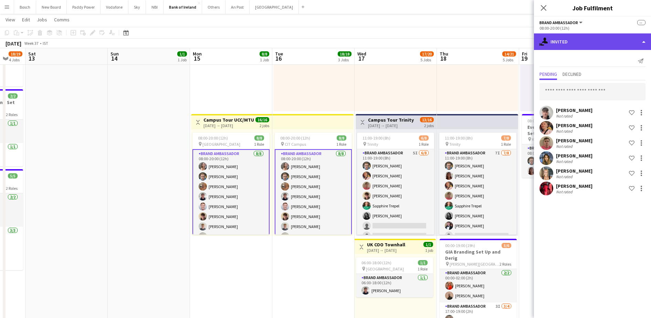
click at [608, 42] on div "single-neutral-actions-share-1 Invited" at bounding box center [592, 41] width 117 height 17
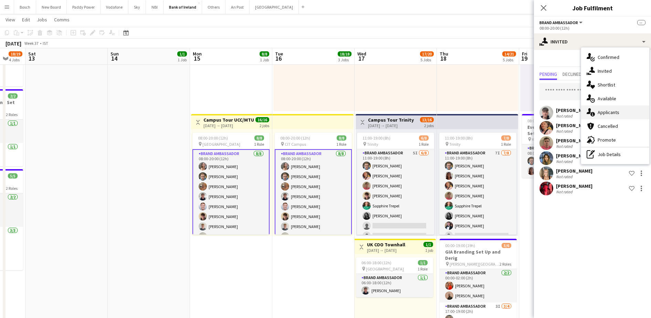
click at [617, 108] on div "single-neutral-actions-information Applicants" at bounding box center [615, 112] width 68 height 14
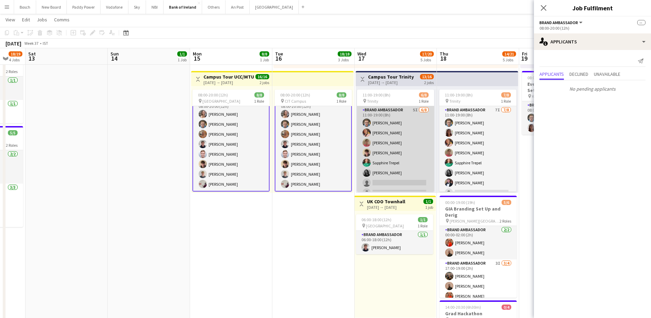
click at [384, 155] on app-card-role "Brand Ambassador 5I [DATE] 11:00-19:00 (8h) [PERSON_NAME] [PERSON_NAME] [PERSON…" at bounding box center [395, 152] width 77 height 93
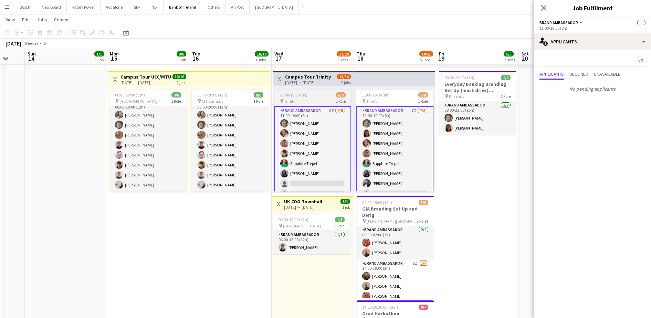
click at [384, 155] on app-card-role "Brand Ambassador 7I [DATE] 11:00-19:00 (8h) [PERSON_NAME] [PERSON_NAME] [PERSON…" at bounding box center [394, 153] width 77 height 95
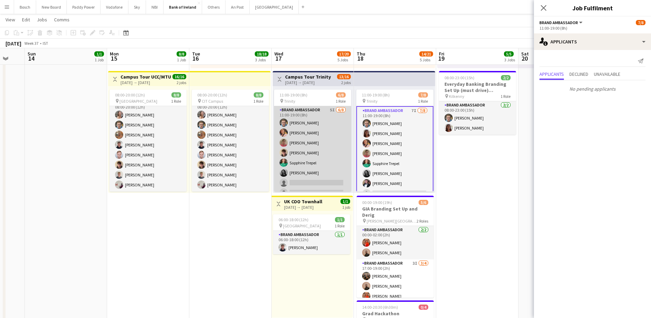
click at [311, 160] on app-card-role "Brand Ambassador 5I [DATE] 11:00-19:00 (8h) [PERSON_NAME] [PERSON_NAME] [PERSON…" at bounding box center [312, 152] width 77 height 93
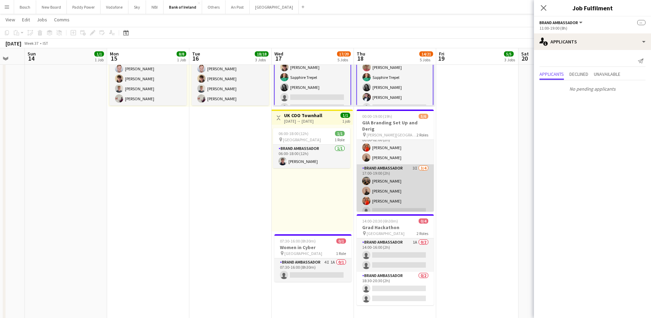
click at [384, 194] on app-card-role "Brand Ambassador 3I [DATE] 17:00-19:00 (2h) [PERSON_NAME] [PERSON_NAME] [PERSON…" at bounding box center [395, 190] width 77 height 53
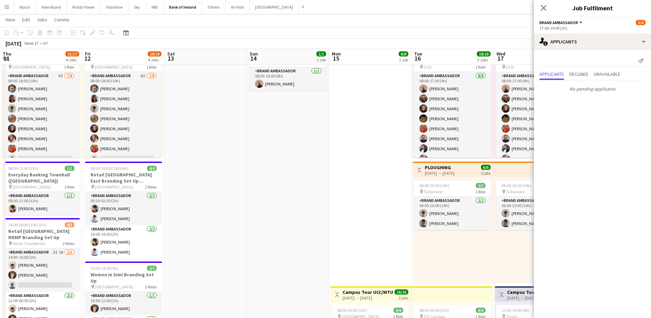
drag, startPoint x: 205, startPoint y: 191, endPoint x: 518, endPoint y: 156, distance: 314.4
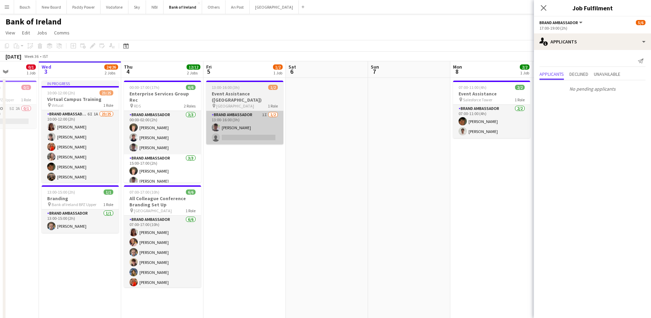
click at [259, 126] on app-card-role "Brand Ambassador 1I [DATE] 13:00-16:00 (3h) [PERSON_NAME] single-neutral-actions" at bounding box center [244, 127] width 77 height 33
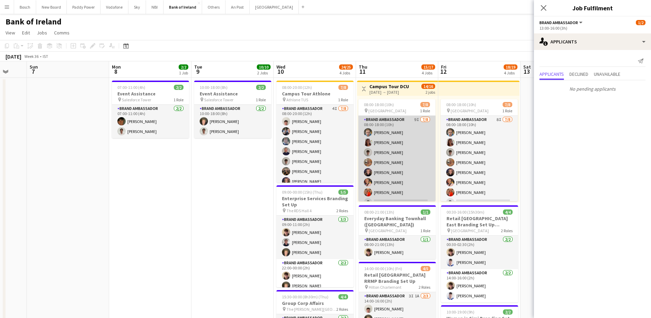
scroll to position [8, 0]
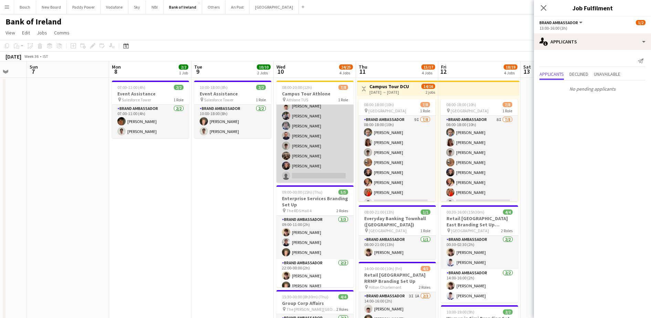
click at [330, 118] on app-card-role "Brand Ambassador 4I [DATE] 08:00-20:00 (12h) [PERSON_NAME] [PERSON_NAME] [PERSO…" at bounding box center [315, 135] width 77 height 93
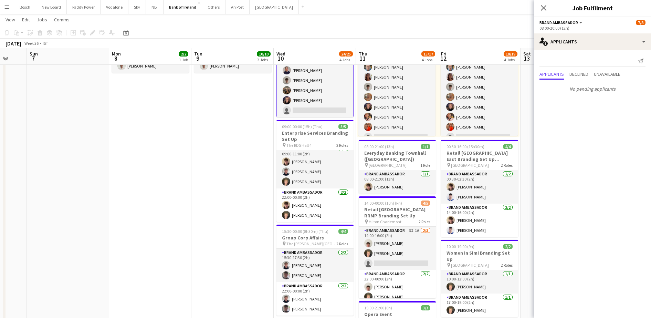
scroll to position [64, 0]
